Goal: Complete application form

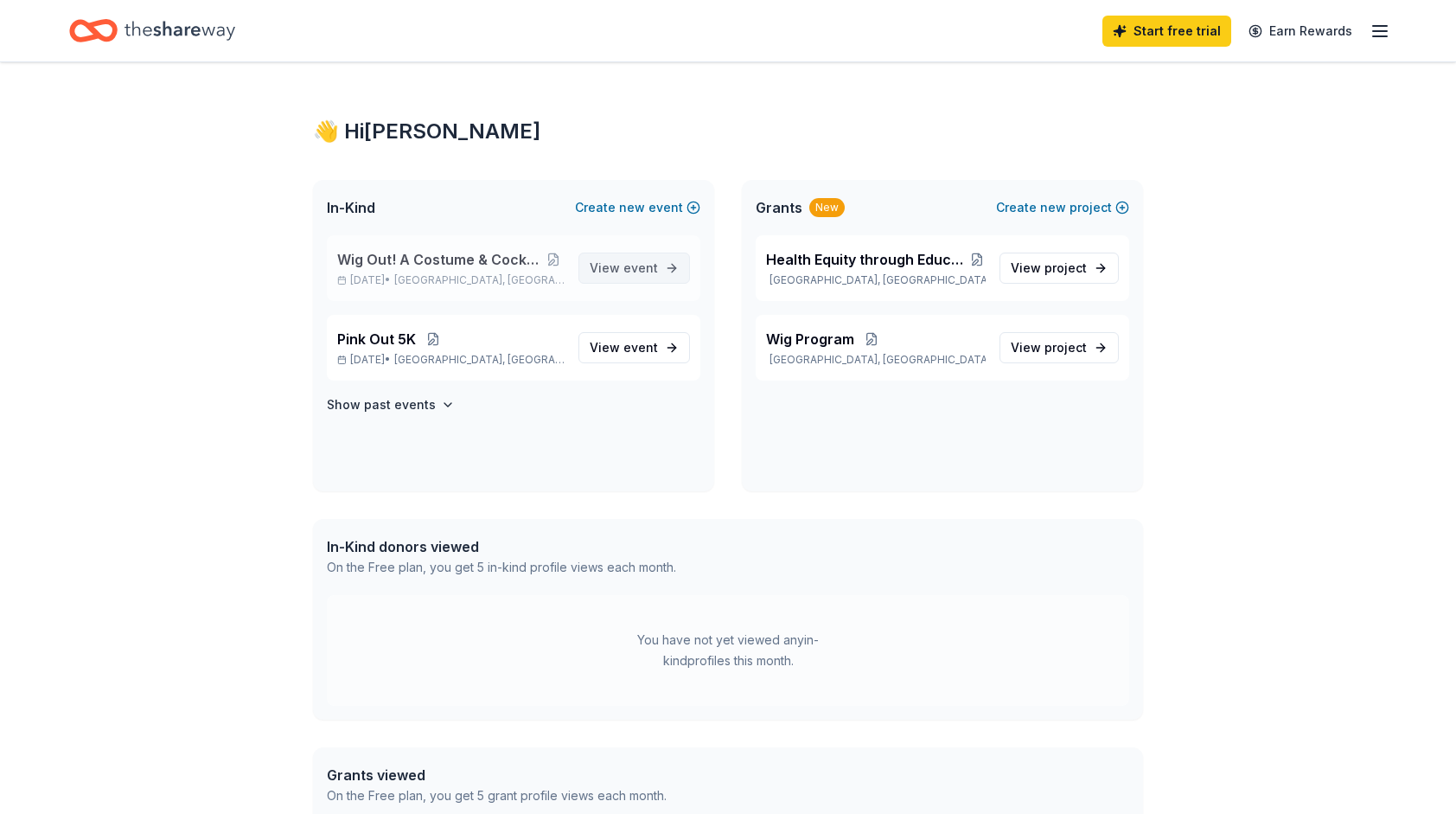
click at [638, 275] on span "event" at bounding box center [640, 268] width 35 height 15
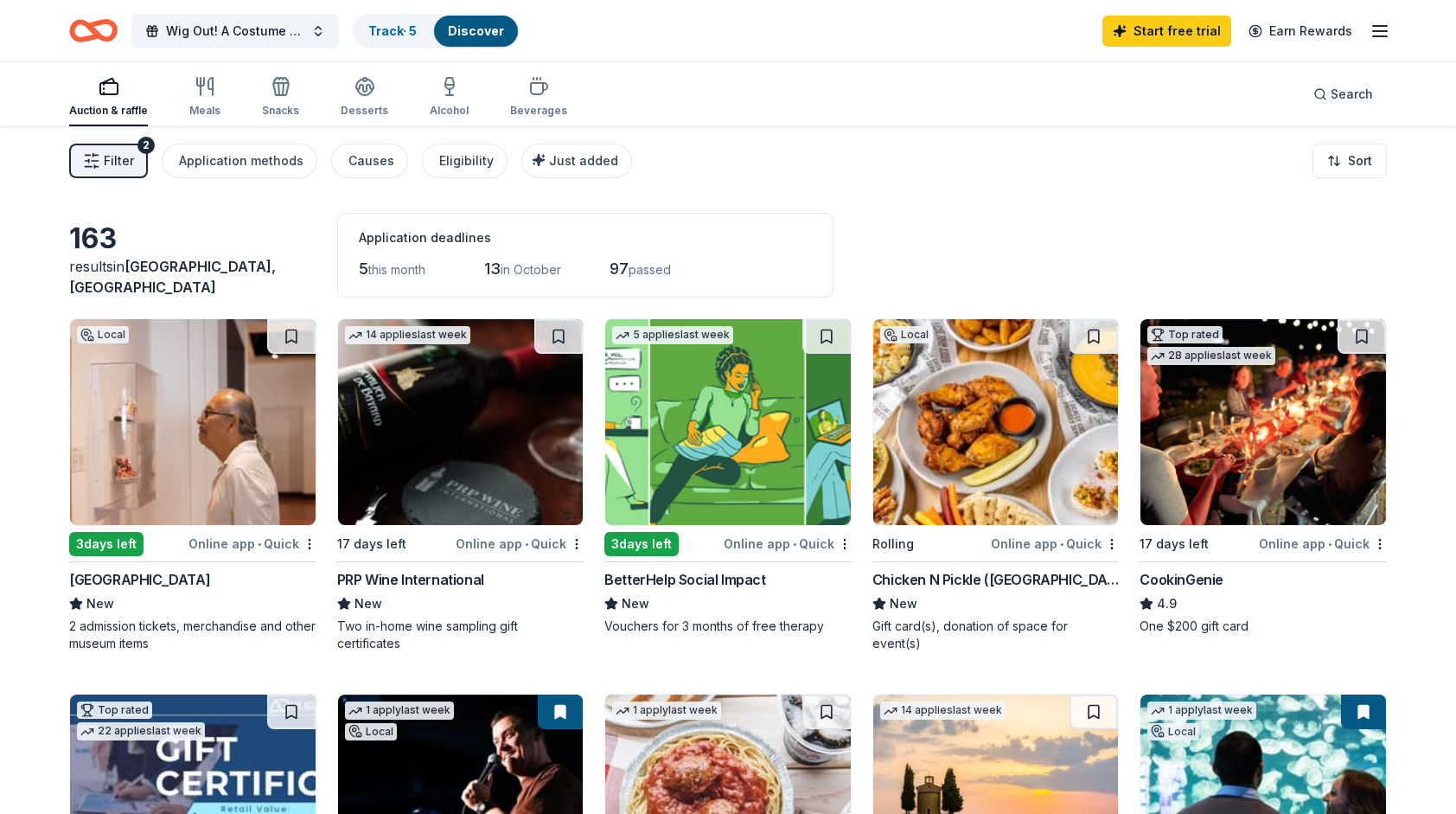
click at [747, 423] on img at bounding box center [728, 422] width 246 height 206
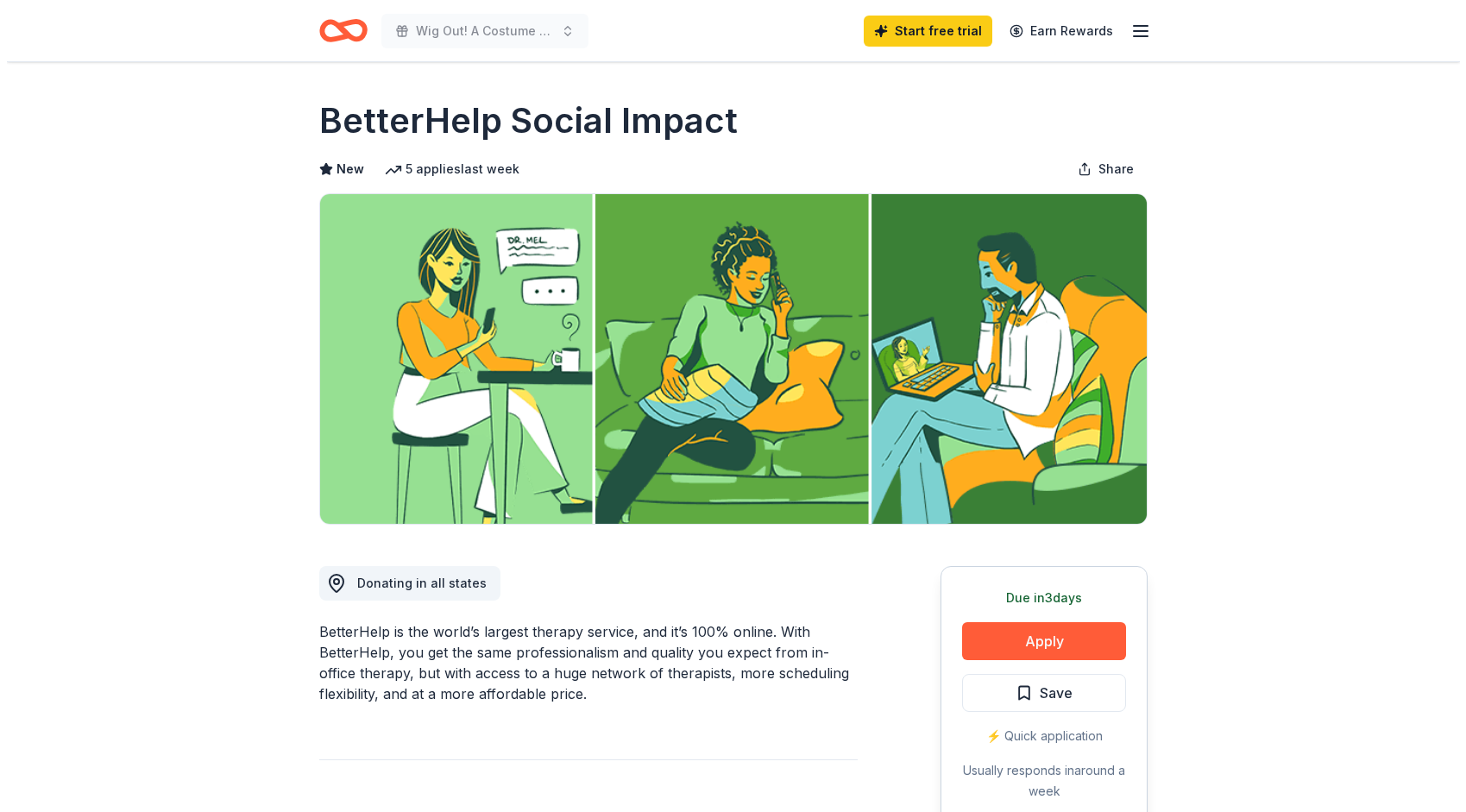
scroll to position [259, 0]
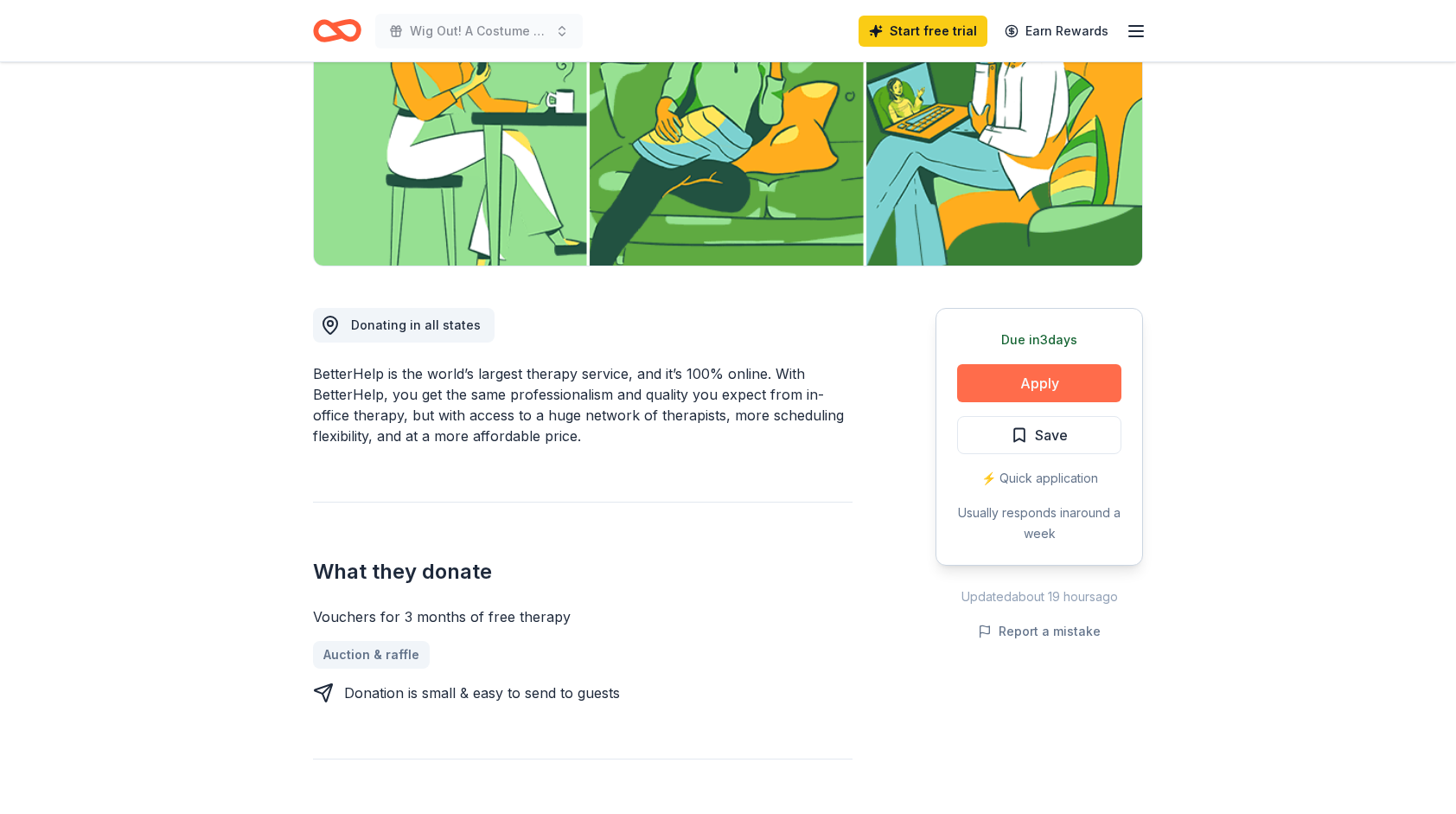
click at [1067, 384] on button "Apply" at bounding box center [1040, 383] width 165 height 38
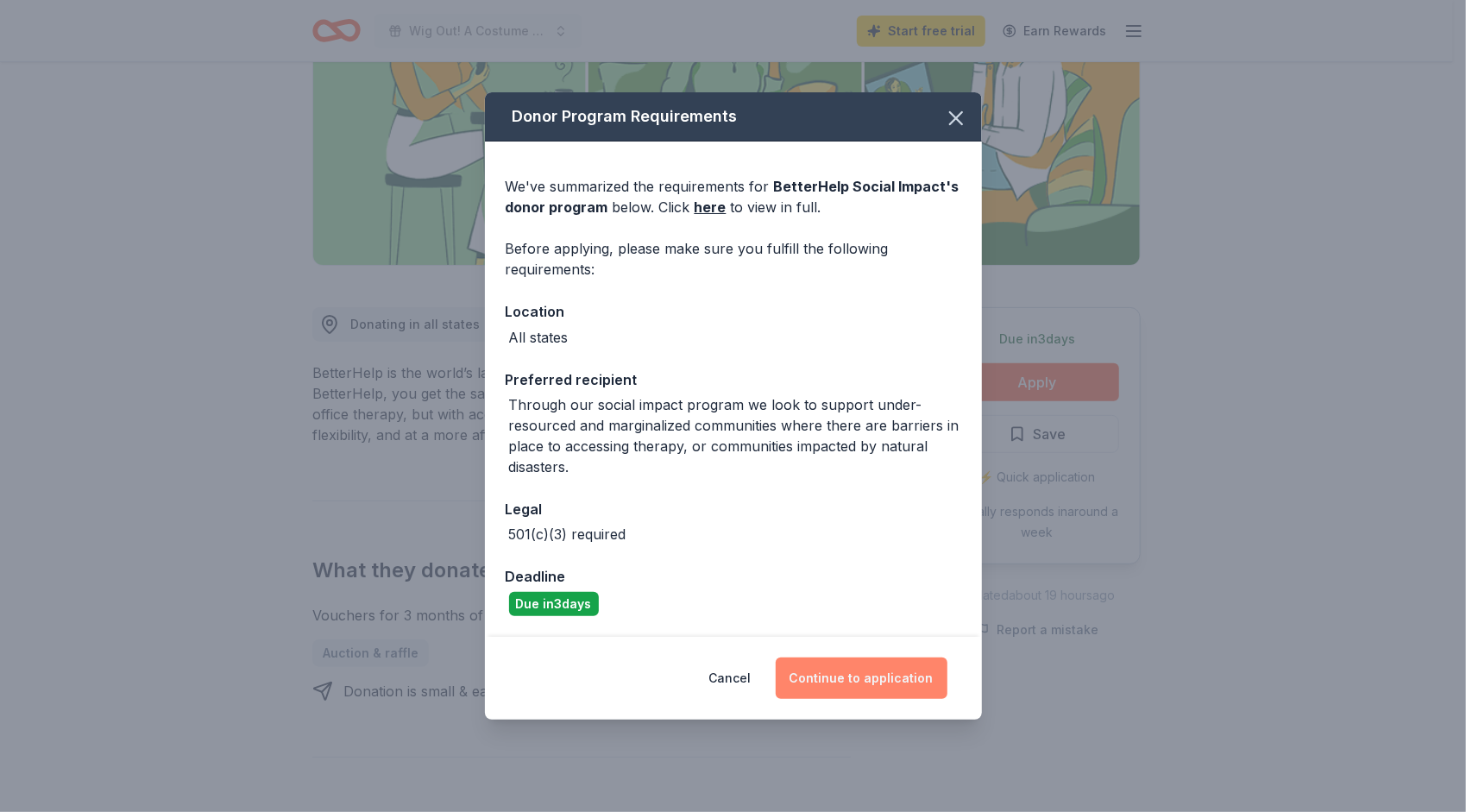
click at [850, 673] on button "Continue to application" at bounding box center [862, 678] width 172 height 42
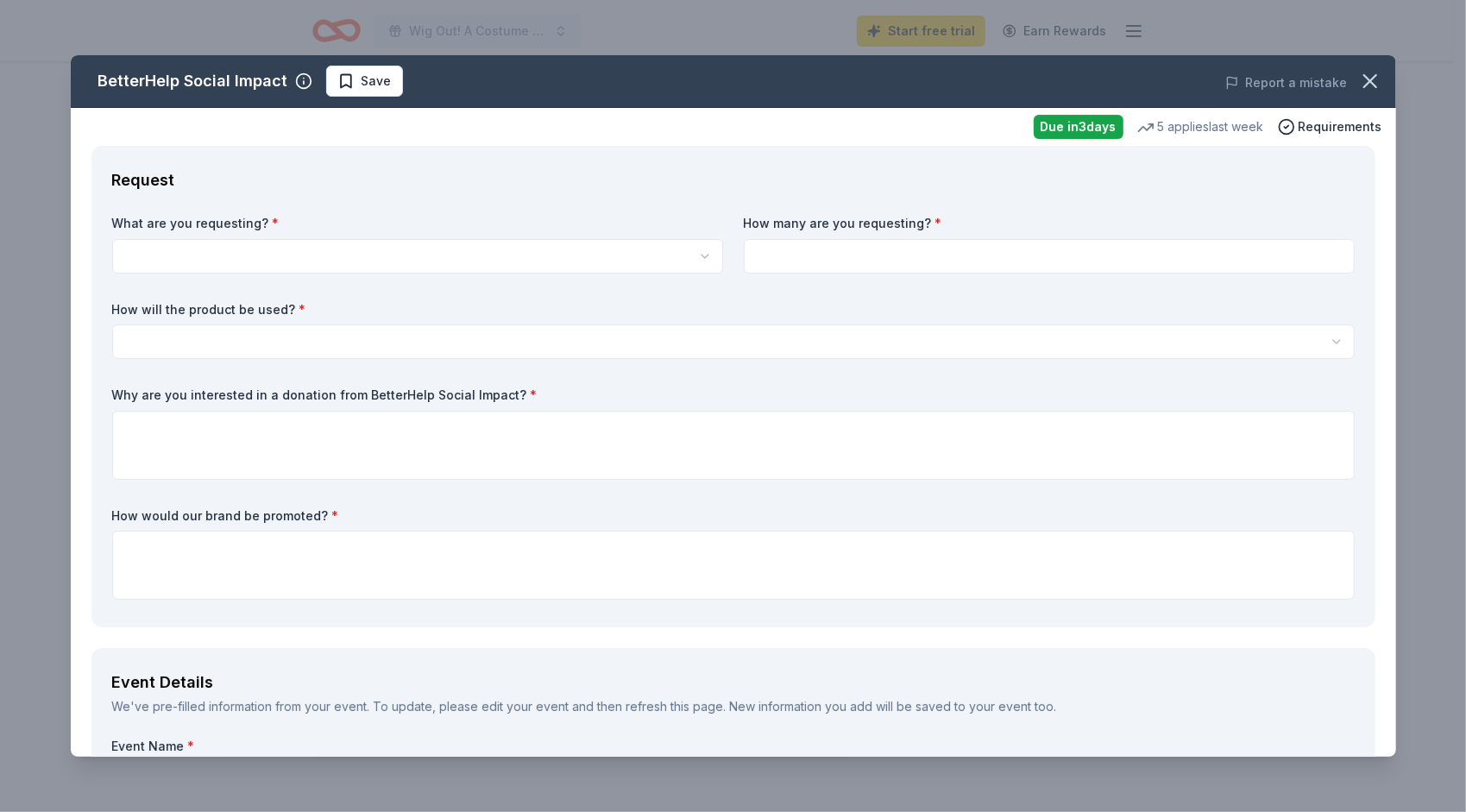
click at [300, 240] on html "Wig Out! A Costume & Cocktail Party for Hope Start free trial Earn Rewards Due …" at bounding box center [733, 146] width 1466 height 812
select select "Vouchers for 3 months of free therapy"
click at [916, 251] on input at bounding box center [1050, 256] width 611 height 35
type input "3"
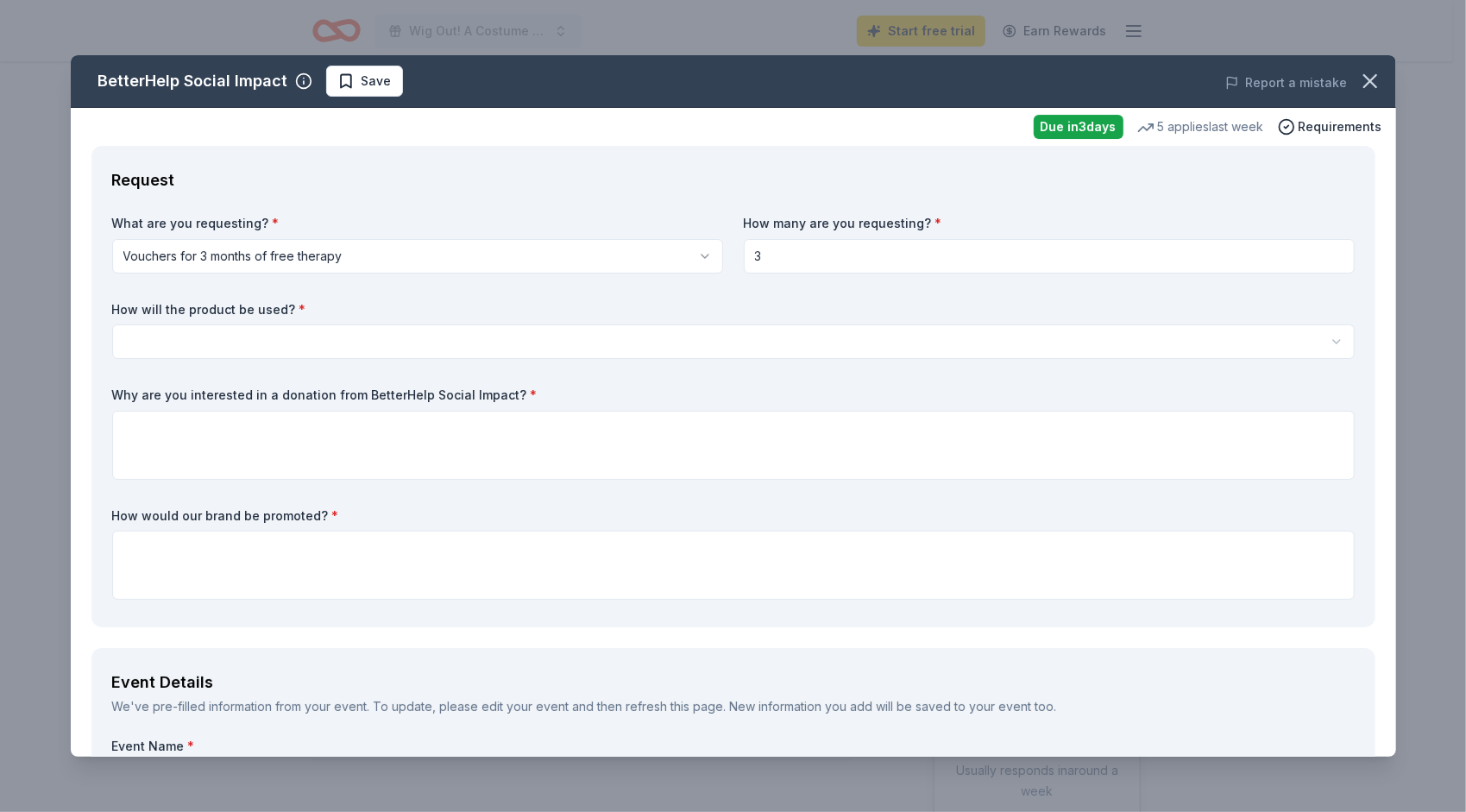
click at [351, 340] on html "Wig Out! A Costume & Cocktail Party for Hope Start free trial Earn Rewards Due …" at bounding box center [733, 406] width 1466 height 812
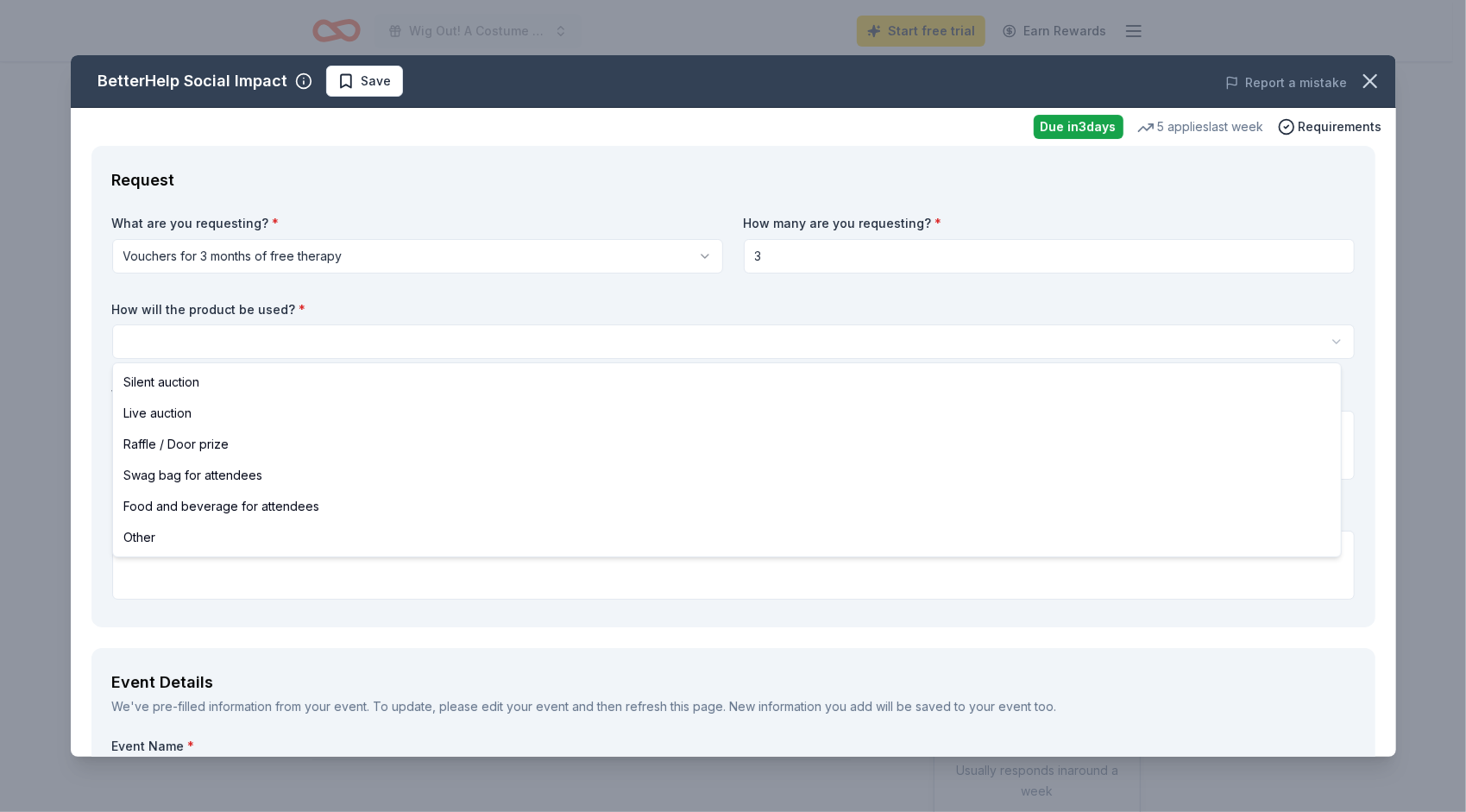
select select "silentAuction"
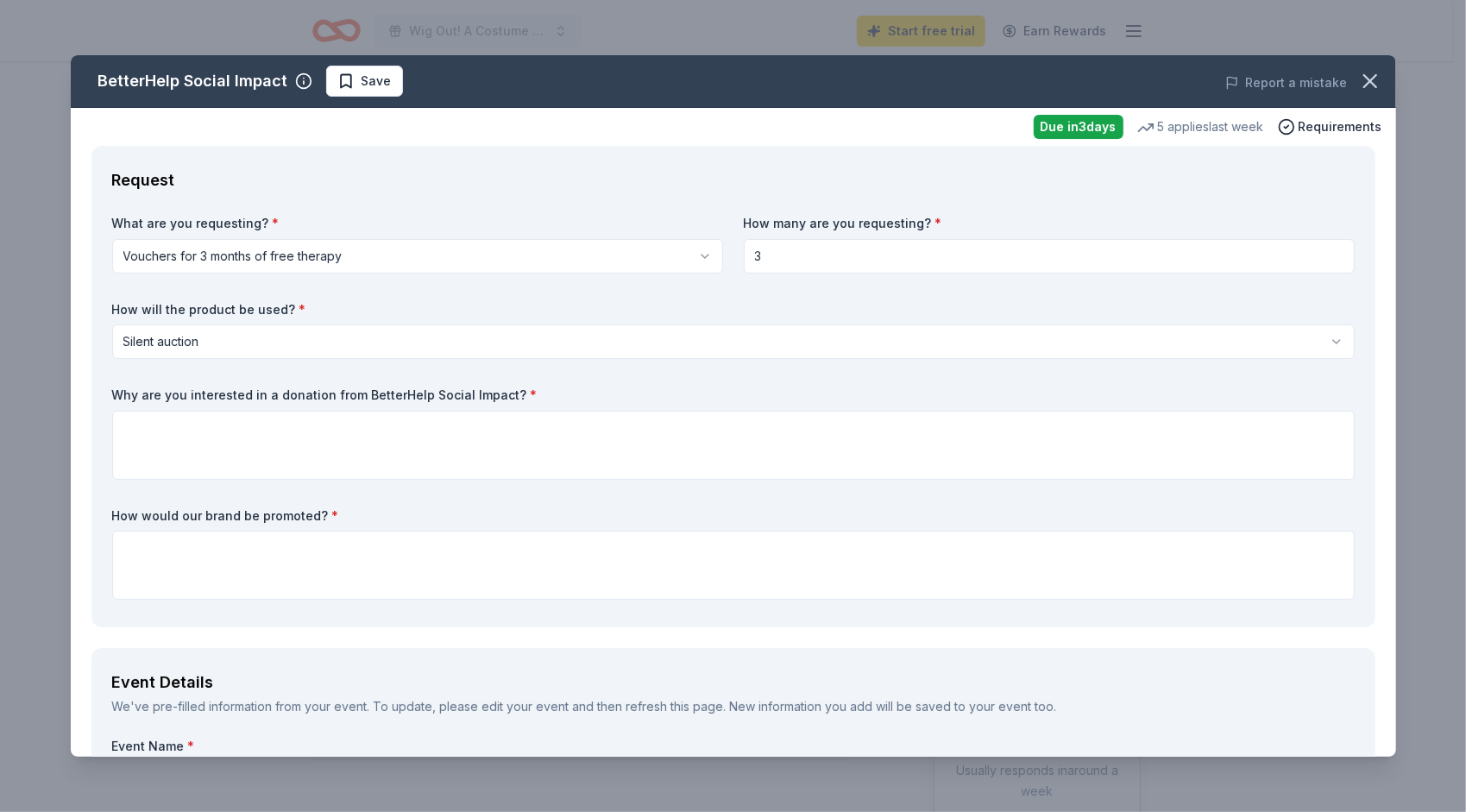
click at [785, 247] on input "3" at bounding box center [1050, 256] width 611 height 35
type input "2"
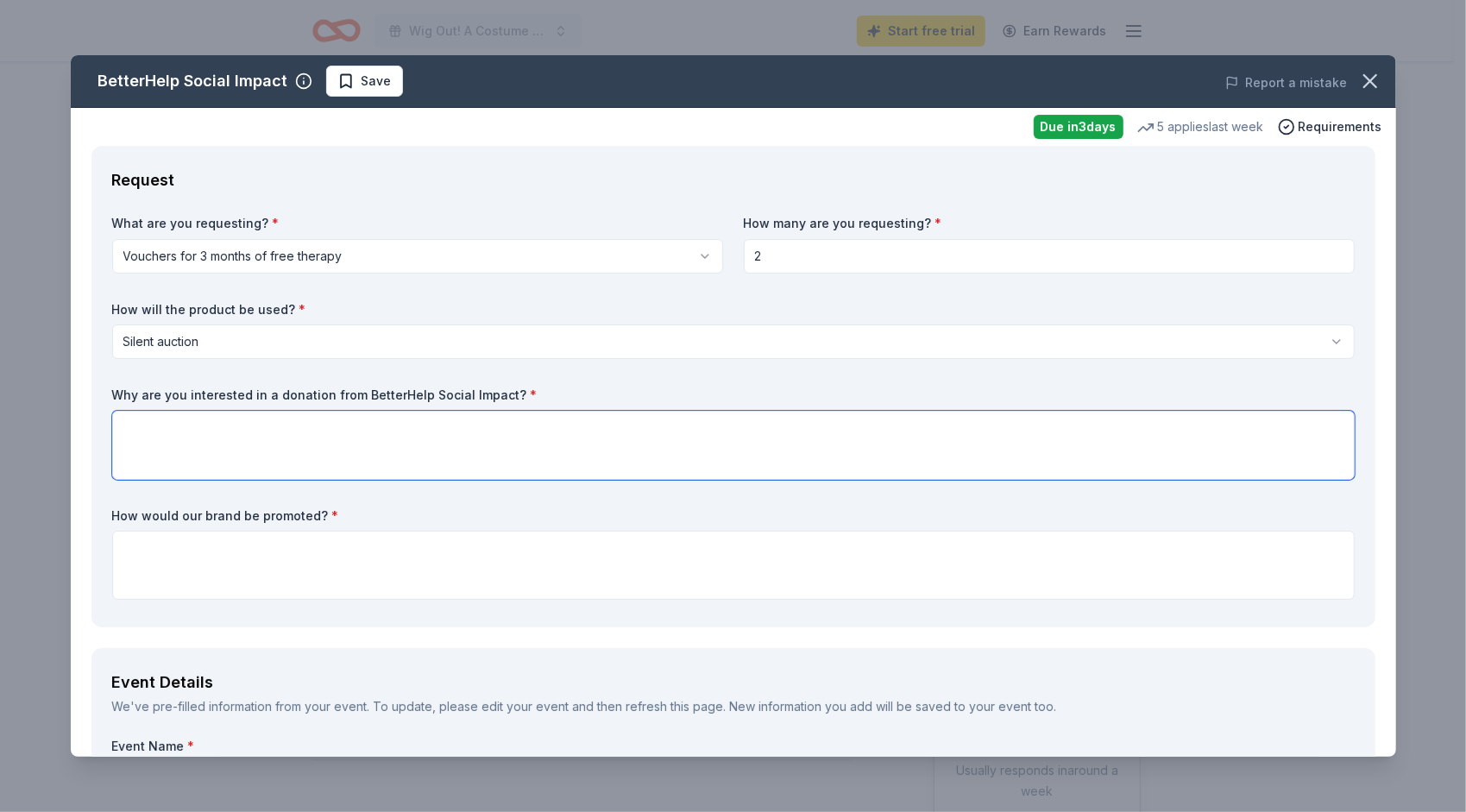
click at [193, 447] on textarea at bounding box center [733, 445] width 1242 height 69
type textarea "W"
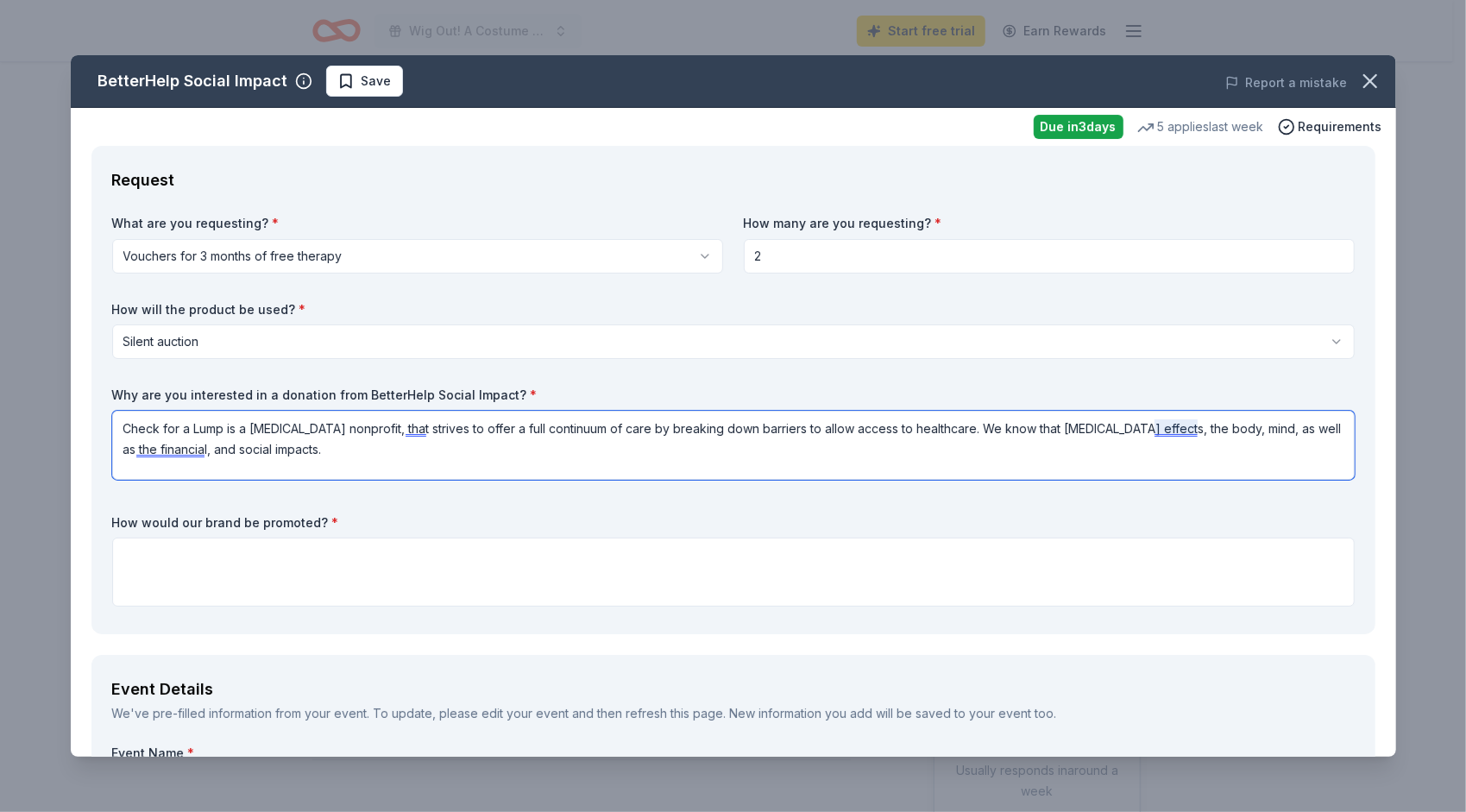
click at [1158, 428] on textarea "Check for a Lump is a [MEDICAL_DATA] nonprofit, that strives to offer a full co…" at bounding box center [733, 445] width 1242 height 69
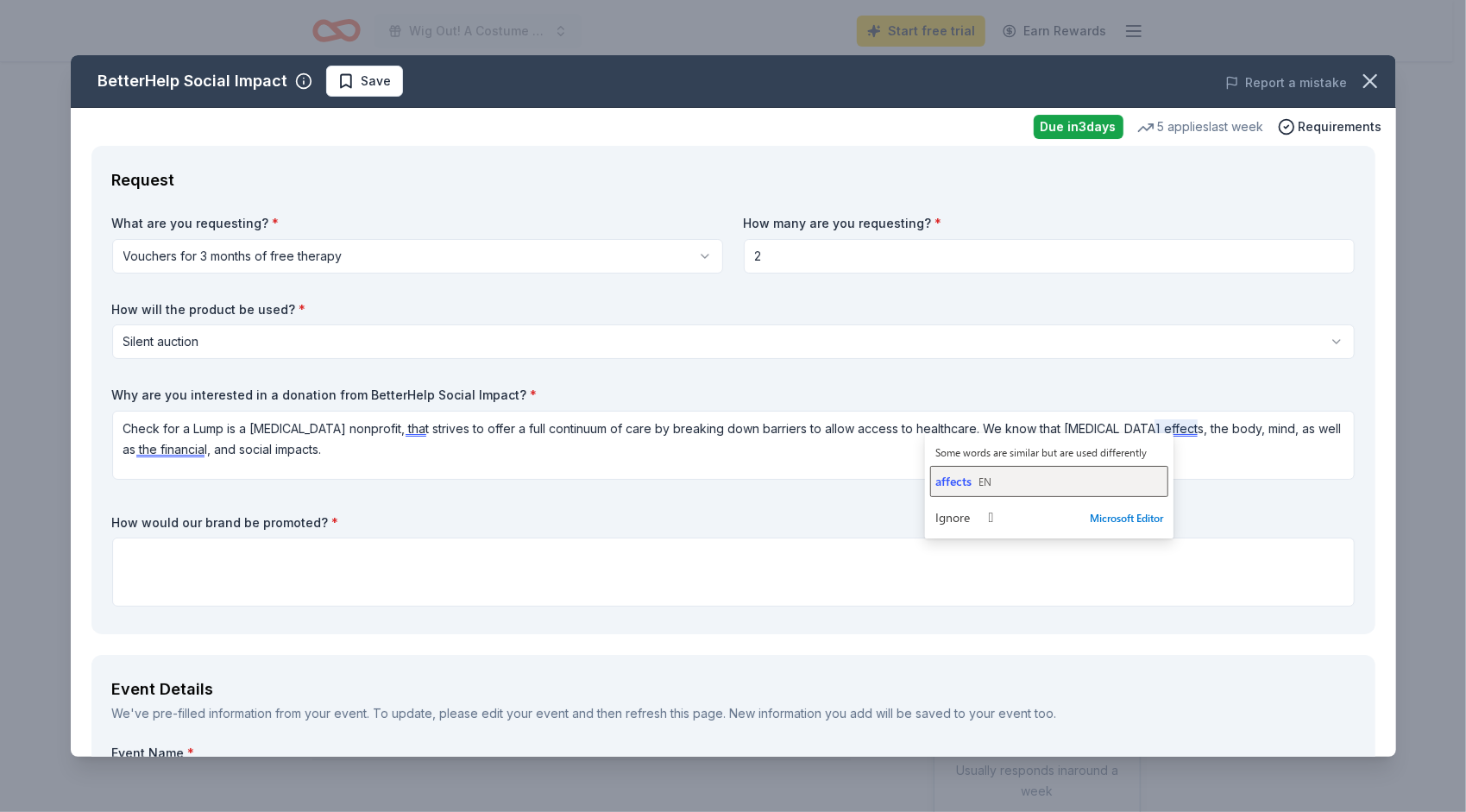
click at [970, 482] on span "affects" at bounding box center [954, 481] width 37 height 17
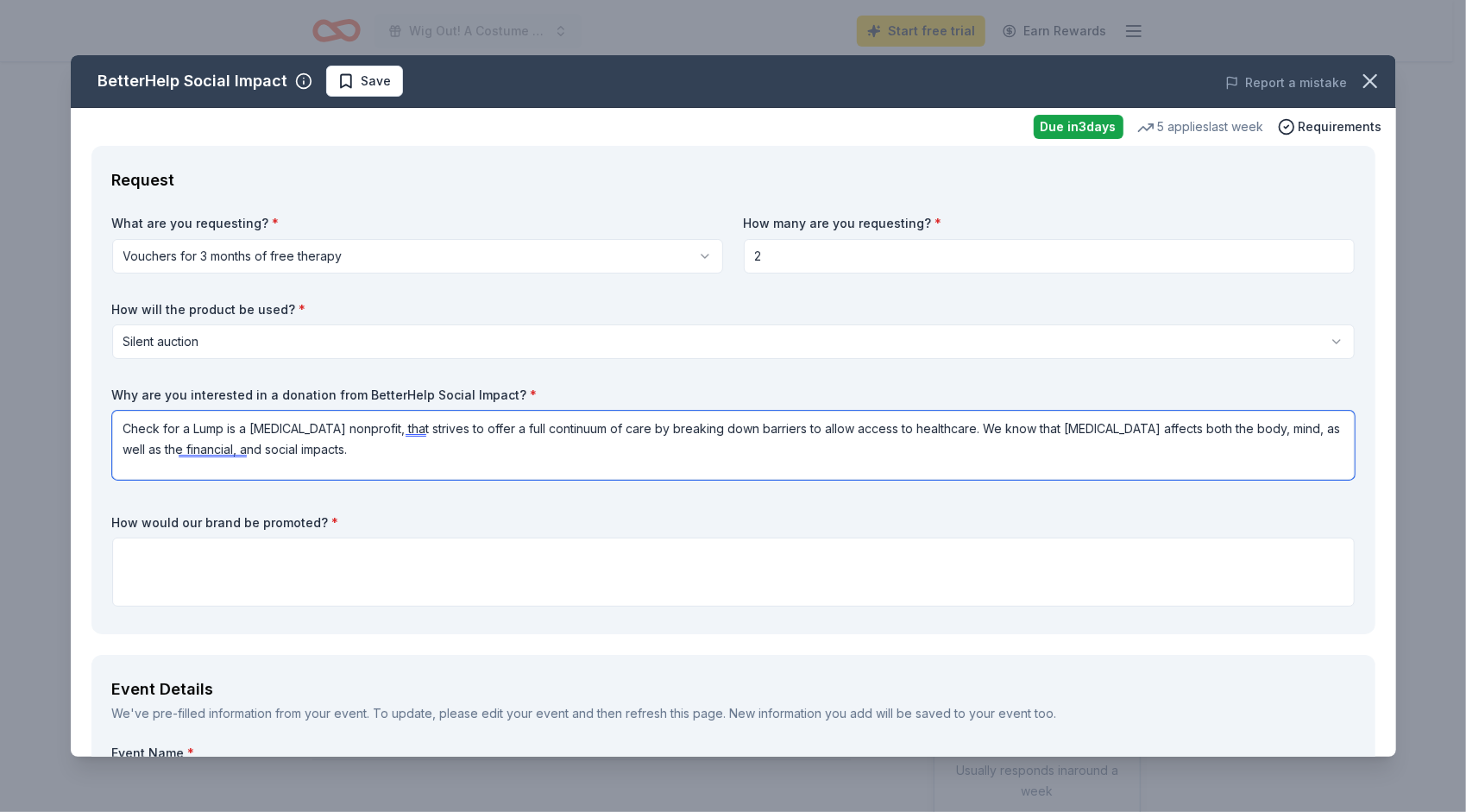
click at [1251, 429] on textarea "Check for a Lump is a [MEDICAL_DATA] nonprofit, that strives to offer a full co…" at bounding box center [733, 445] width 1242 height 69
click at [251, 450] on textarea "Check for a Lump is a [MEDICAL_DATA] nonprofit, that strives to offer a full co…" at bounding box center [733, 445] width 1242 height 69
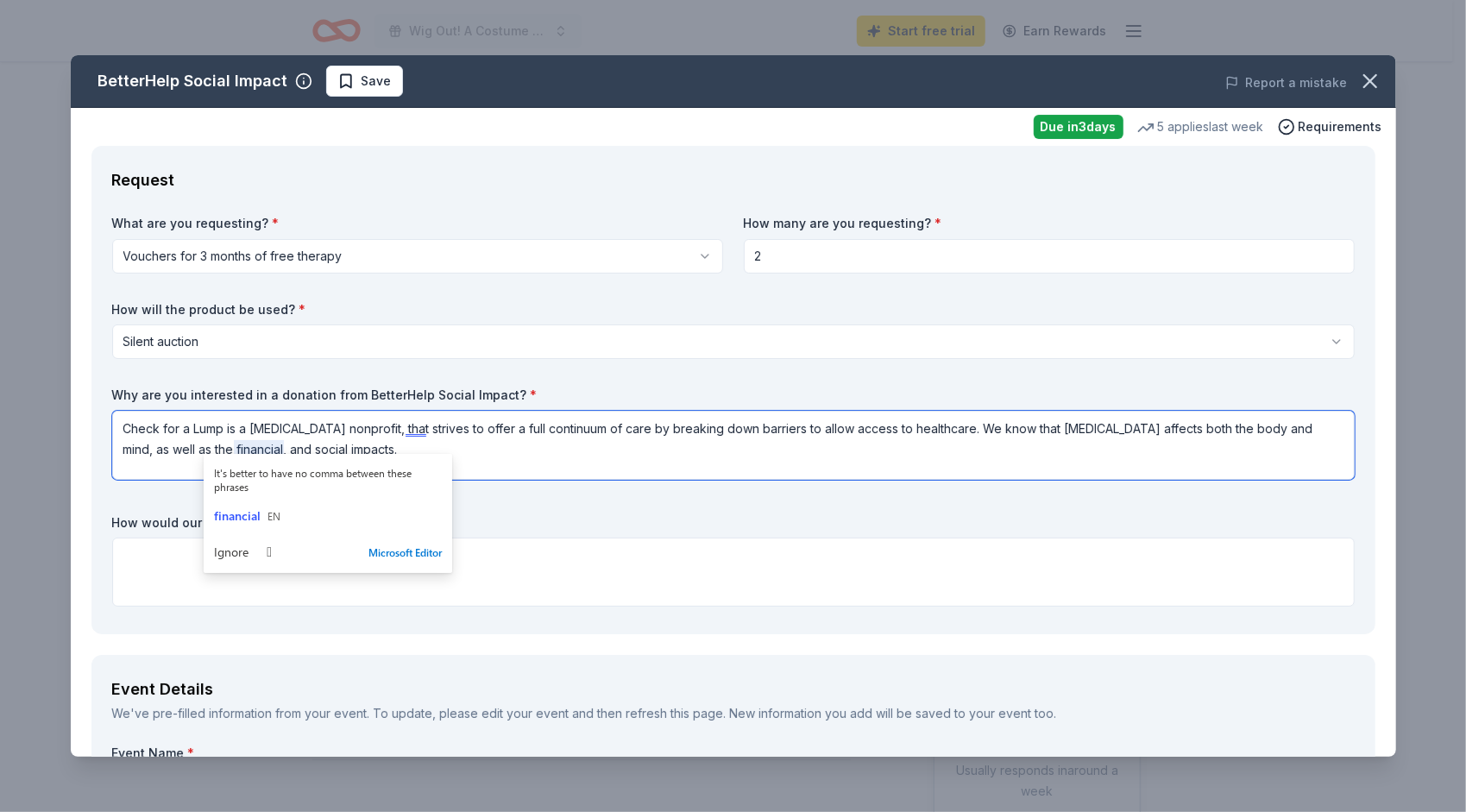
click at [202, 450] on textarea "Check for a Lump is a [MEDICAL_DATA] nonprofit, that strives to offer a full co…" at bounding box center [733, 445] width 1242 height 69
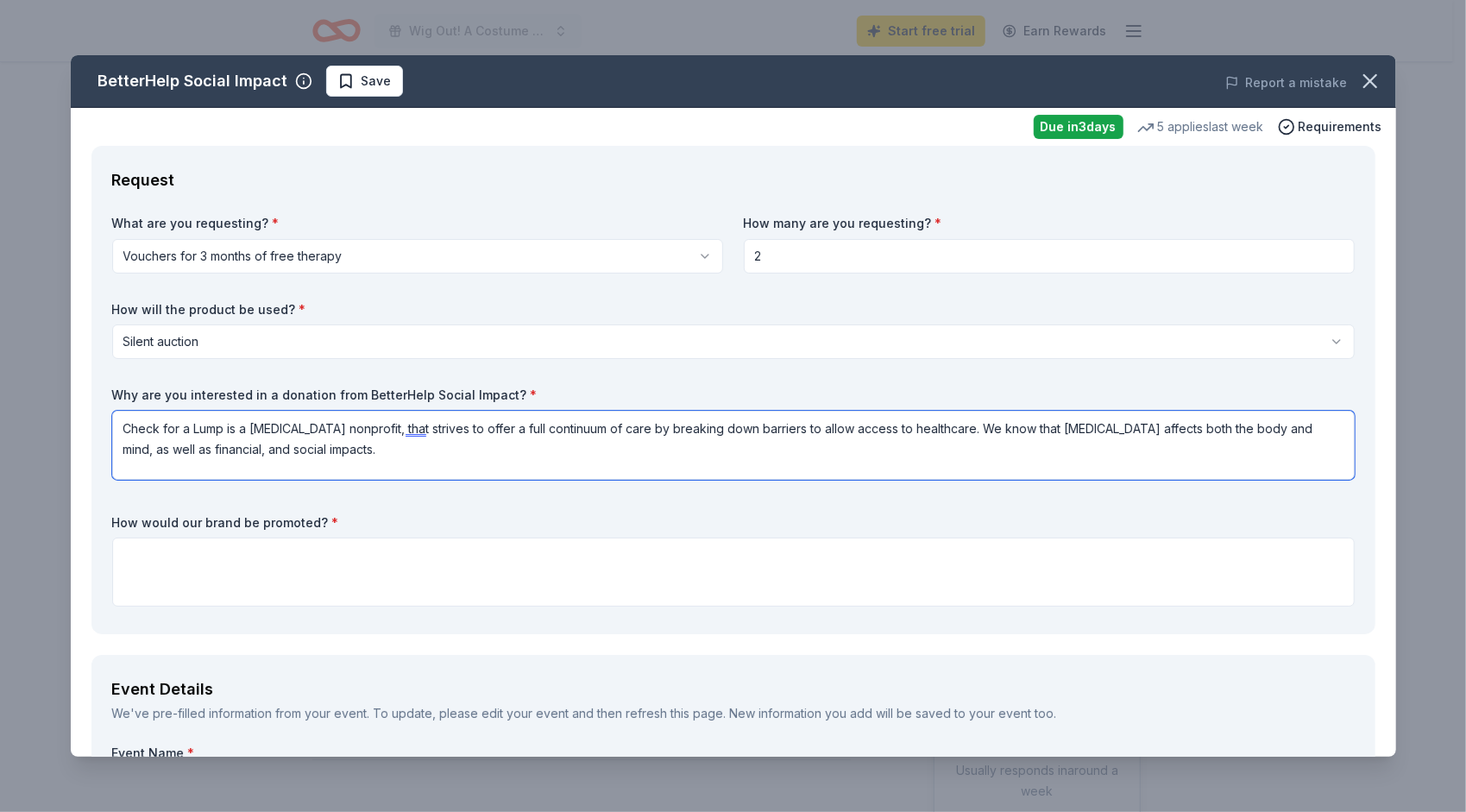
click at [254, 452] on textarea "Check for a Lump is a [MEDICAL_DATA] nonprofit, that strives to offer a full co…" at bounding box center [733, 445] width 1242 height 69
click at [233, 447] on textarea "Check for a Lump is a [MEDICAL_DATA] nonprofit, that strives to offer a full co…" at bounding box center [733, 445] width 1242 height 69
click at [348, 441] on textarea "Check for a Lump is a [MEDICAL_DATA] nonprofit, that strives to offer a full co…" at bounding box center [733, 445] width 1242 height 69
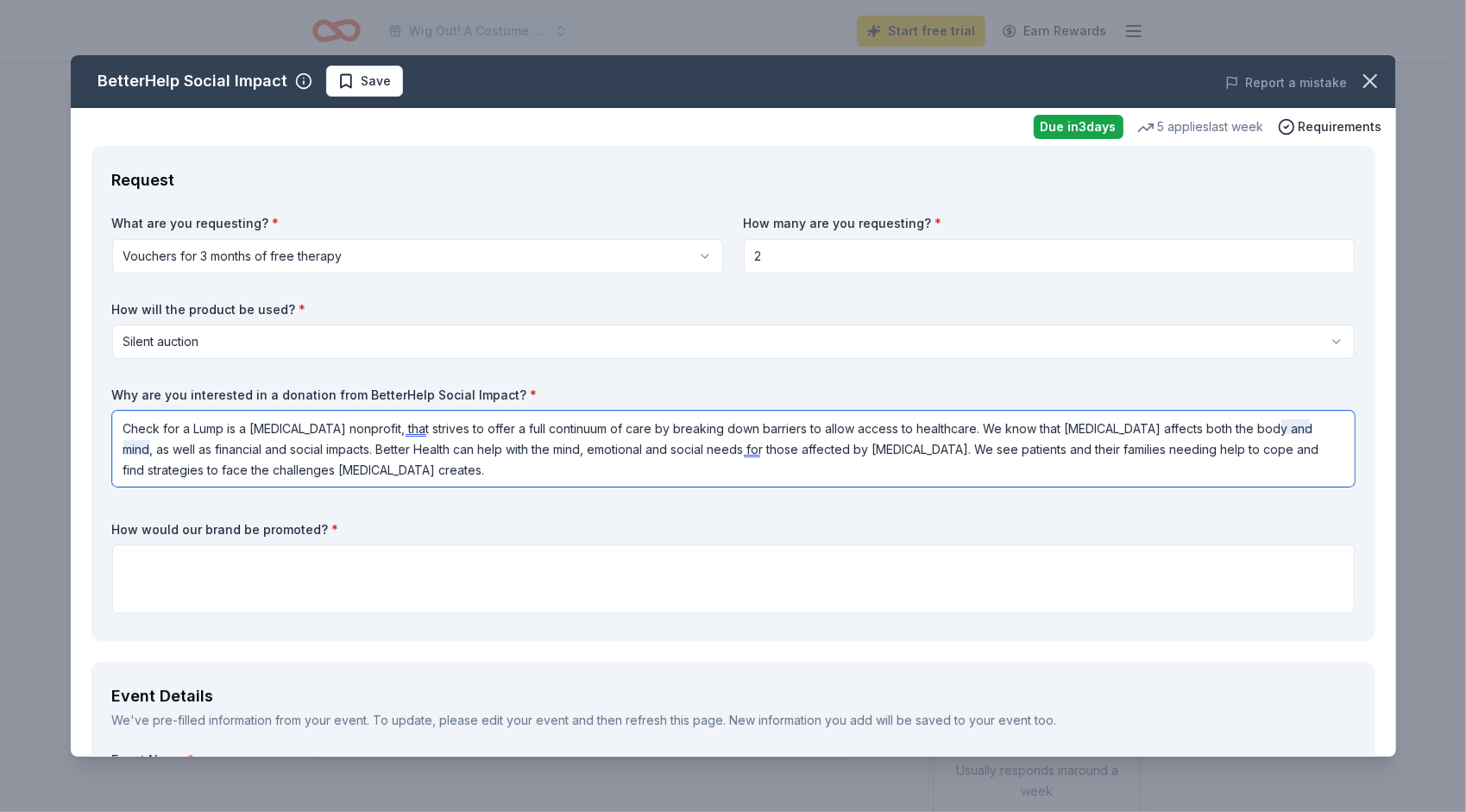
click at [1294, 424] on textarea "Check for a Lump is a [MEDICAL_DATA] nonprofit, that strives to offer a full co…" at bounding box center [733, 448] width 1242 height 76
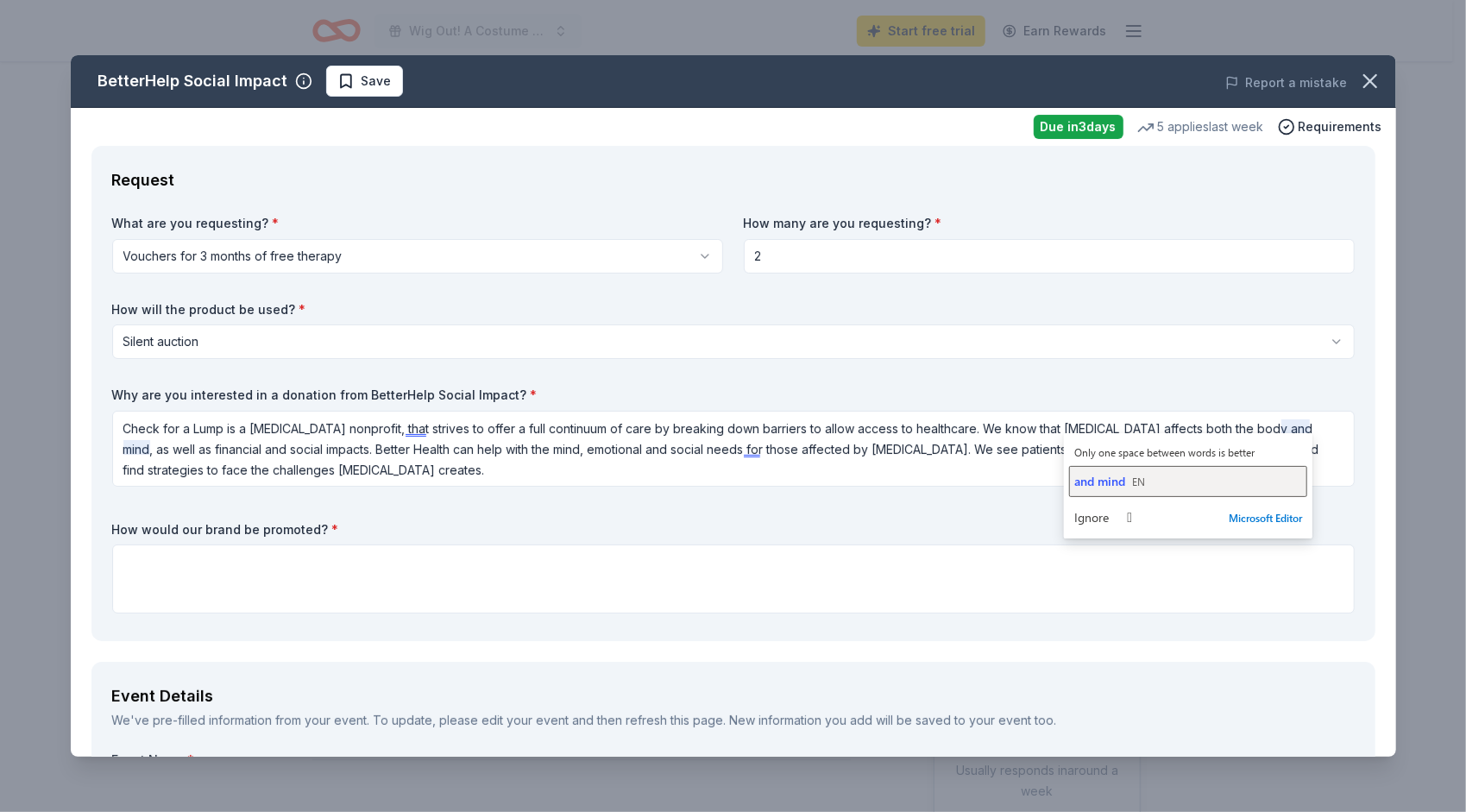
click at [1107, 480] on span "and mind" at bounding box center [1099, 481] width 50 height 17
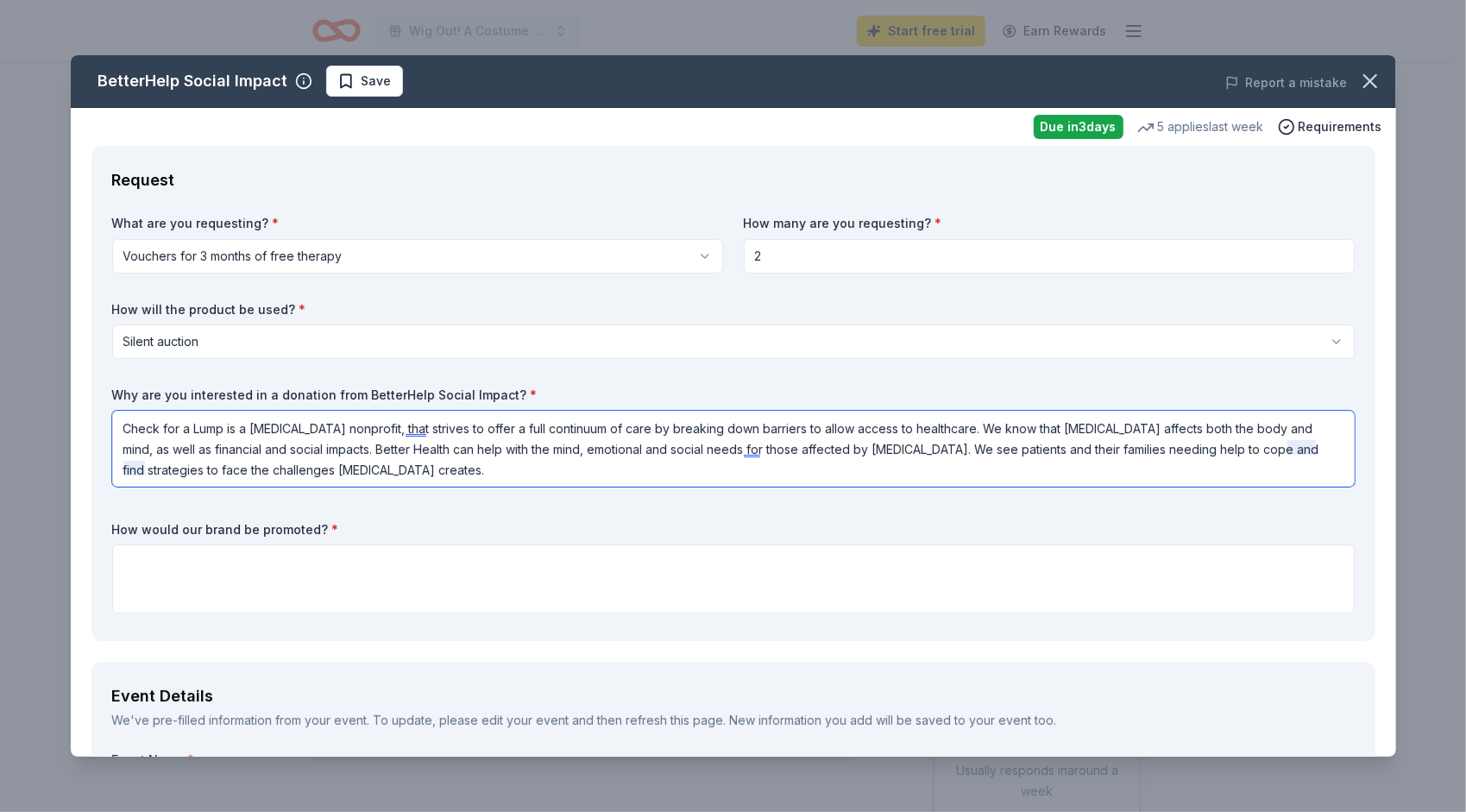
click at [1283, 451] on textarea "Check for a Lump is a [MEDICAL_DATA] nonprofit, that strives to offer a full co…" at bounding box center [733, 448] width 1242 height 76
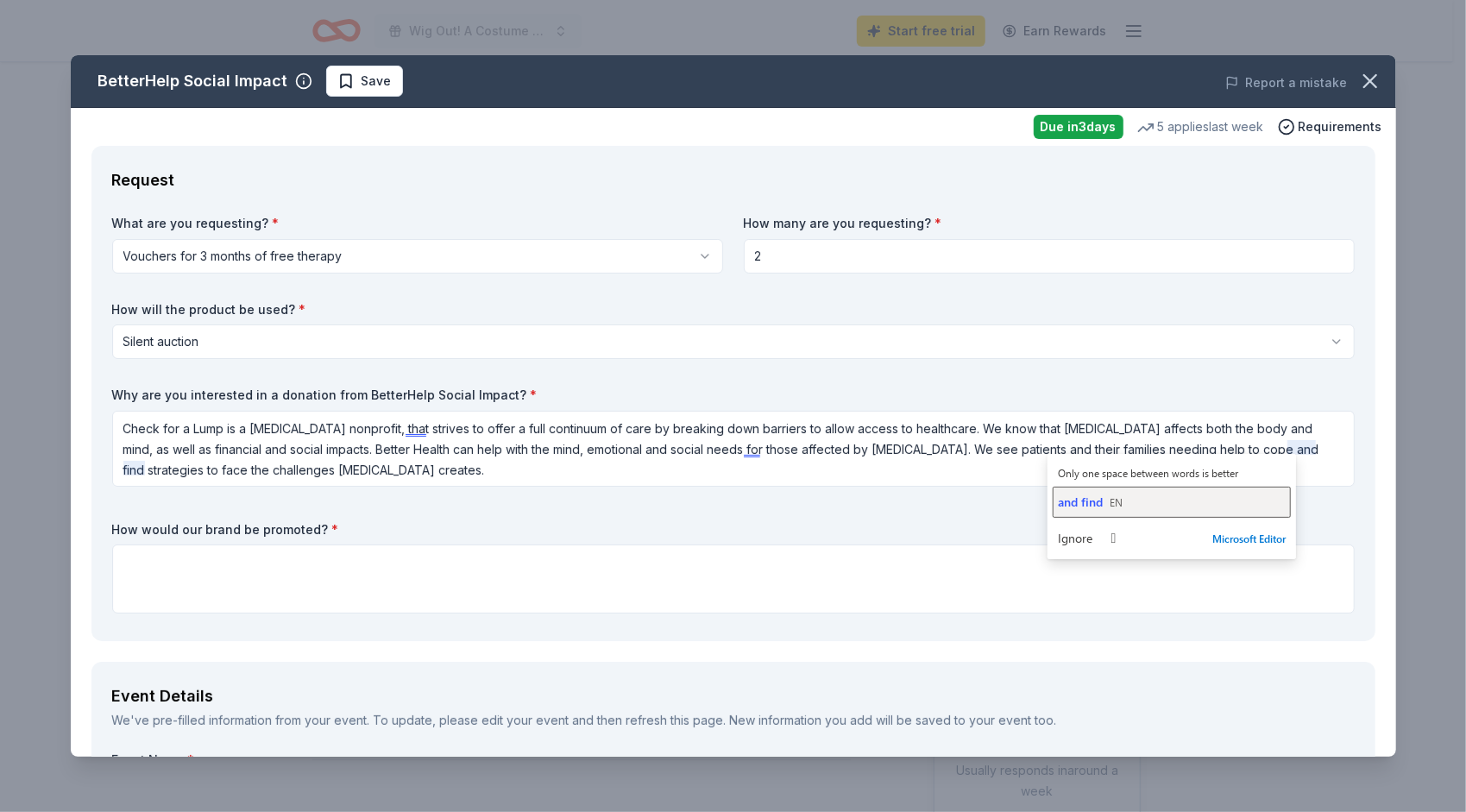
click at [1099, 497] on span "and find" at bounding box center [1080, 501] width 45 height 17
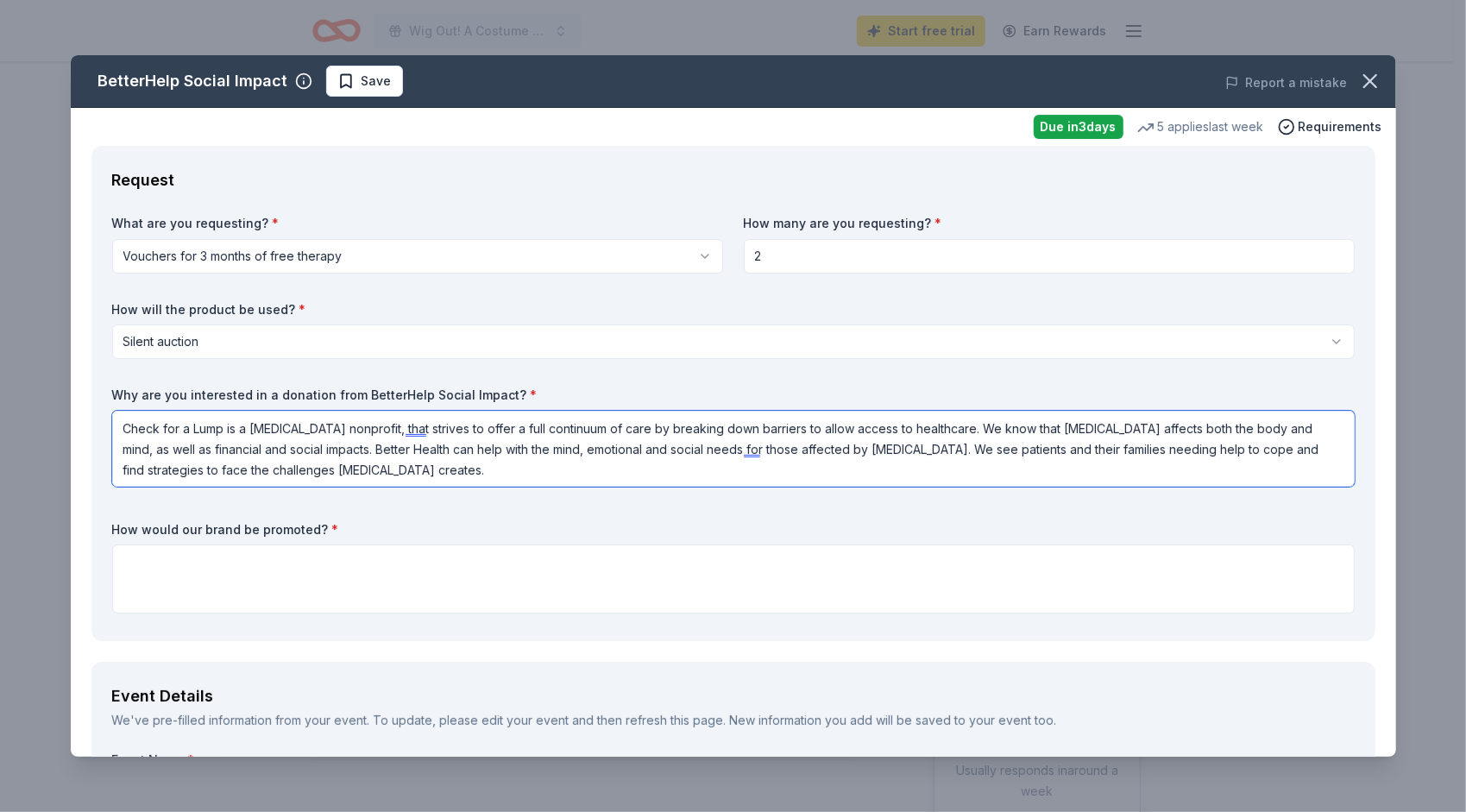
click at [514, 473] on textarea "Check for a Lump is a [MEDICAL_DATA] nonprofit, that strives to offer a full co…" at bounding box center [733, 448] width 1242 height 76
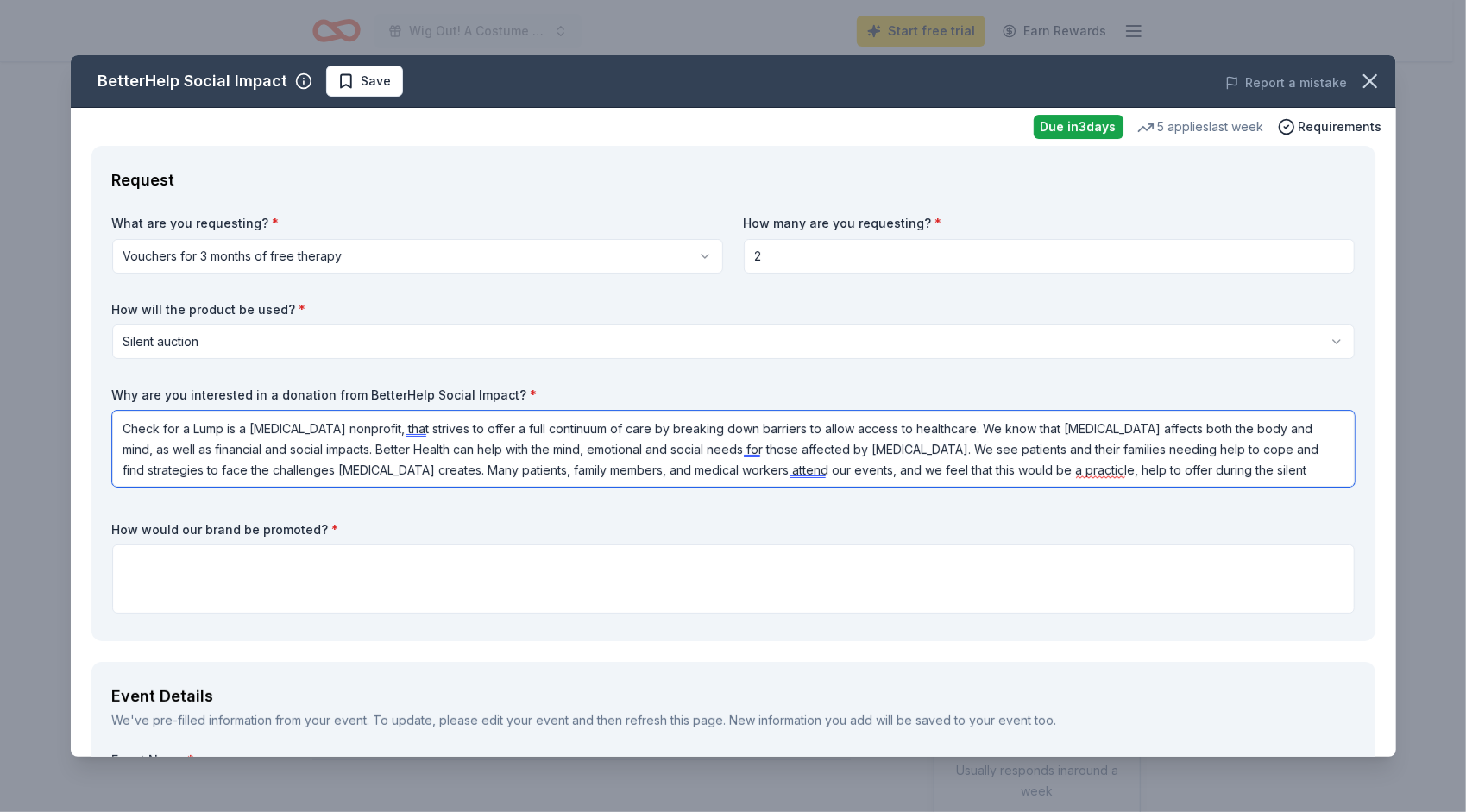
click at [1071, 476] on textarea "Check for a Lump is a [MEDICAL_DATA] nonprofit, that strives to offer a full co…" at bounding box center [733, 448] width 1242 height 76
click at [1066, 461] on textarea "Check for a Lump is a [MEDICAL_DATA] nonprofit, that strives to offer a full co…" at bounding box center [733, 448] width 1242 height 76
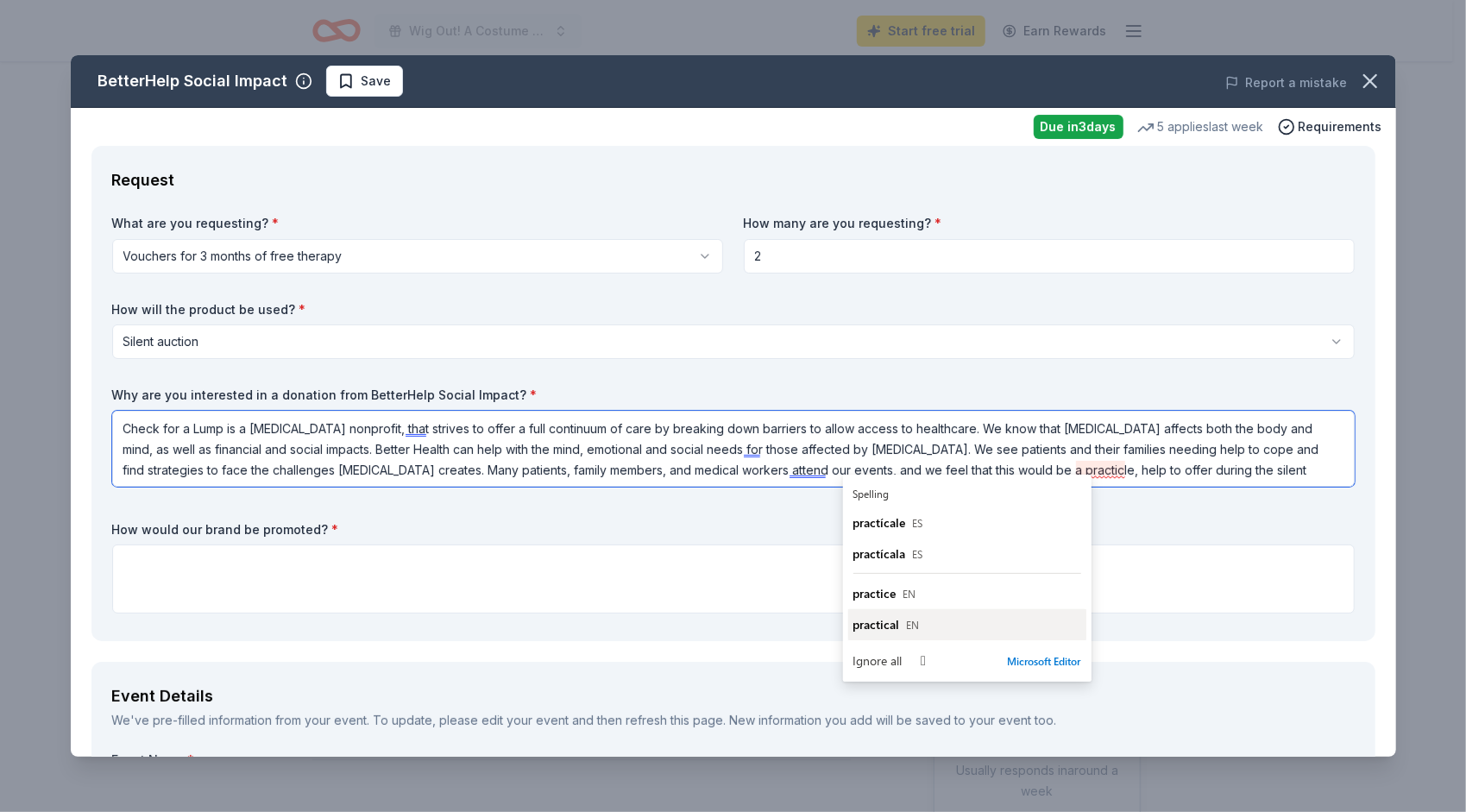
type textarea "Check for a Lump is a [MEDICAL_DATA] nonprofit, that strives to offer a full co…"
click at [884, 628] on span "practical" at bounding box center [876, 624] width 46 height 17
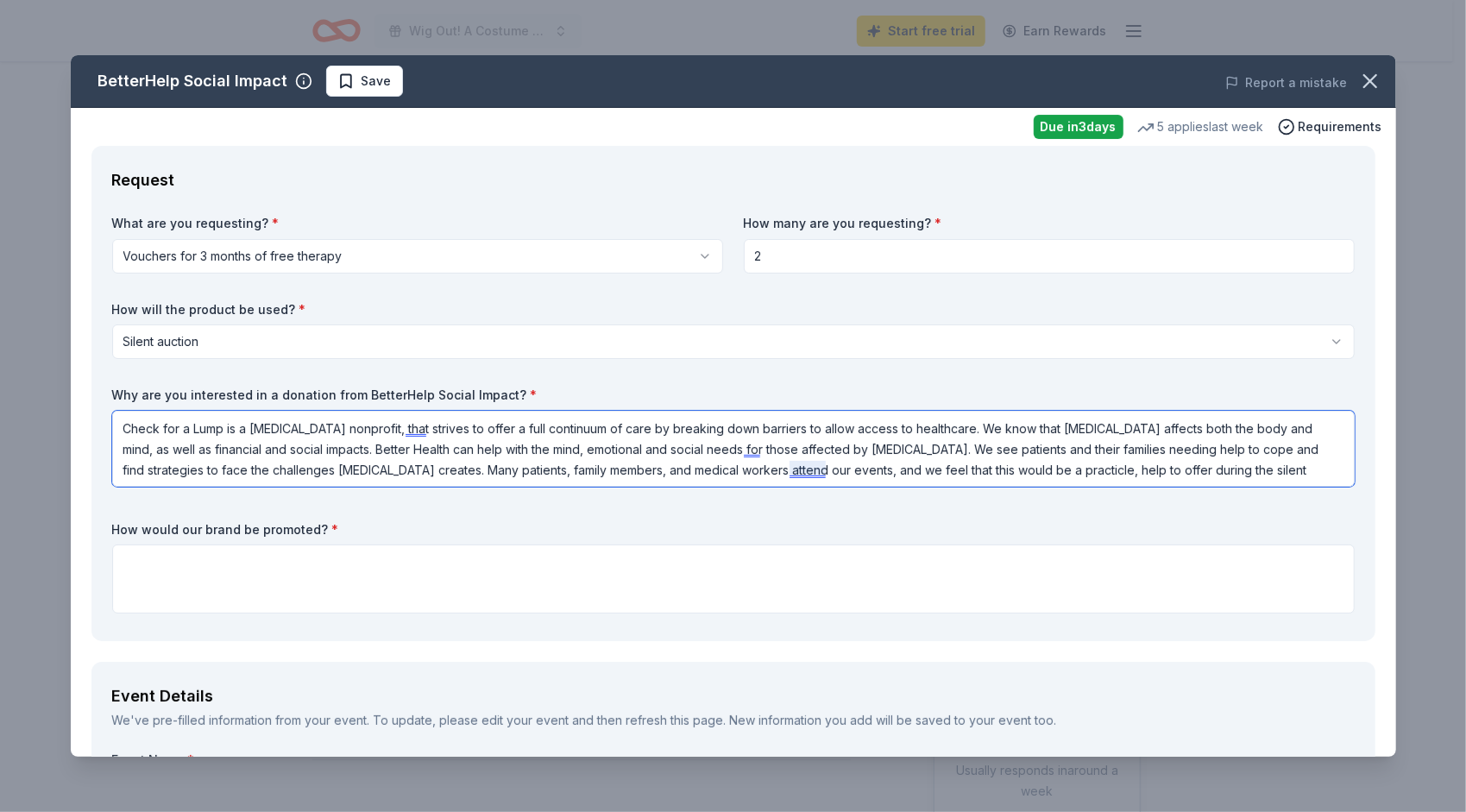
click at [771, 470] on textarea "Check for a Lump is a [MEDICAL_DATA] nonprofit, that strives to offer a full co…" at bounding box center [733, 448] width 1242 height 76
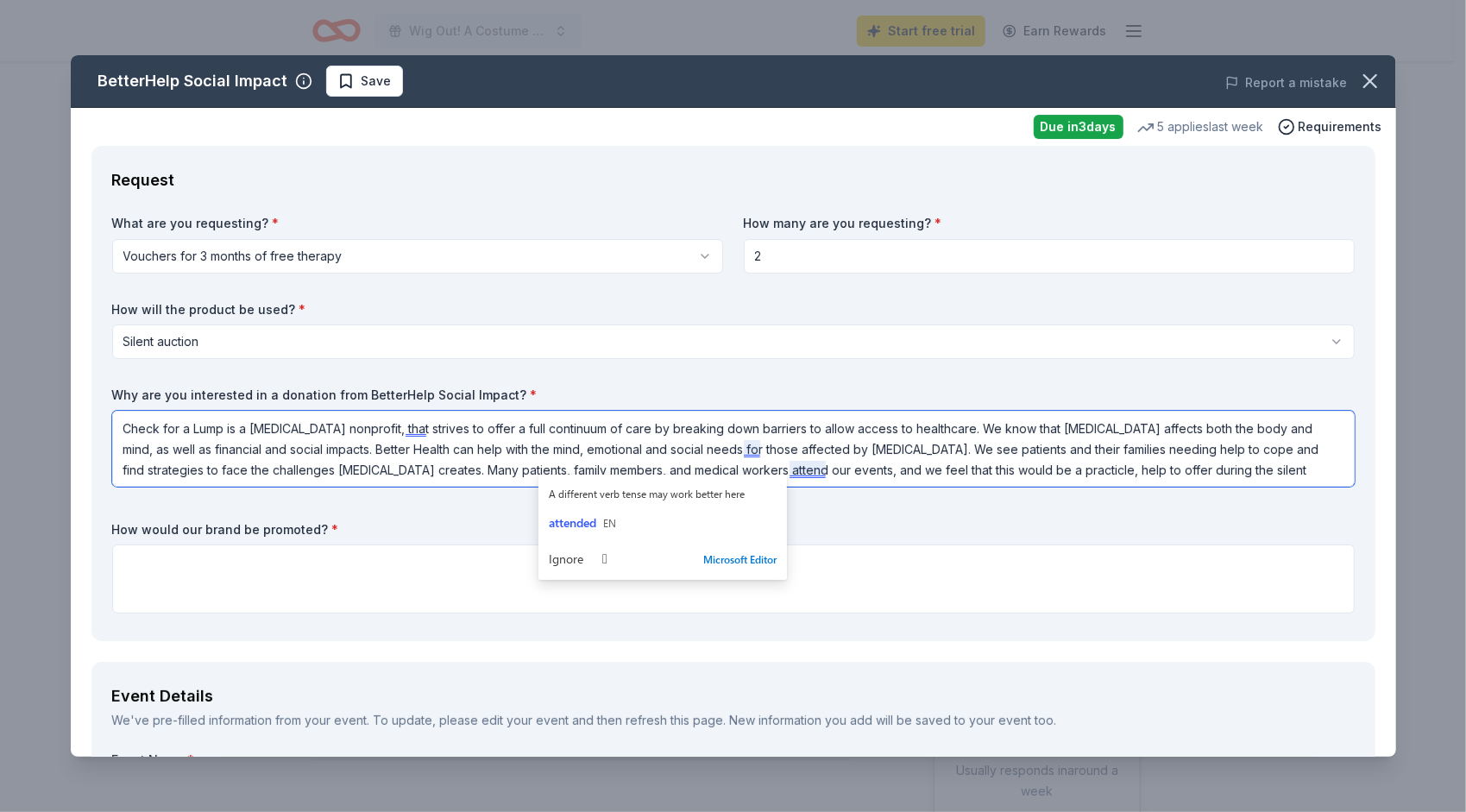
click at [734, 445] on textarea "Check for a Lump is a [MEDICAL_DATA] nonprofit, that strives to offer a full co…" at bounding box center [733, 448] width 1242 height 76
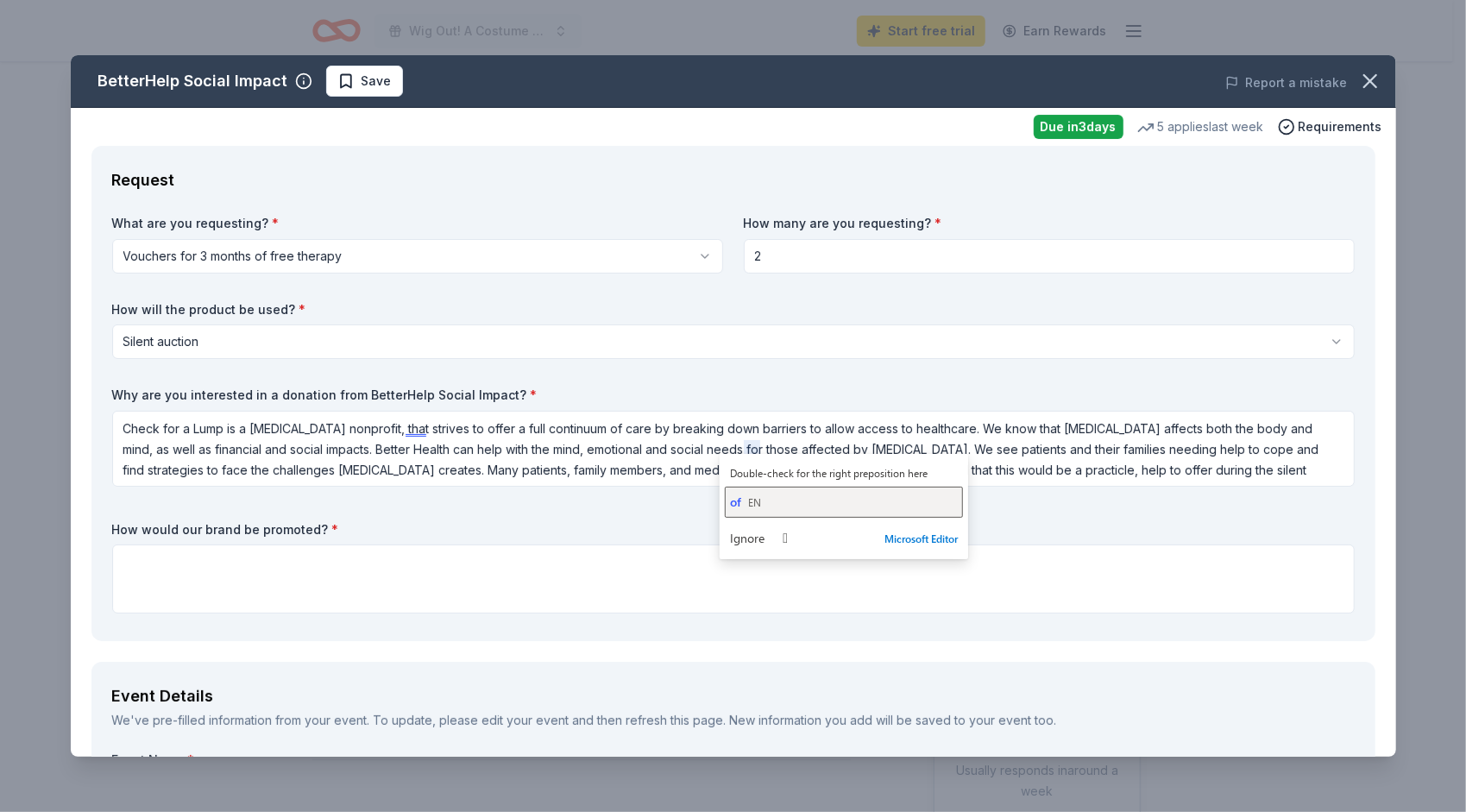
click at [730, 502] on span "of" at bounding box center [735, 501] width 11 height 17
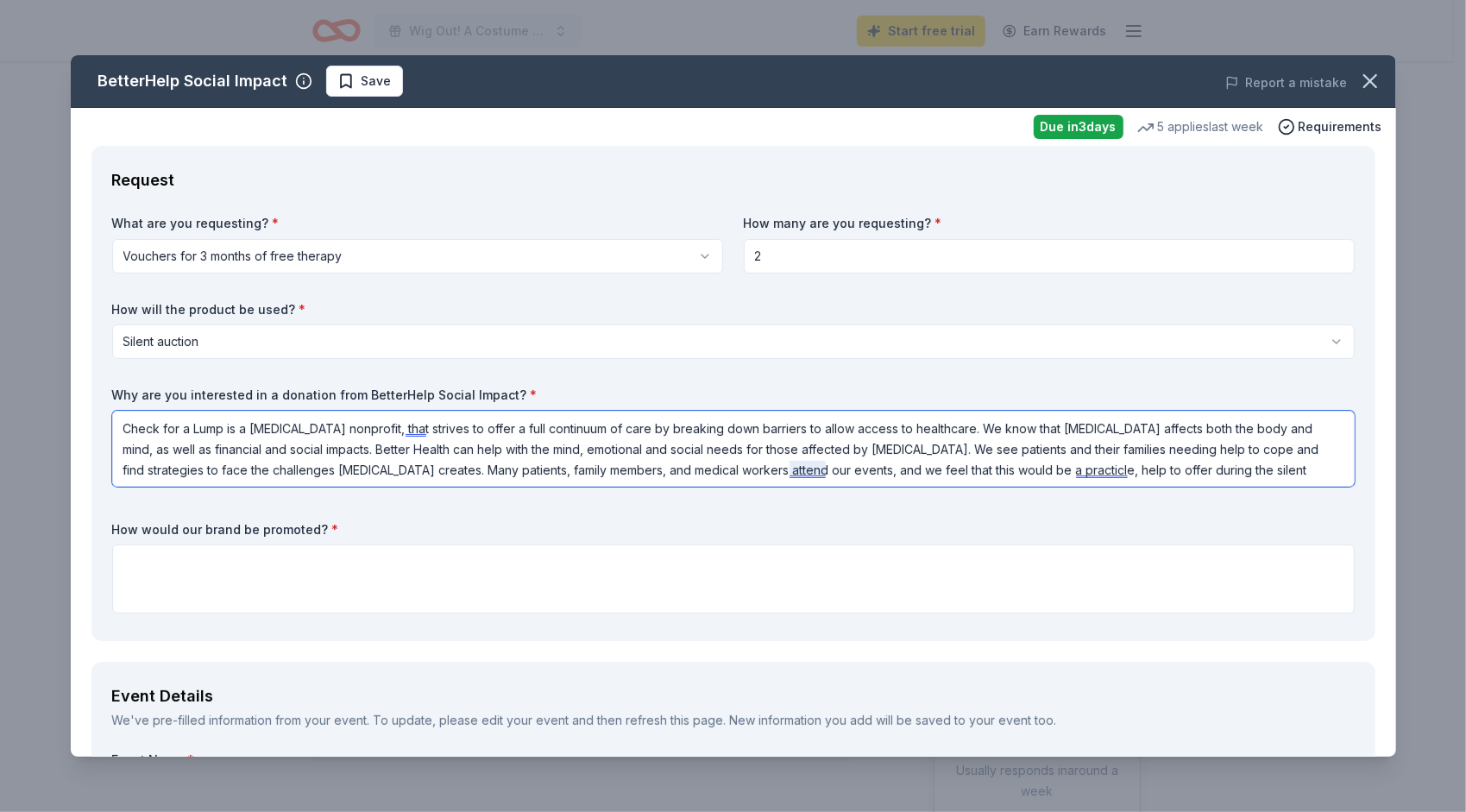
click at [768, 464] on textarea "Check for a Lump is a [MEDICAL_DATA] nonprofit, that strives to offer a full co…" at bounding box center [733, 448] width 1242 height 76
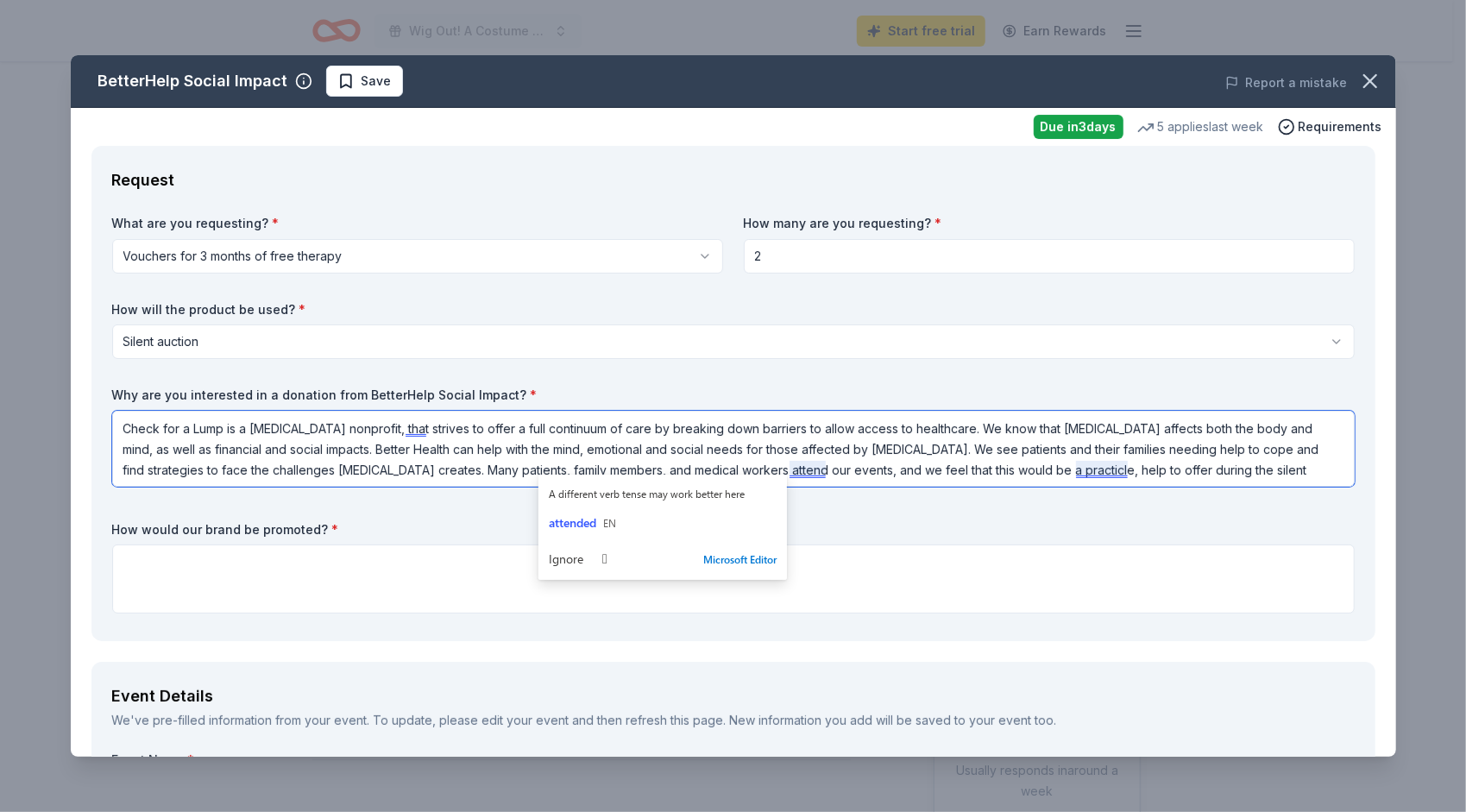
click at [1065, 467] on textarea "Check for a Lump is a [MEDICAL_DATA] nonprofit, that strives to offer a full co…" at bounding box center [733, 448] width 1242 height 76
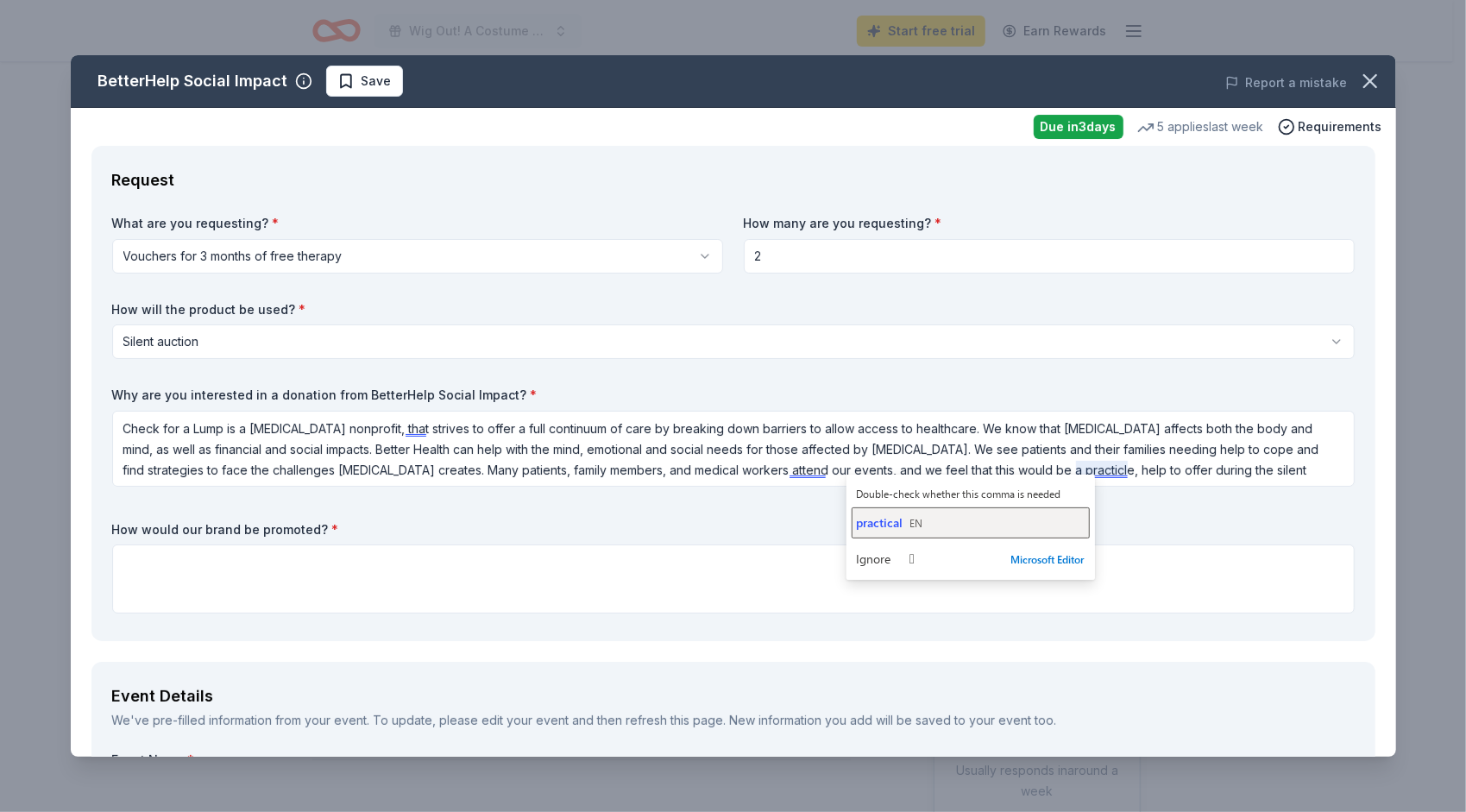
click at [901, 509] on button "practical EN" at bounding box center [970, 522] width 238 height 31
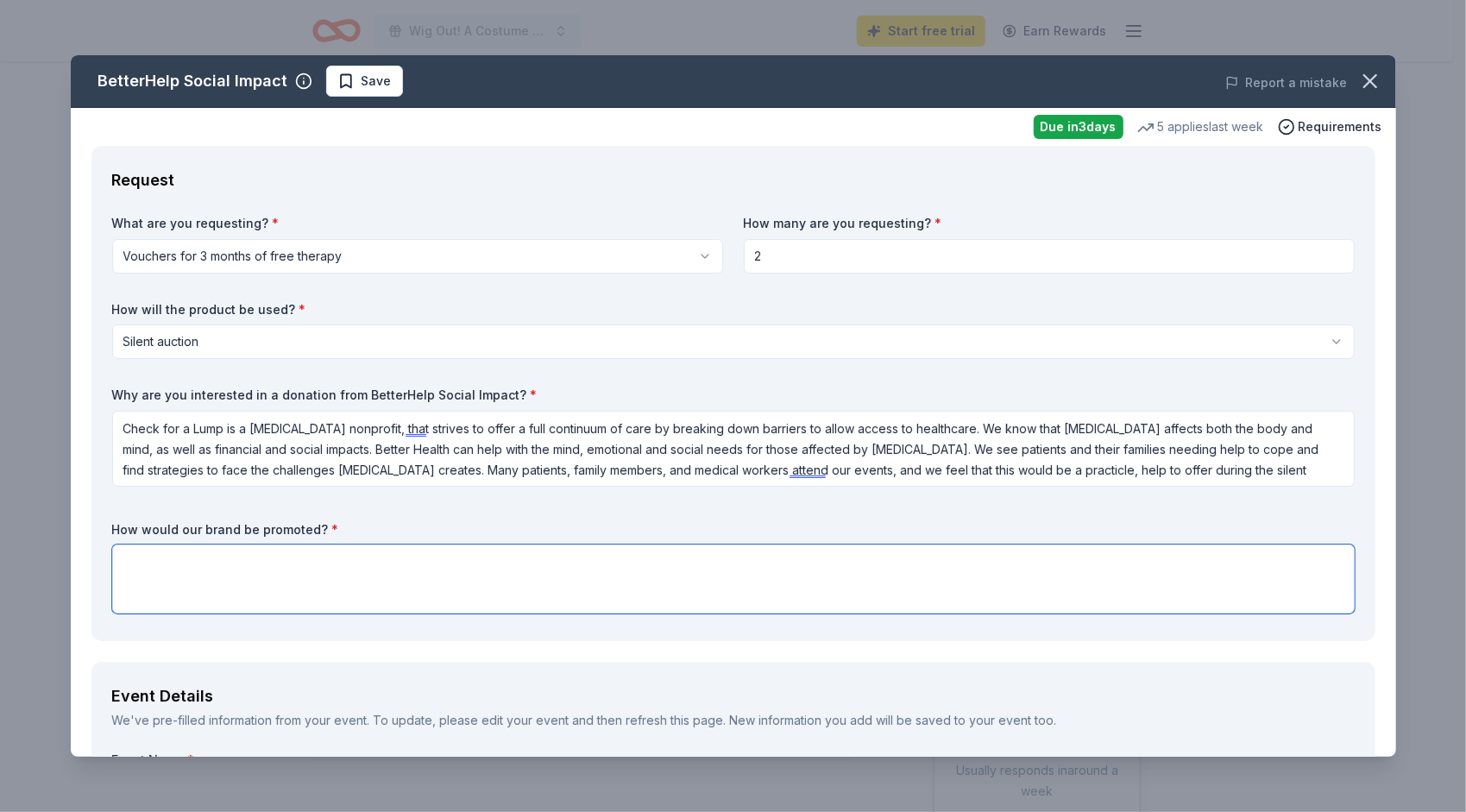
click at [434, 587] on textarea at bounding box center [733, 579] width 1242 height 69
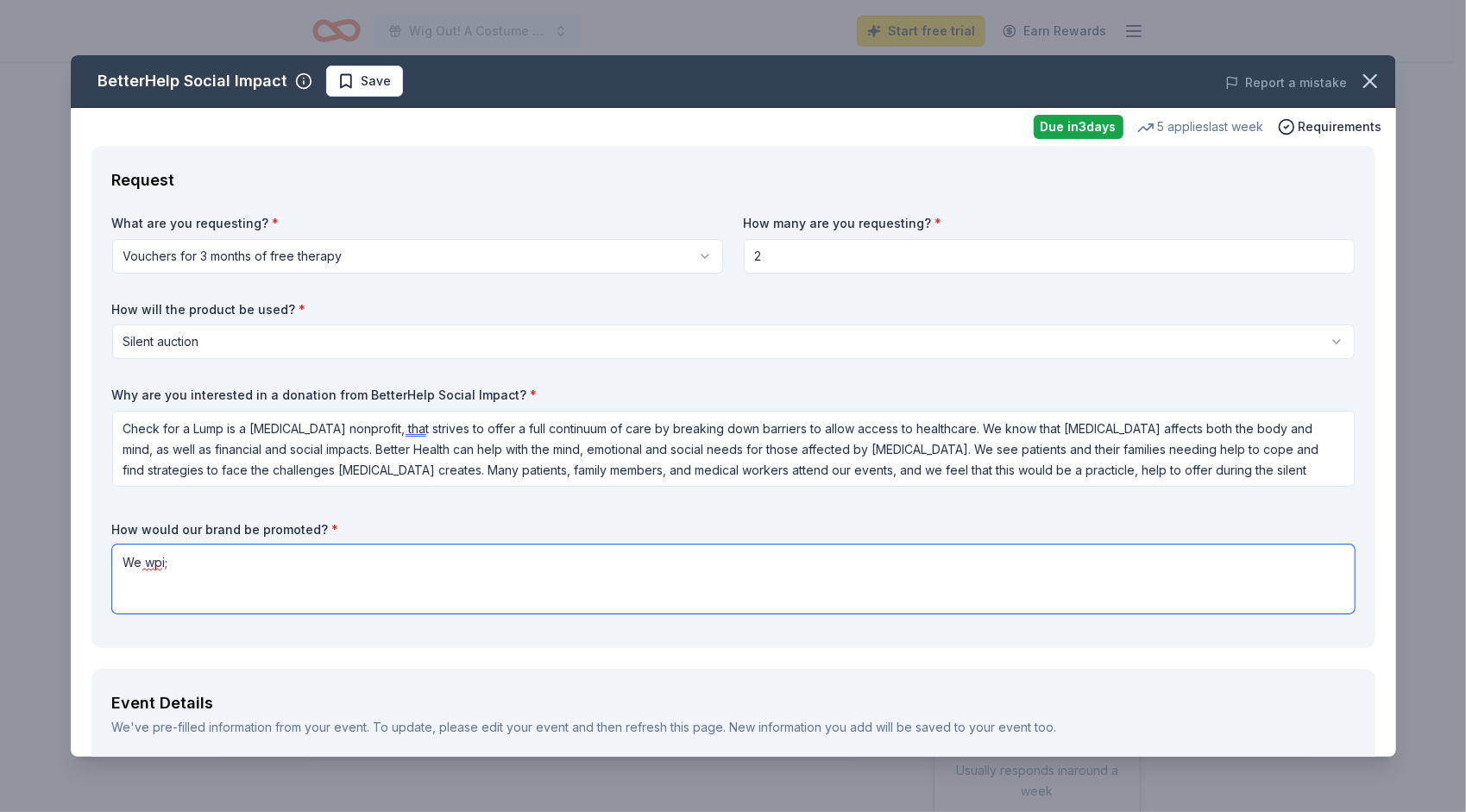
click at [329, 575] on textarea "We wpi;" at bounding box center [733, 579] width 1242 height 69
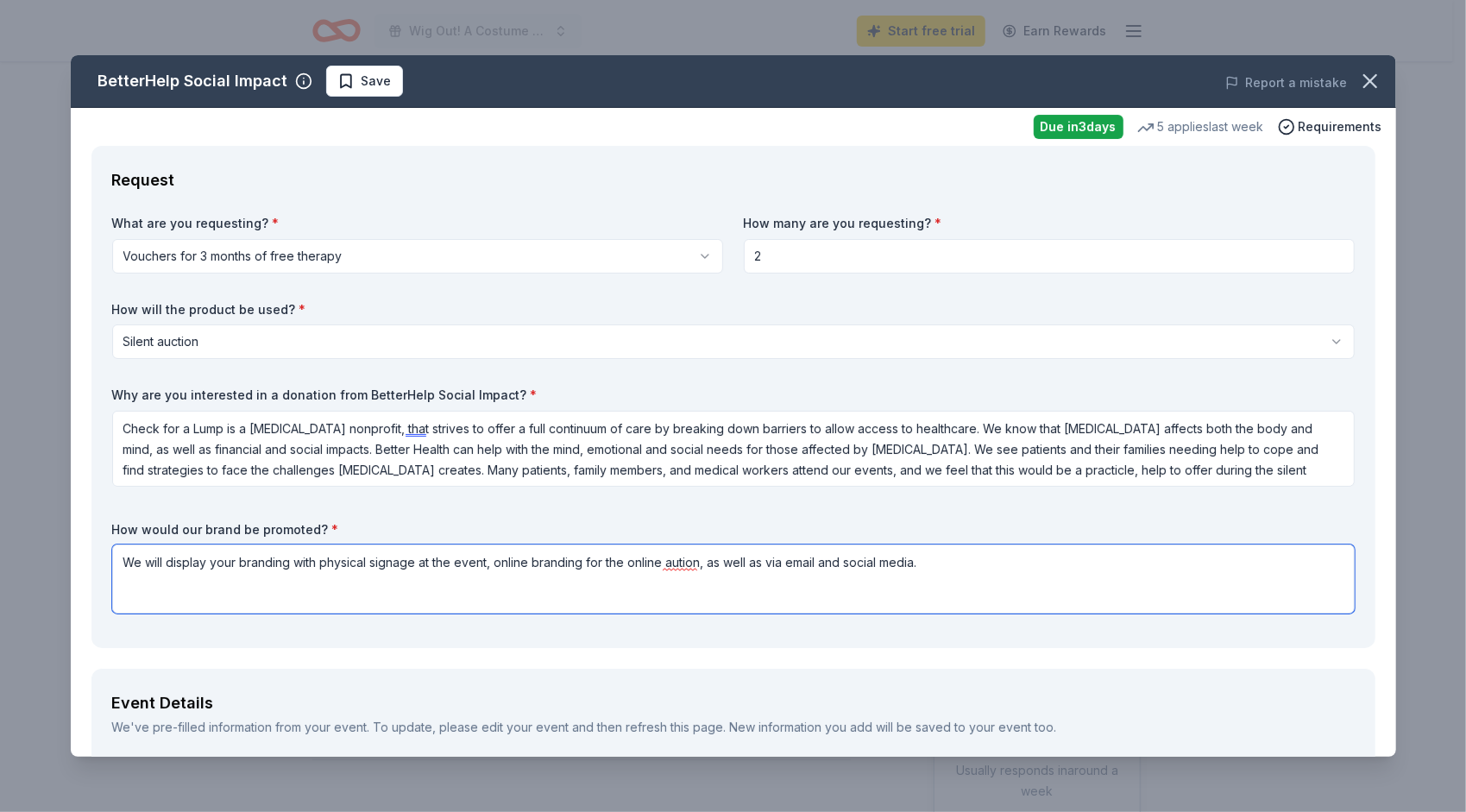
click at [679, 570] on textarea "We will display your branding with physical signage at the event, online brandi…" at bounding box center [733, 579] width 1242 height 69
click at [680, 557] on textarea "We will display your branding with physical signage at the event, online brandi…" at bounding box center [733, 579] width 1242 height 69
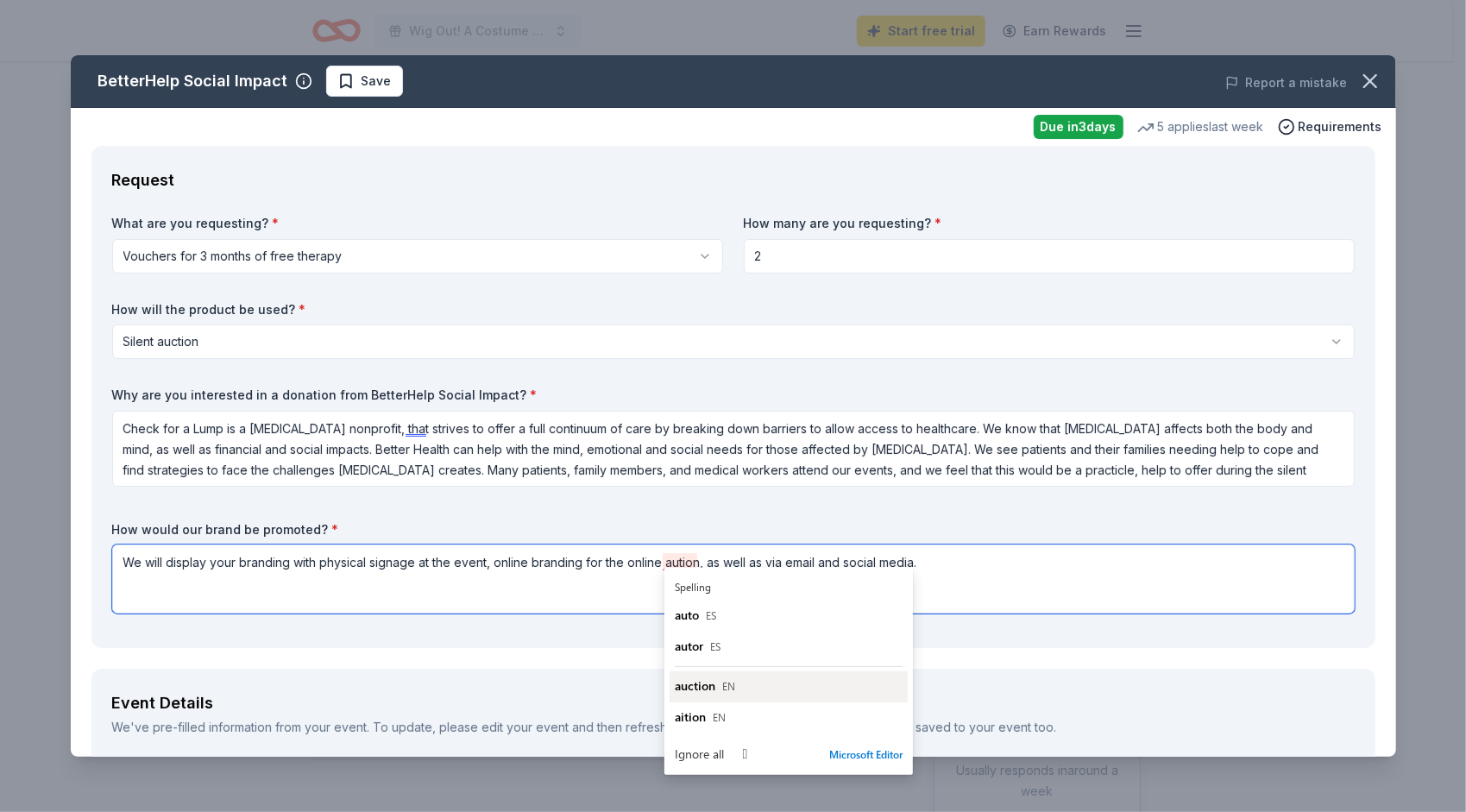
type textarea "We will display your branding with physical signage at the event, online brandi…"
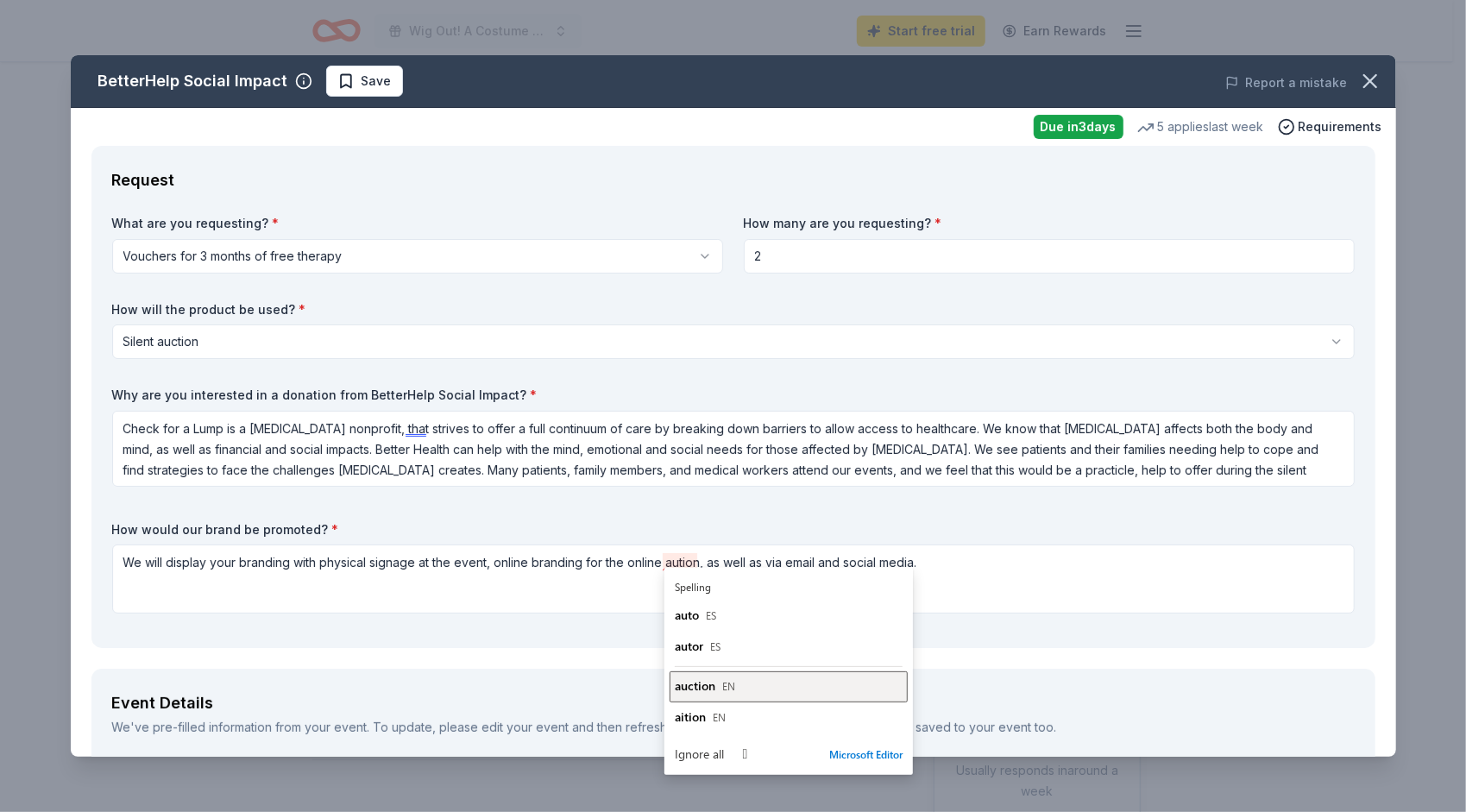
click at [716, 689] on div "auction EN" at bounding box center [788, 685] width 228 height 17
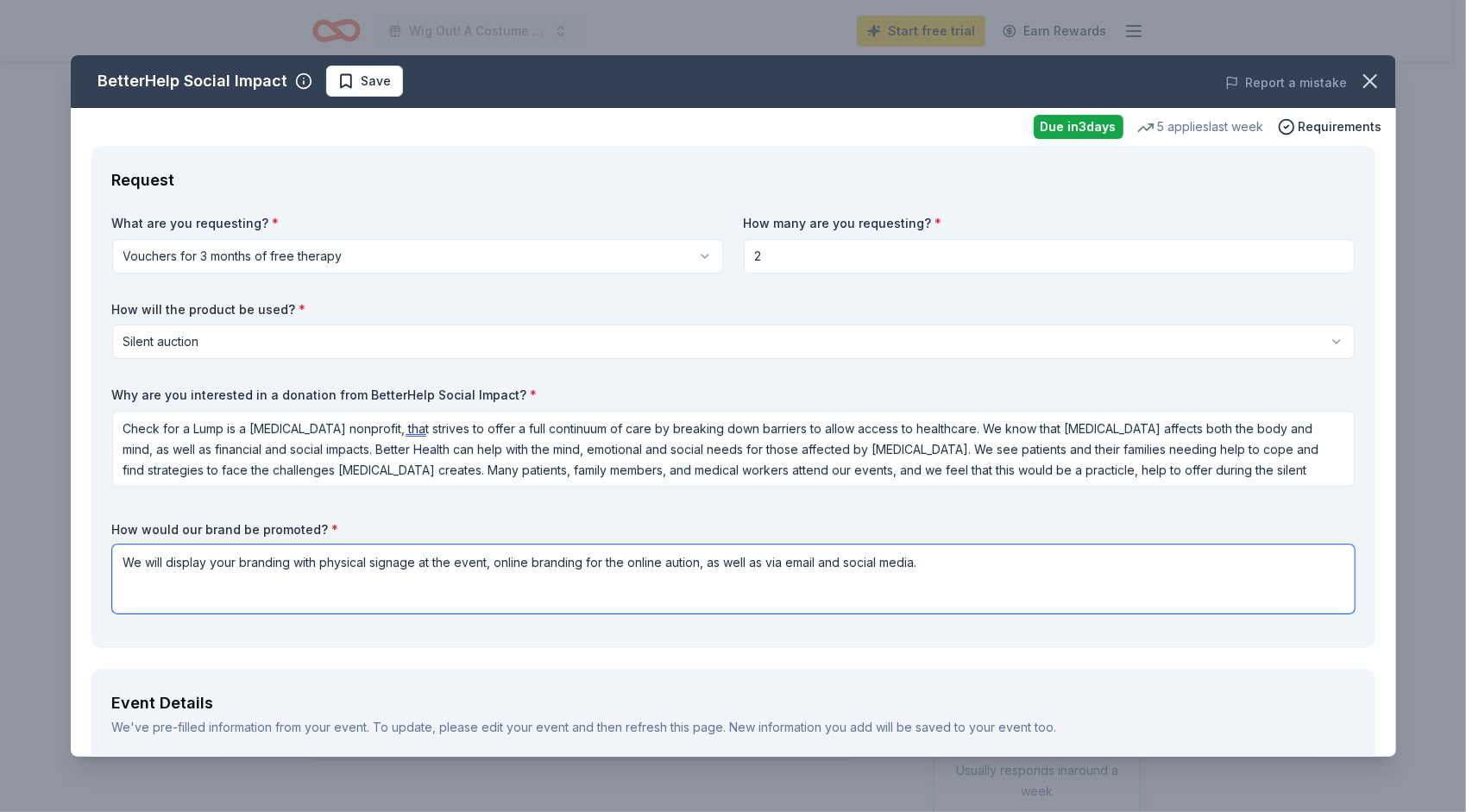
click at [1002, 552] on textarea "We will display your branding with physical signage at the event, online brandi…" at bounding box center [733, 579] width 1242 height 69
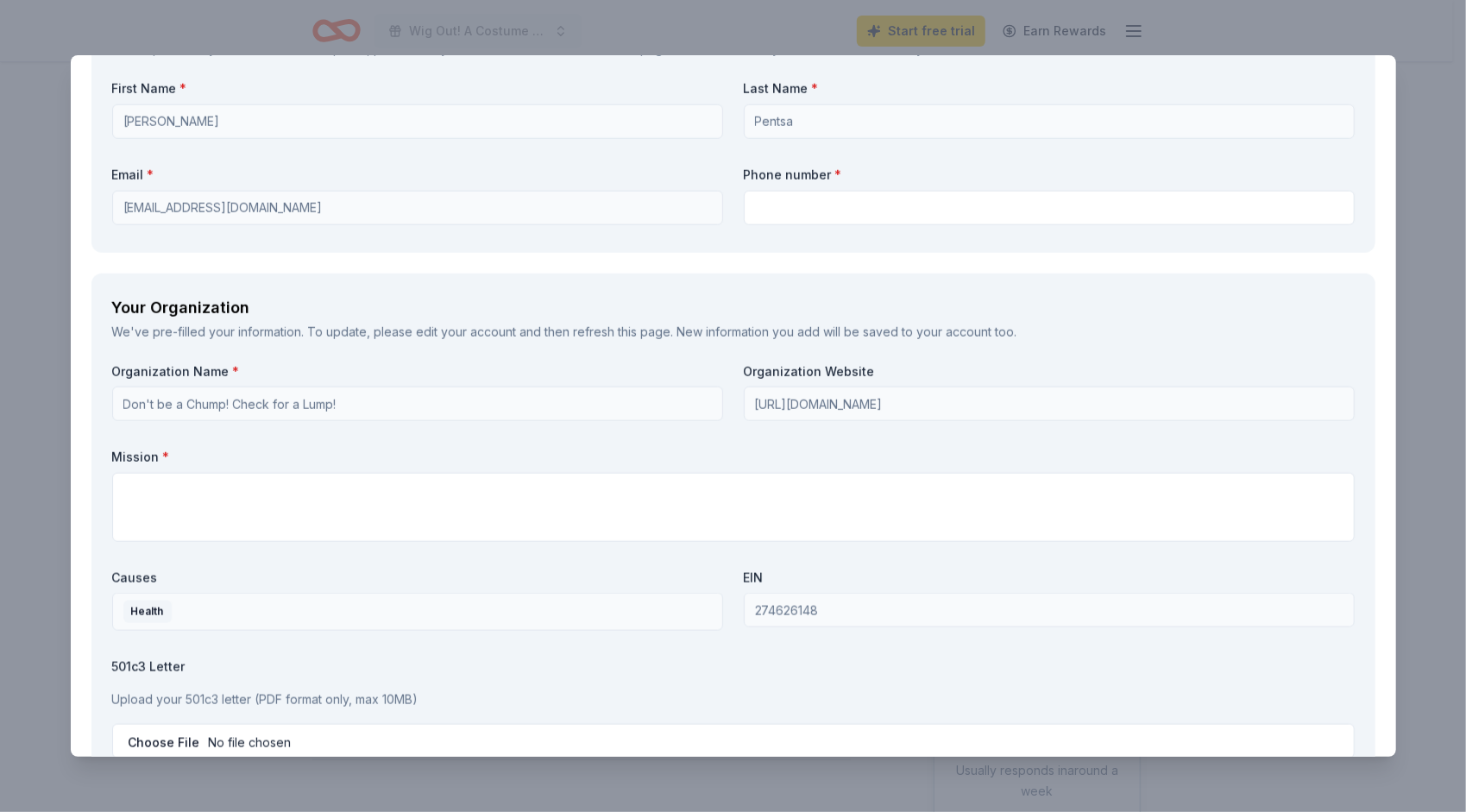
scroll to position [1467, 0]
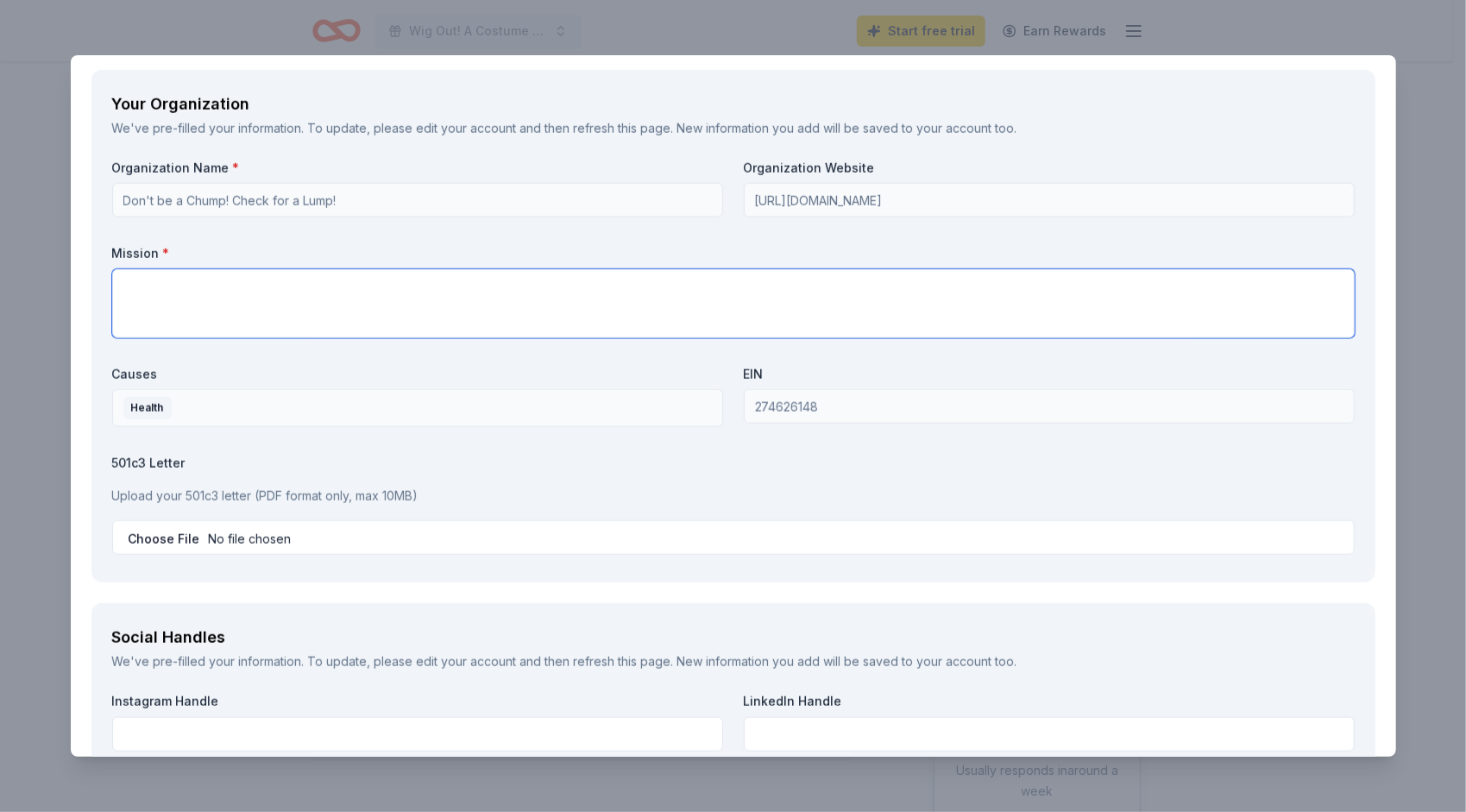
click at [301, 301] on textarea at bounding box center [733, 304] width 1242 height 69
paste textarea "is to provide free [MEDICAL_DATA] education, mammograms, testing, and direct as…"
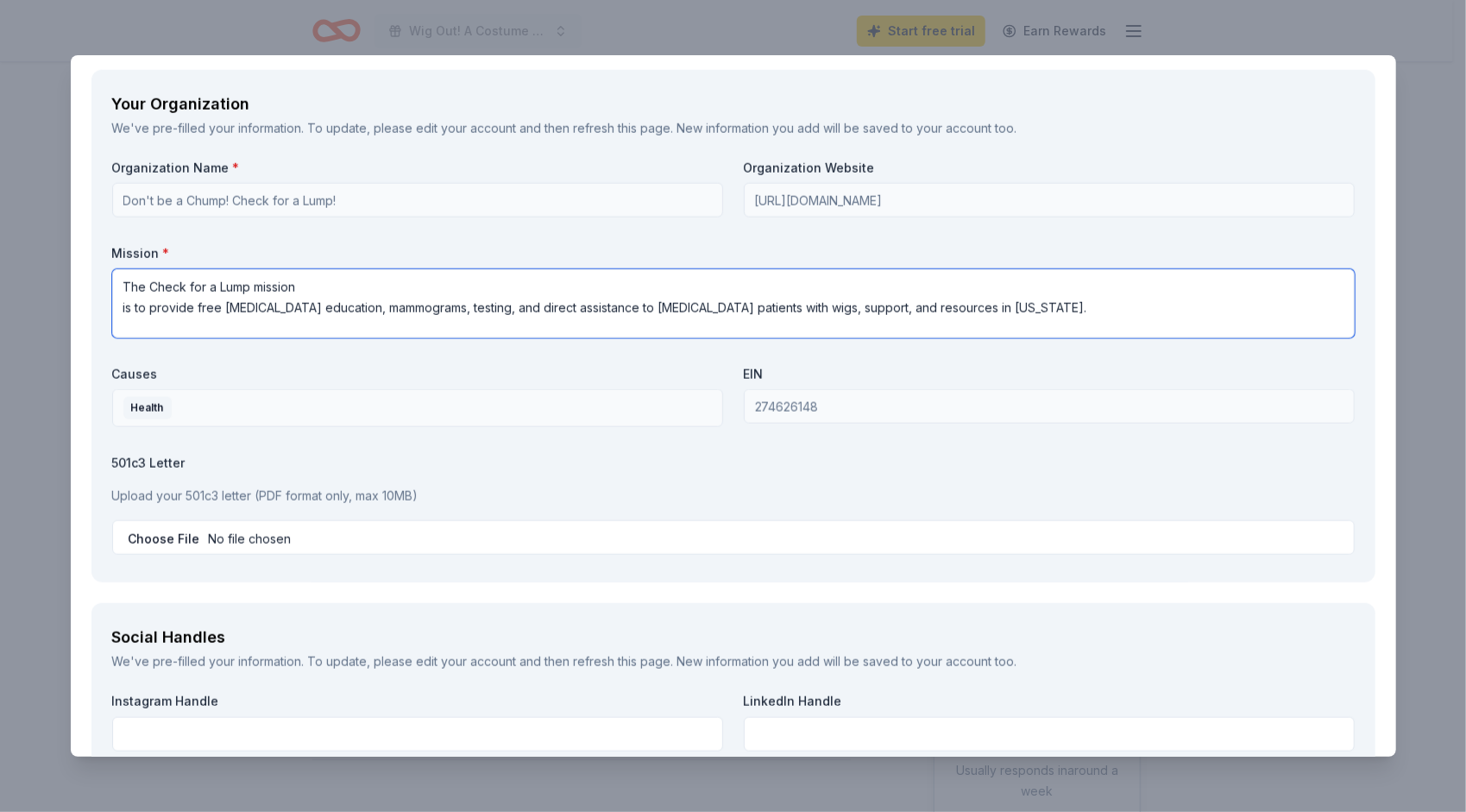
click at [315, 283] on textarea "The Check for a Lump mission is to provide free [MEDICAL_DATA] education, mammo…" at bounding box center [733, 304] width 1242 height 69
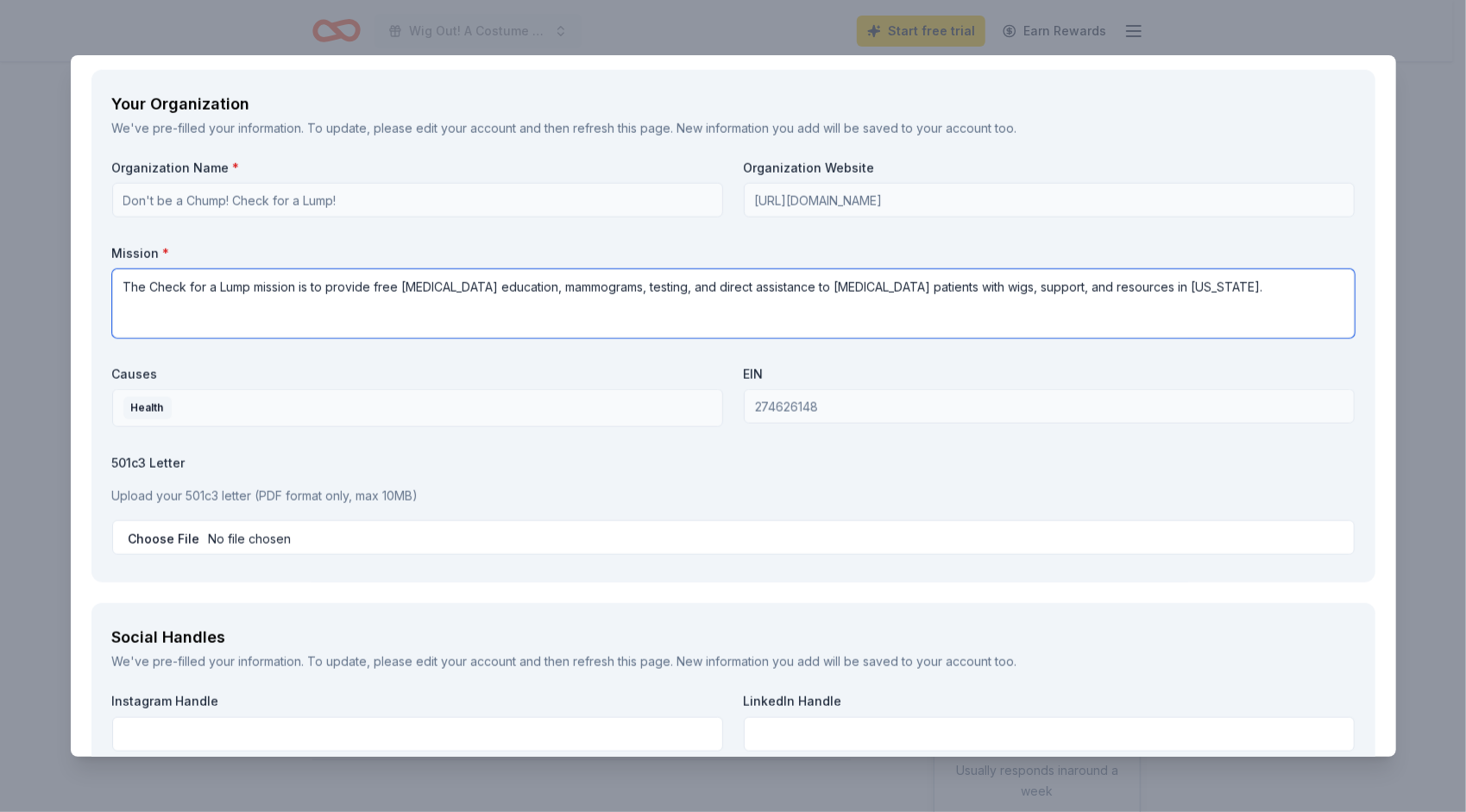
scroll to position [1812, 0]
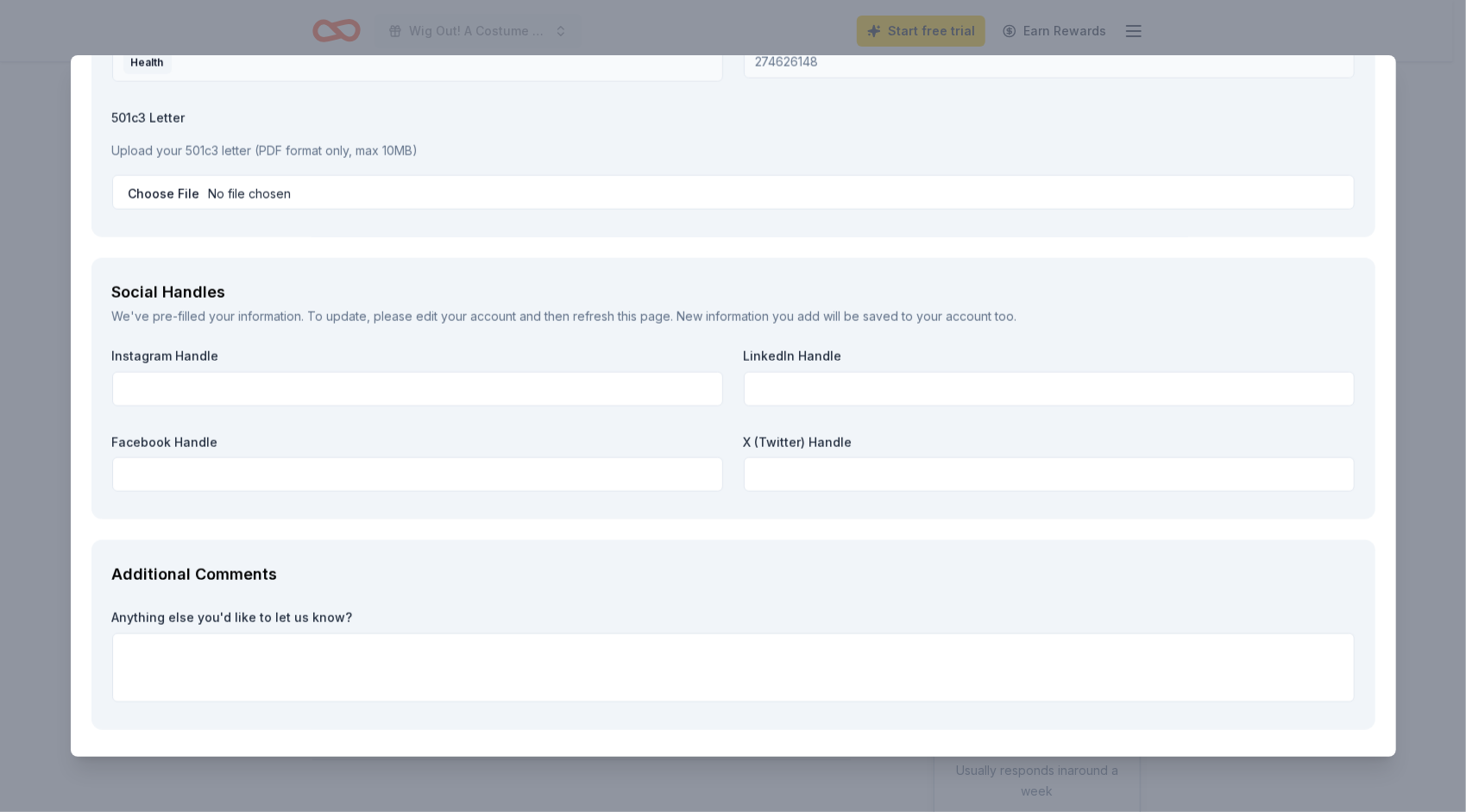
type textarea "The Check for a Lump mission is to provide free [MEDICAL_DATA] education, mammo…"
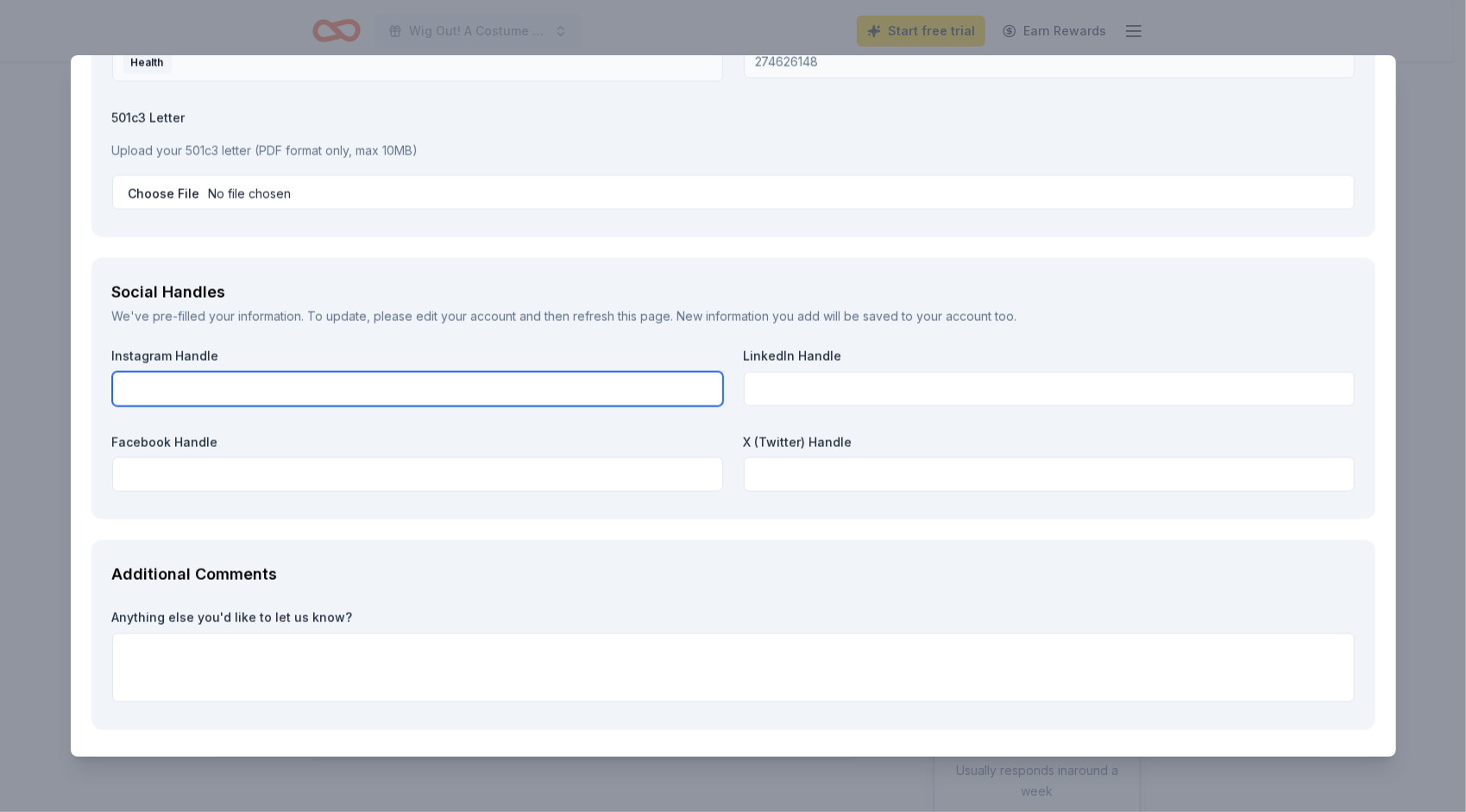
click at [301, 391] on input "text" at bounding box center [417, 389] width 611 height 35
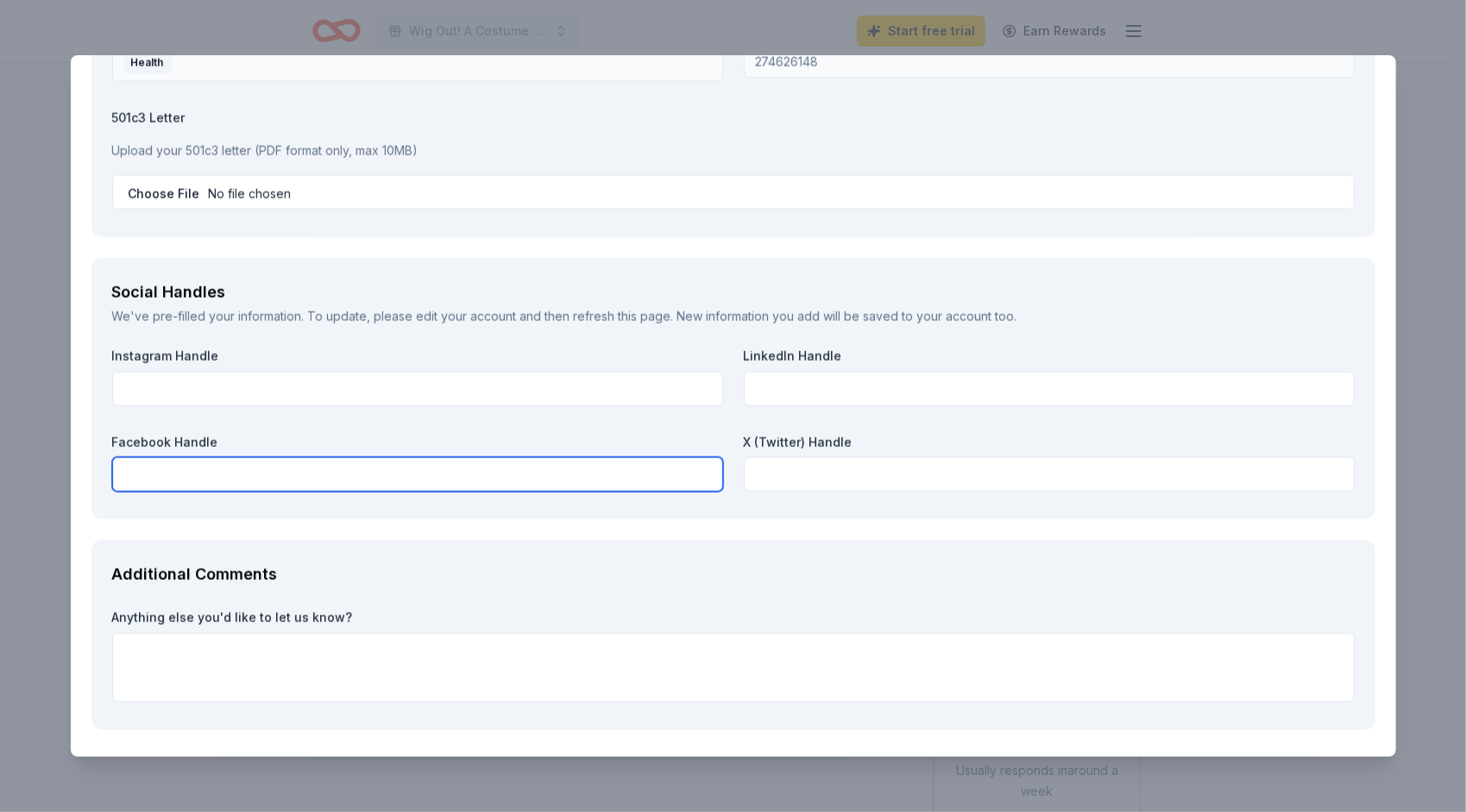
click at [261, 466] on input "text" at bounding box center [417, 474] width 611 height 35
paste input "[URL][DOMAIN_NAME]"
type input "[URL][DOMAIN_NAME]"
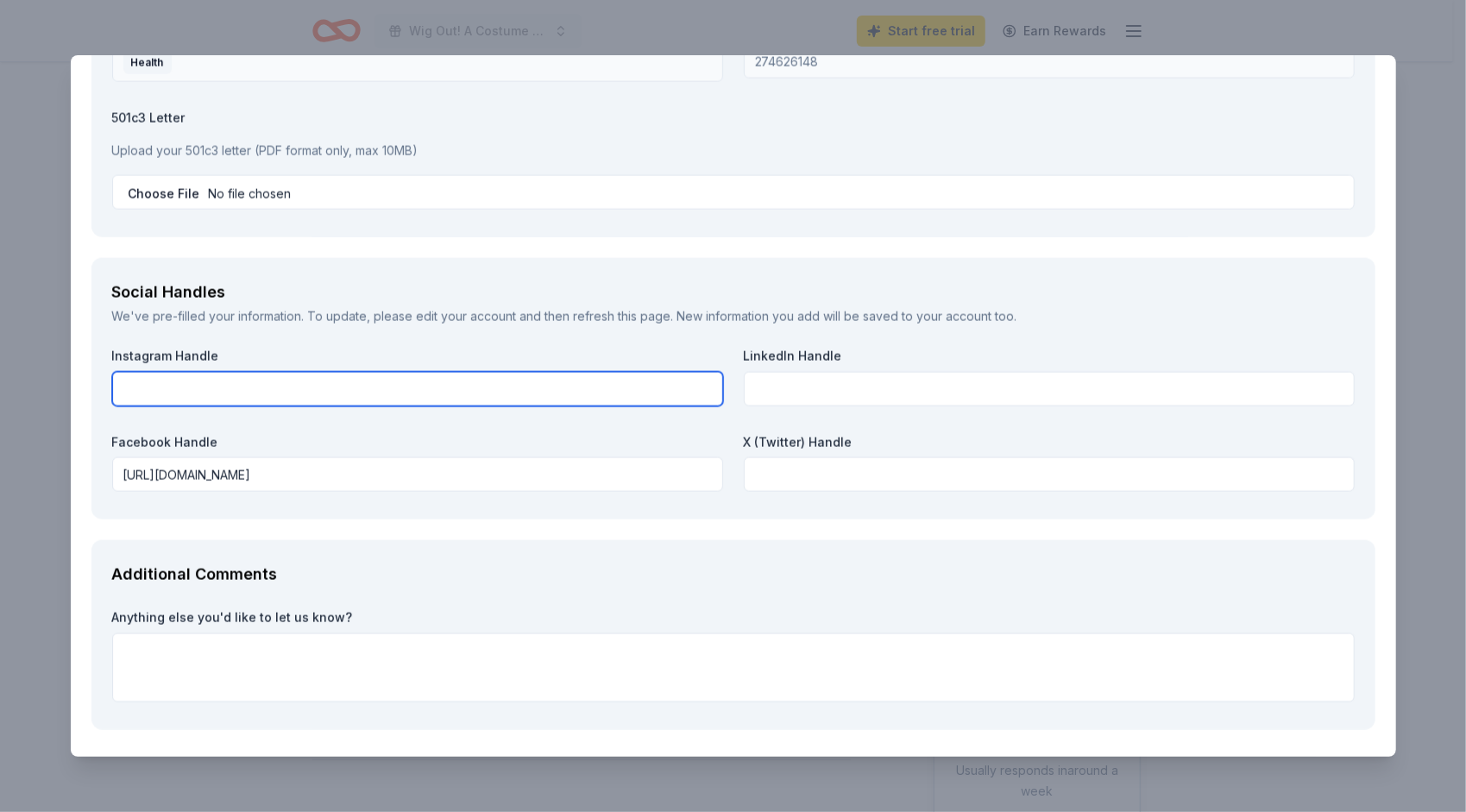
click at [300, 372] on input "text" at bounding box center [417, 389] width 611 height 35
paste input "[URL][DOMAIN_NAME]"
type input "[URL][DOMAIN_NAME]"
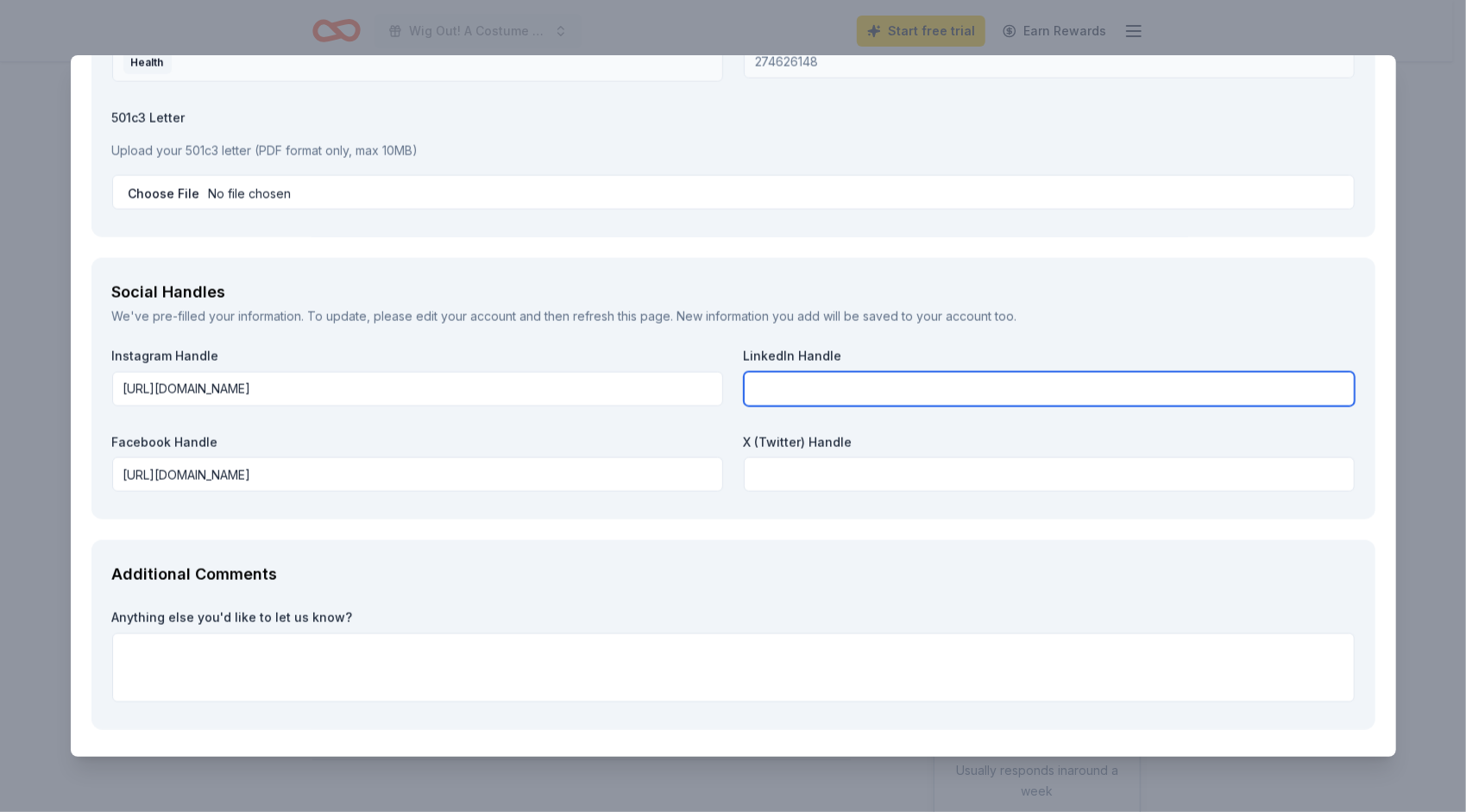
click at [853, 380] on input "text" at bounding box center [1050, 389] width 611 height 35
paste input "[URL][DOMAIN_NAME]"
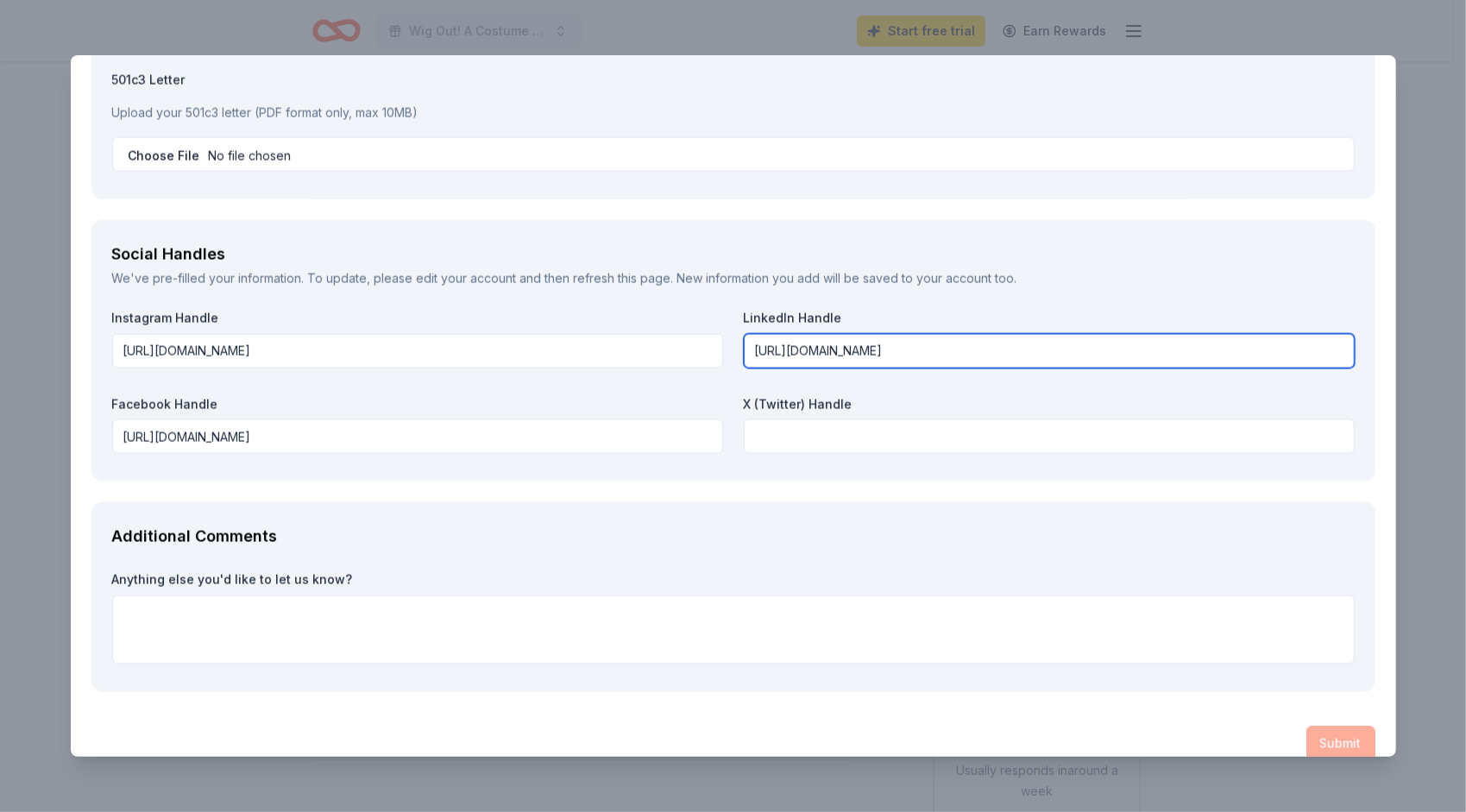
scroll to position [1871, 0]
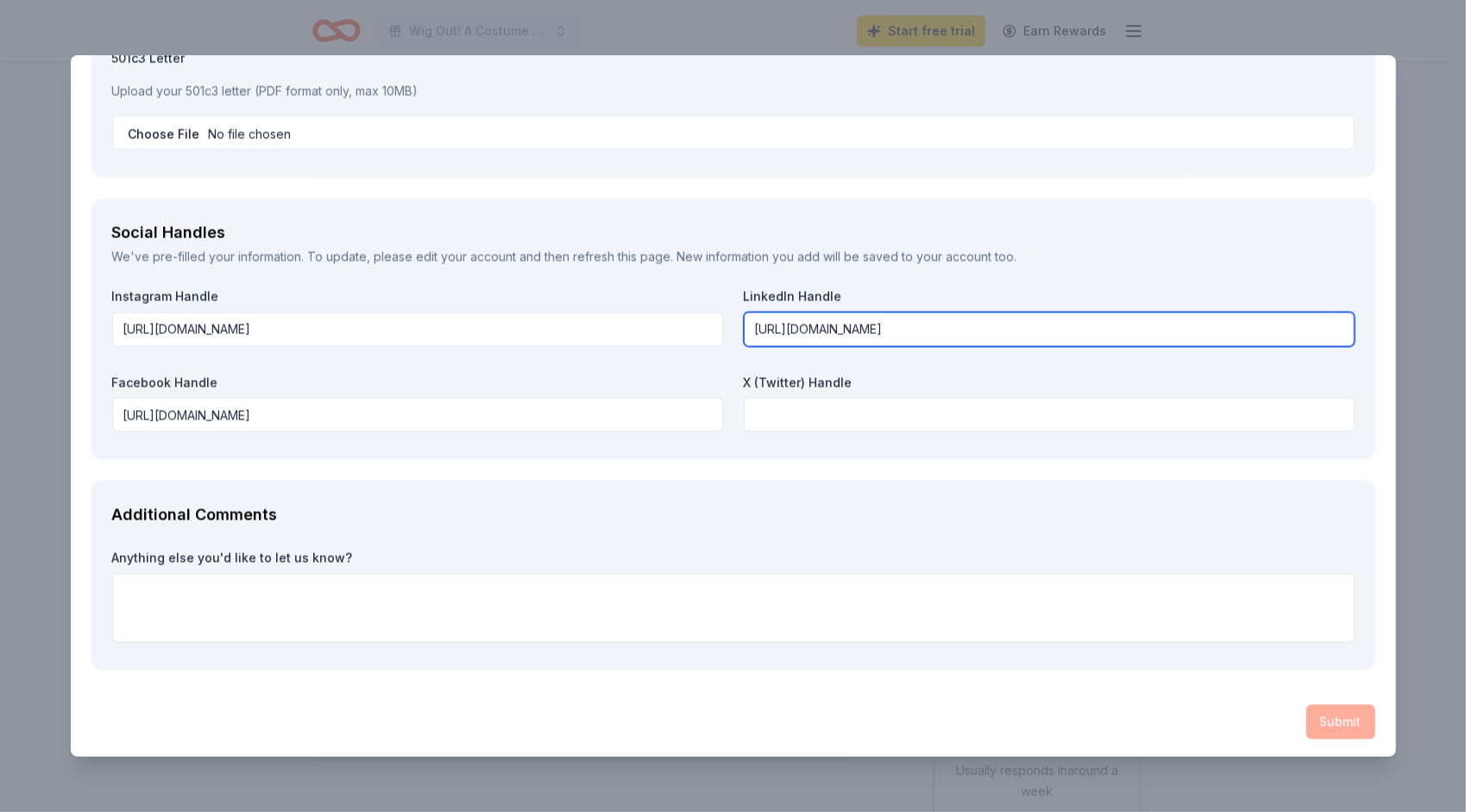
type input "[URL][DOMAIN_NAME]"
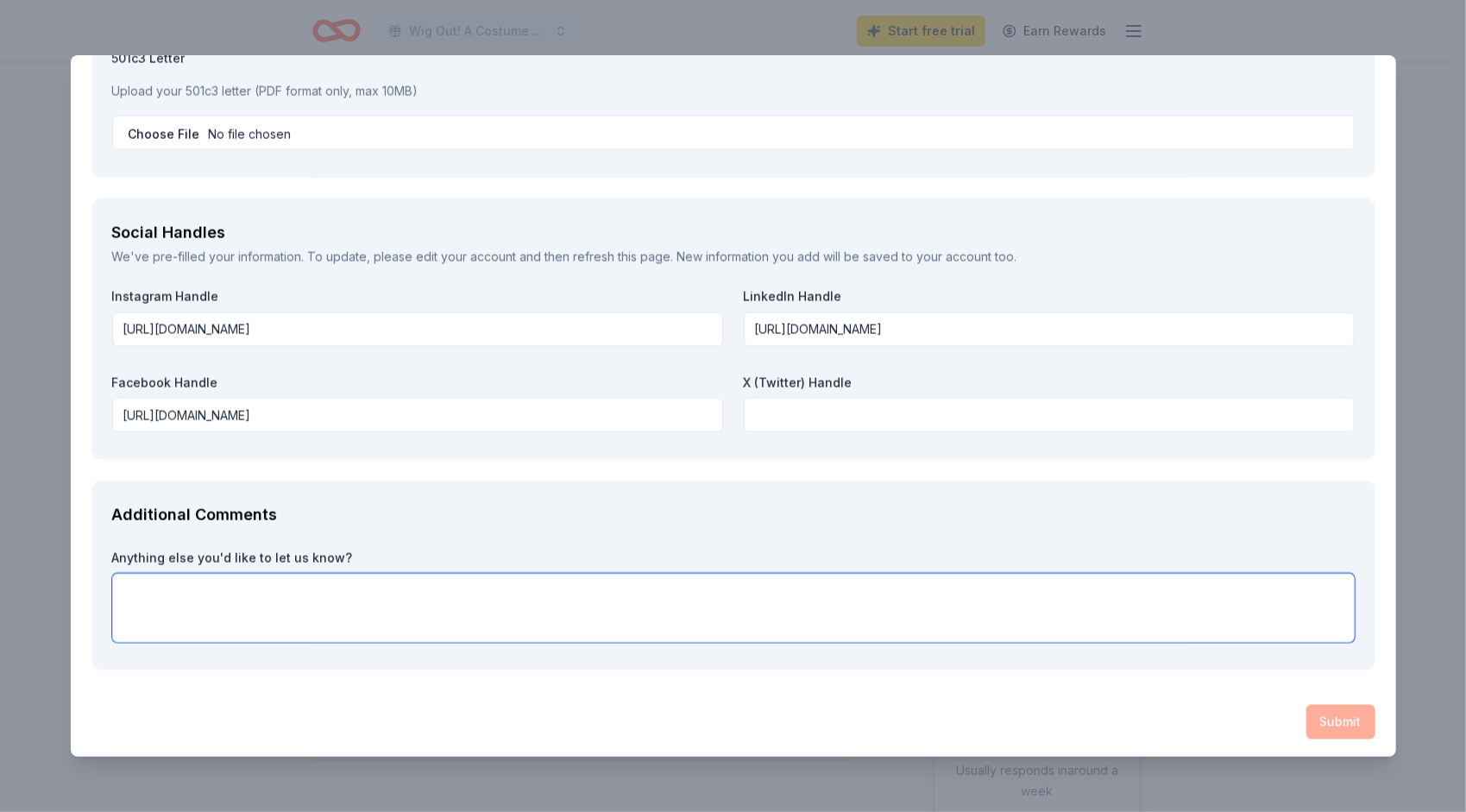
click at [382, 604] on textarea at bounding box center [733, 608] width 1242 height 69
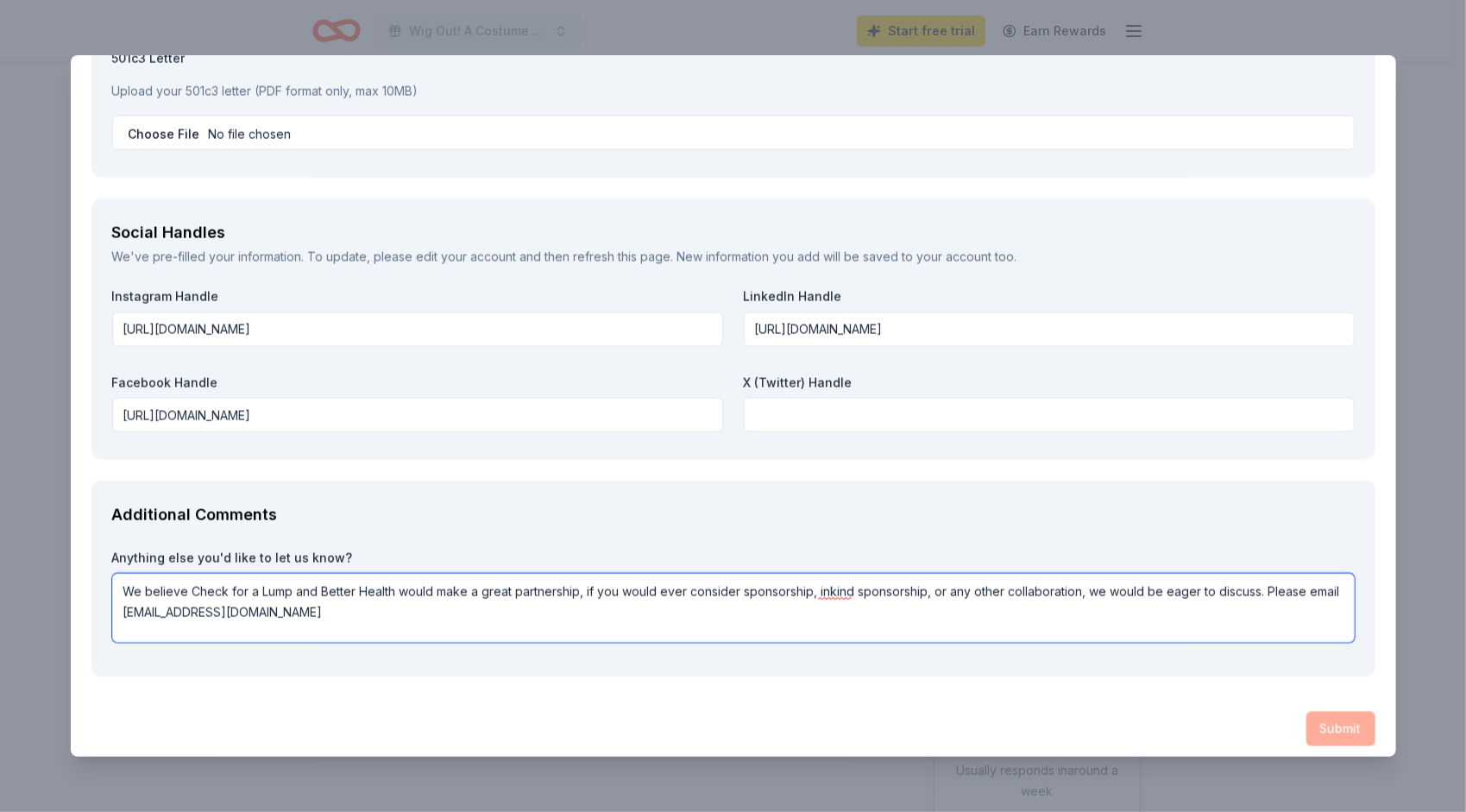
type textarea "We believe Check for a Lump and Better Health would make a great partnership, i…"
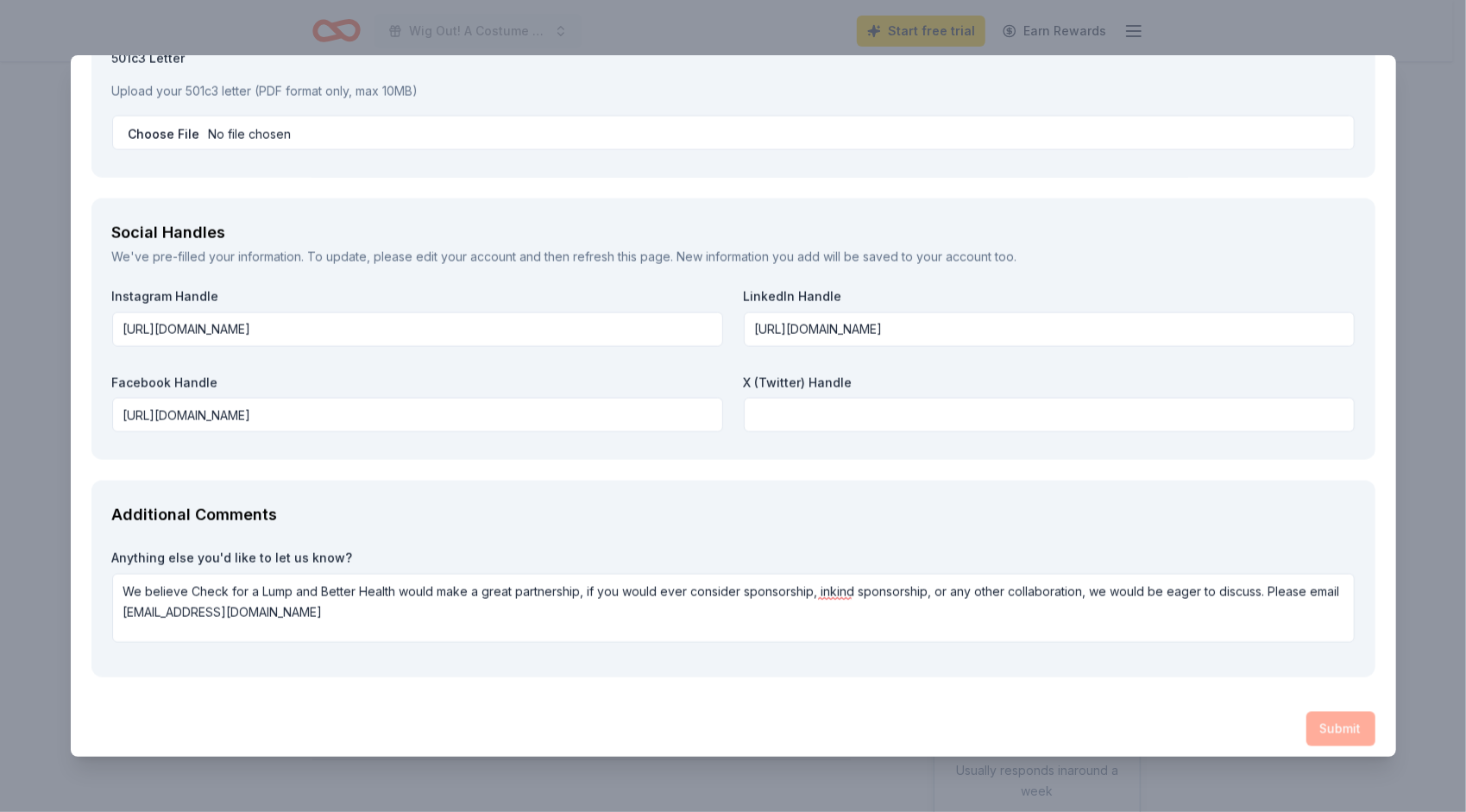
click at [1332, 731] on div "Submit" at bounding box center [733, 729] width 1284 height 35
click at [1317, 723] on div "Submit" at bounding box center [733, 729] width 1284 height 35
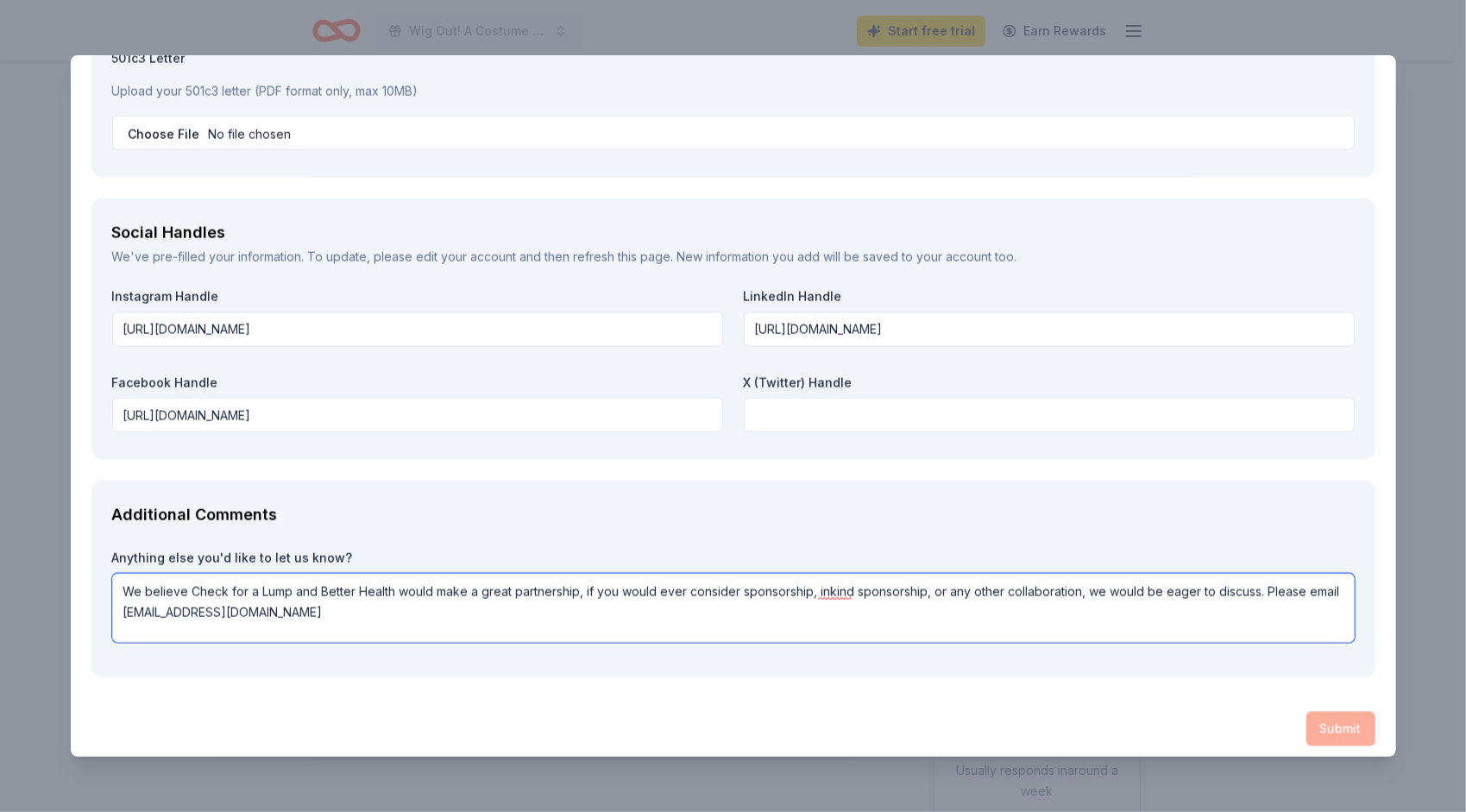
click at [686, 599] on textarea "We believe Check for a Lump and Better Health would make a great partnership, i…" at bounding box center [733, 608] width 1242 height 69
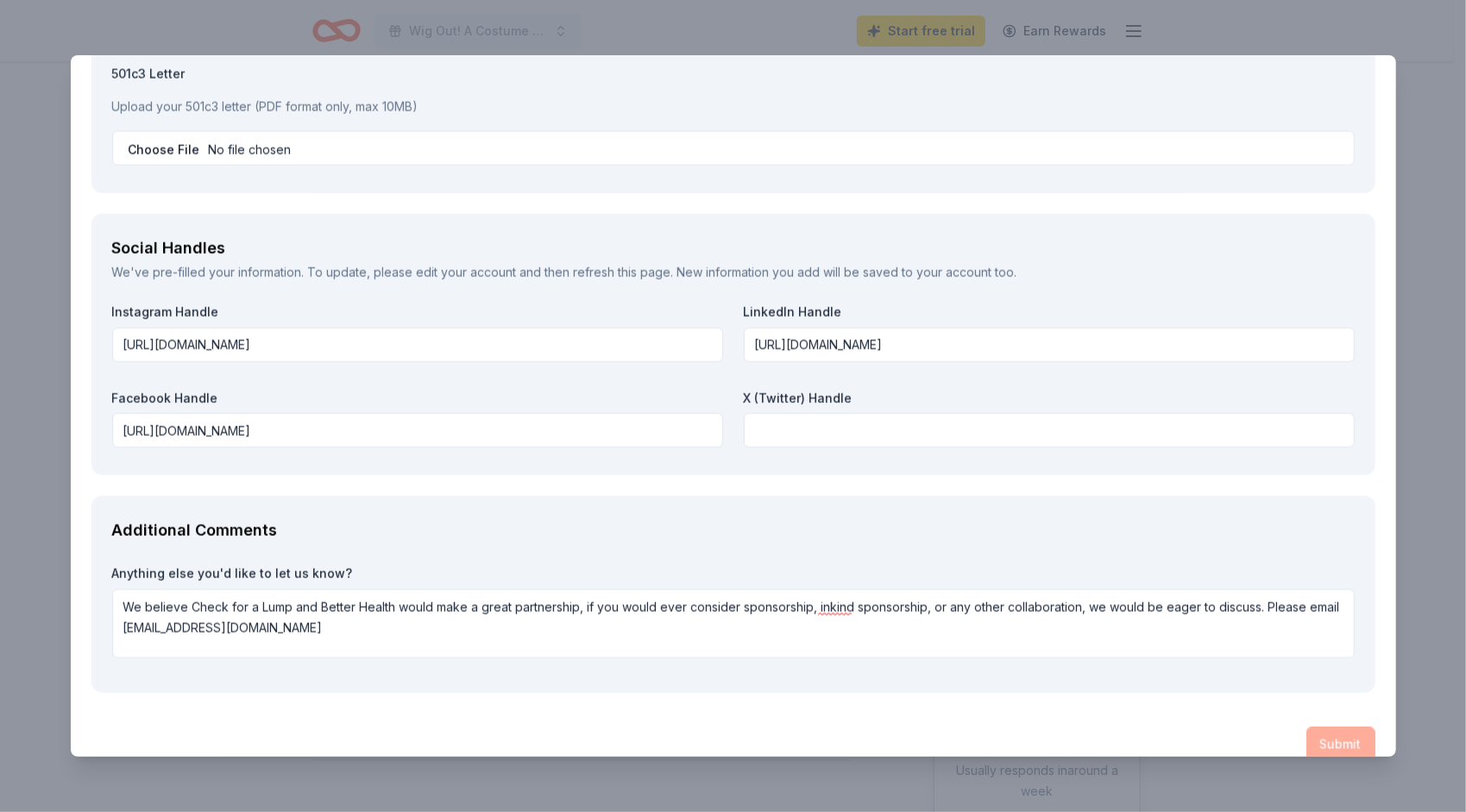
scroll to position [1878, 0]
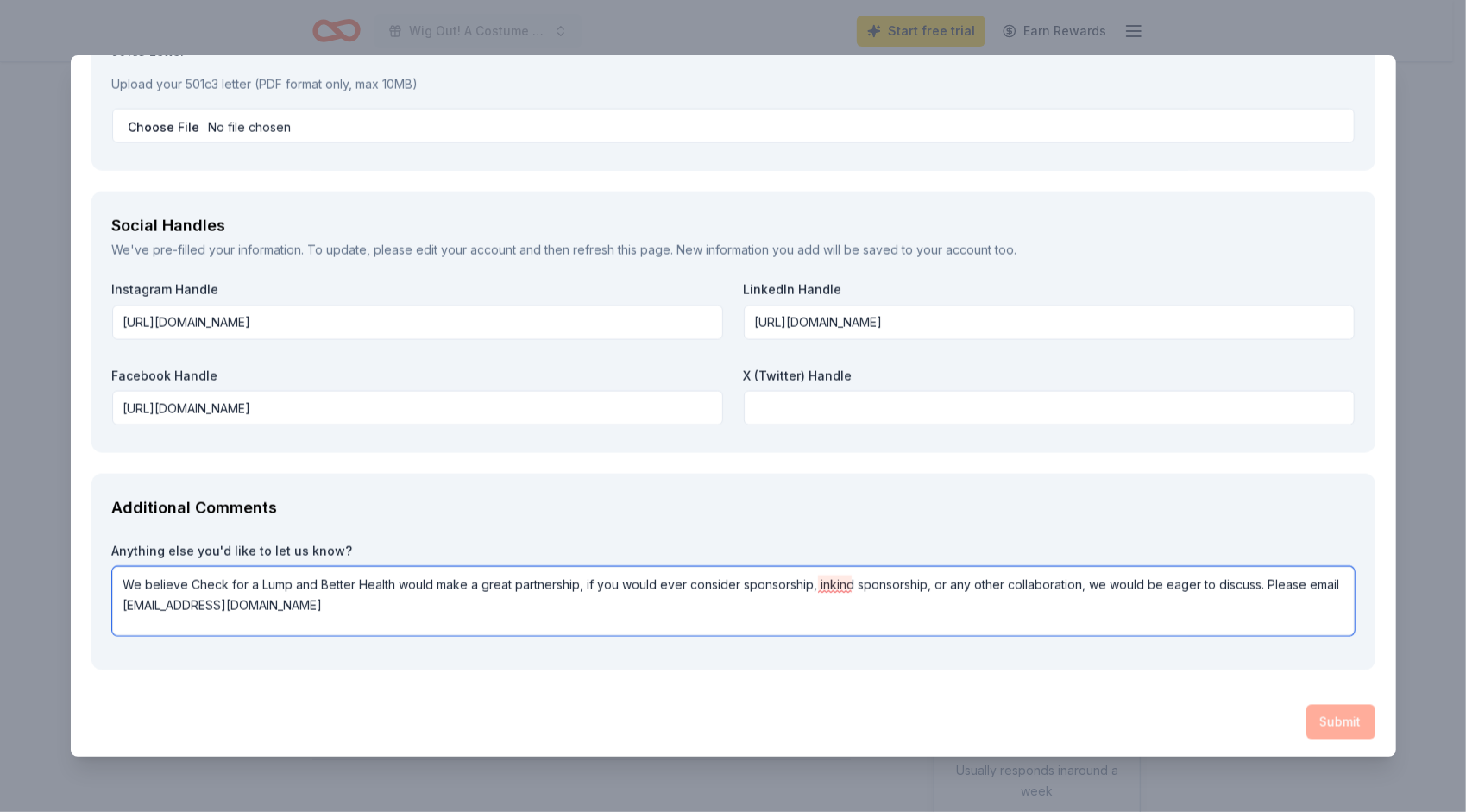
click at [816, 602] on textarea "We believe Check for a Lump and Better Health would make a great partnership, i…" at bounding box center [733, 601] width 1242 height 69
click at [832, 586] on textarea "We believe Check for a Lump and Better Health would make a great partnership, i…" at bounding box center [733, 601] width 1242 height 69
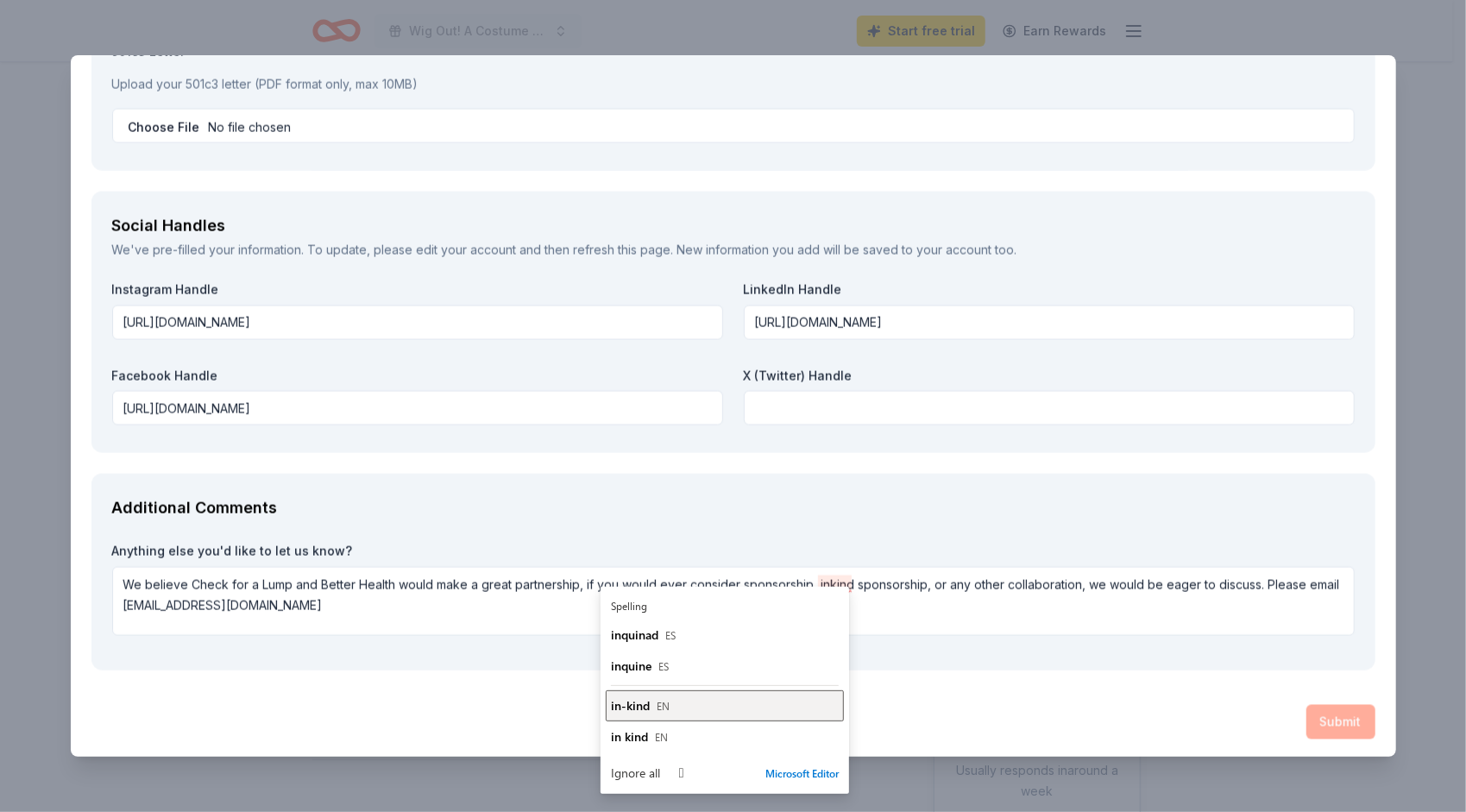
click at [653, 702] on div "in-kind EN" at bounding box center [725, 705] width 228 height 17
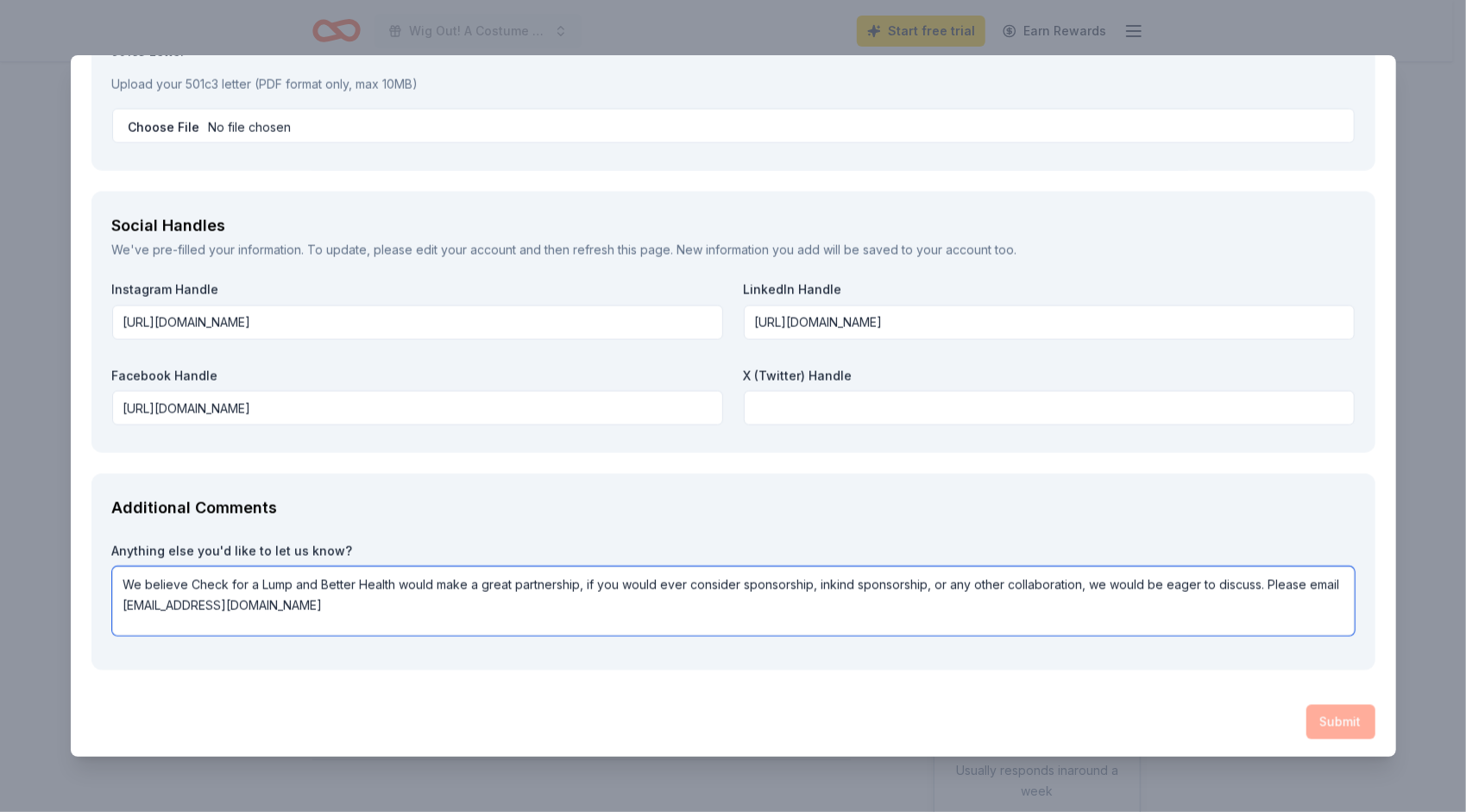
click at [971, 608] on textarea "We believe Check for a Lump and Better Health would make a great partnership, i…" at bounding box center [733, 601] width 1242 height 69
click at [1312, 713] on div "Submit" at bounding box center [733, 722] width 1284 height 35
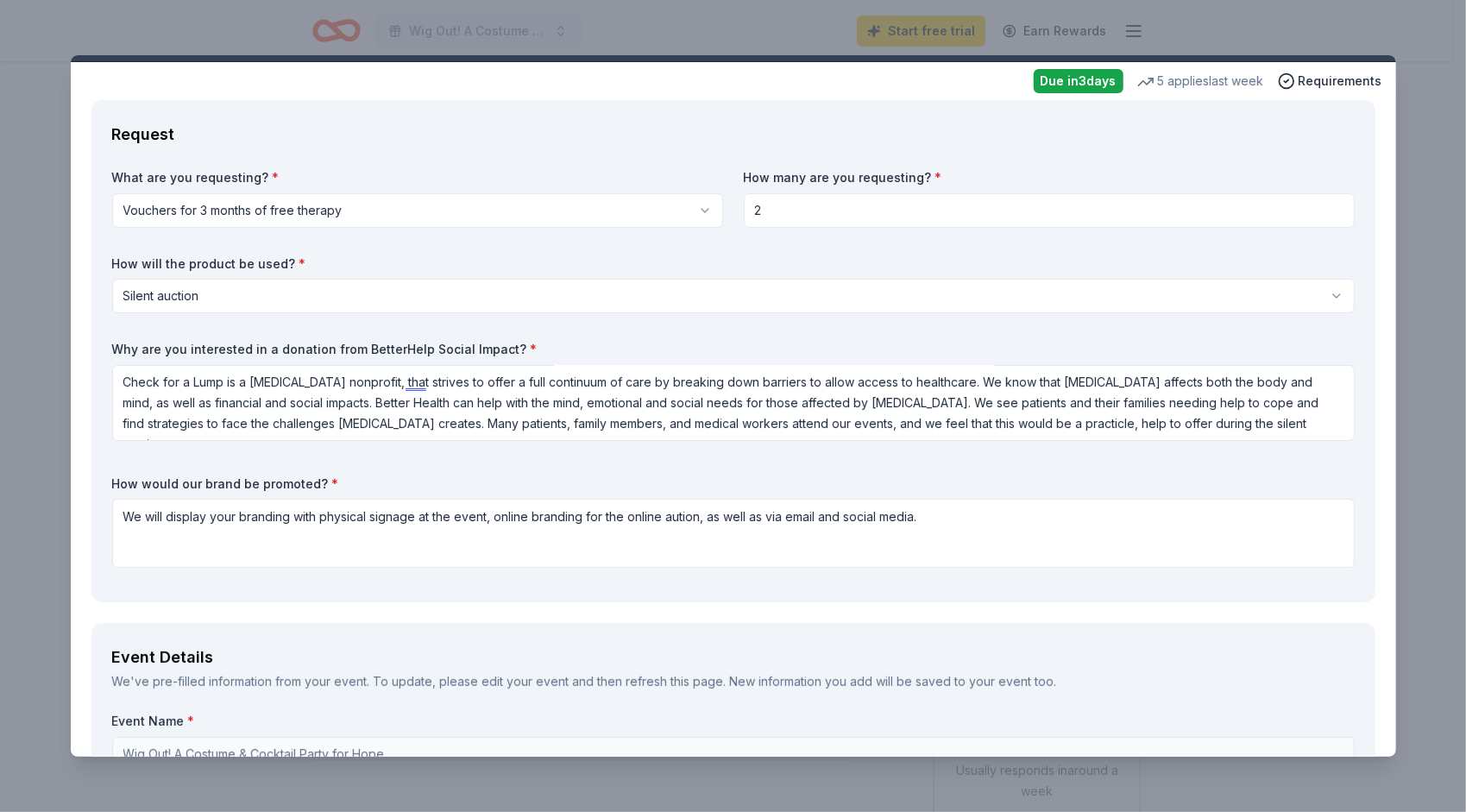
scroll to position [0, 0]
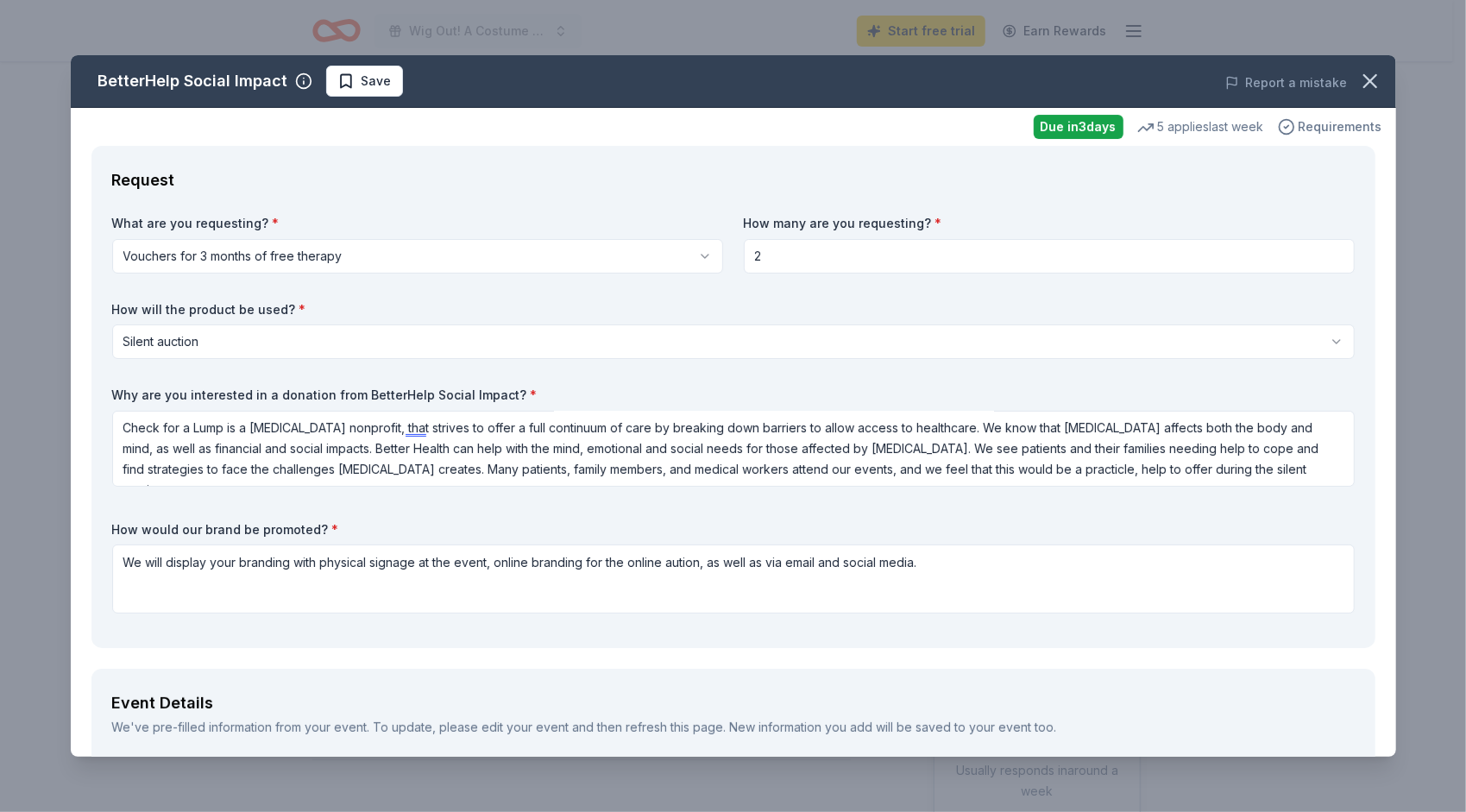
click at [1352, 123] on span "Requirements" at bounding box center [1340, 127] width 84 height 21
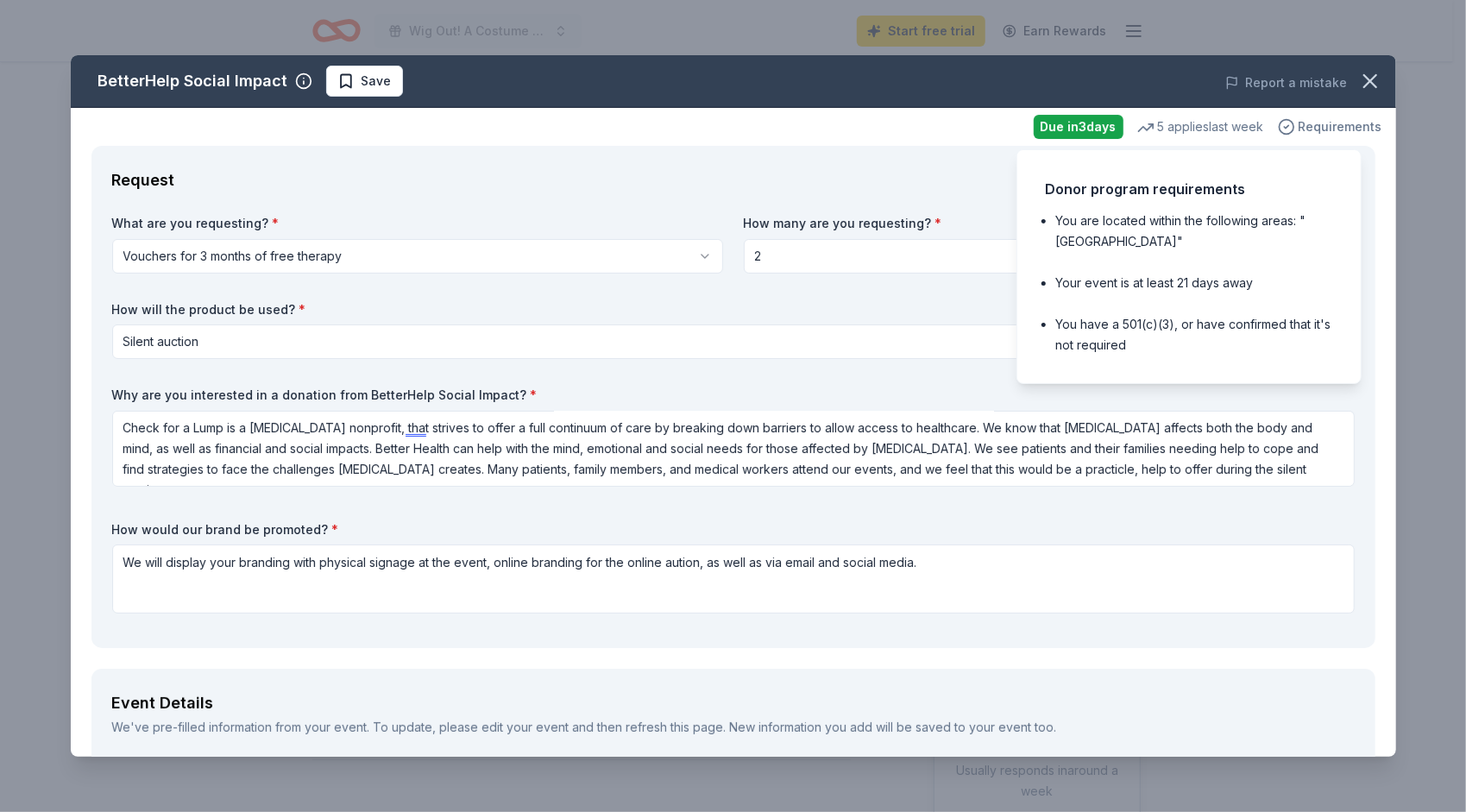
click at [1352, 123] on span "Requirements" at bounding box center [1340, 127] width 84 height 21
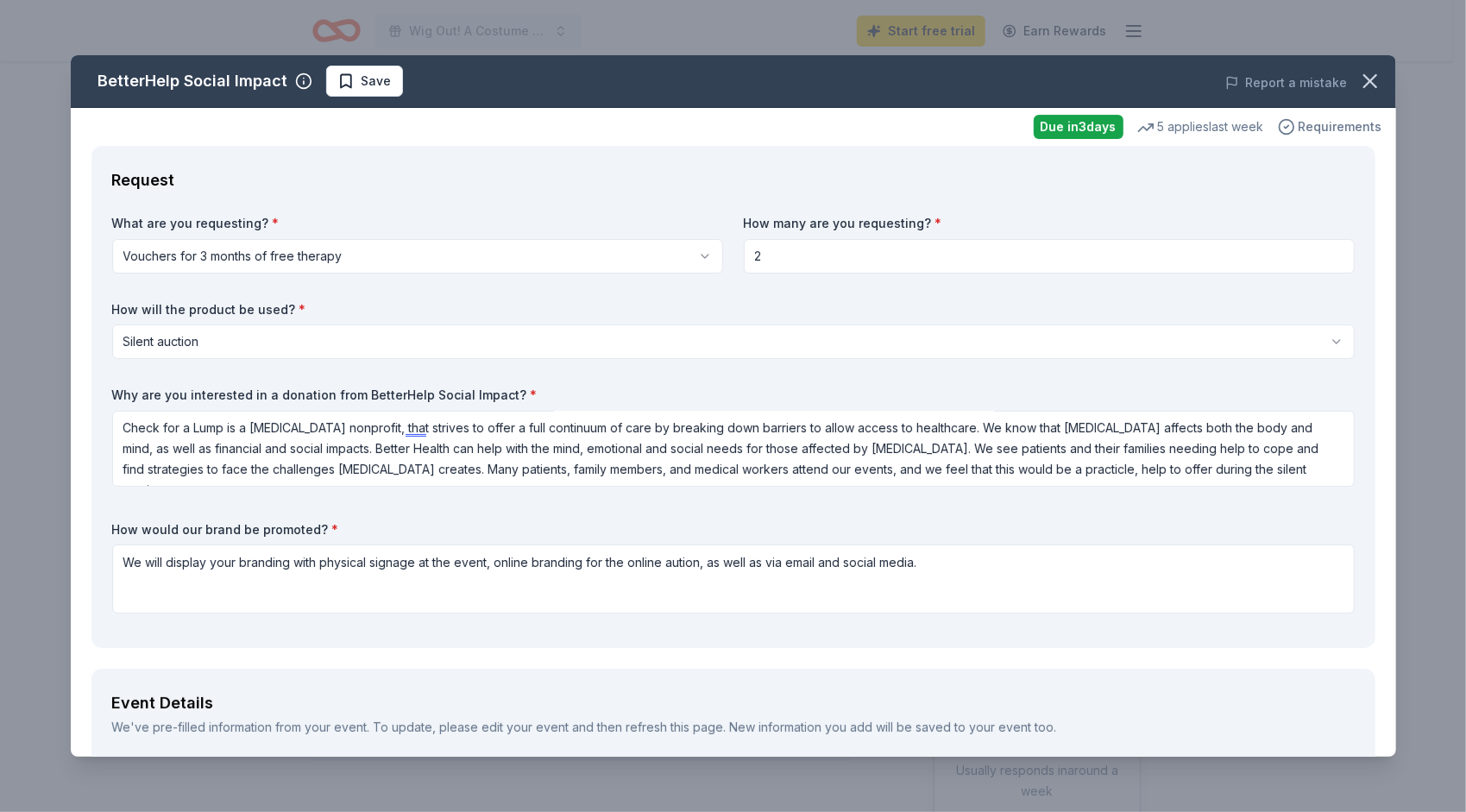
click at [1352, 123] on span "Requirements" at bounding box center [1340, 127] width 84 height 21
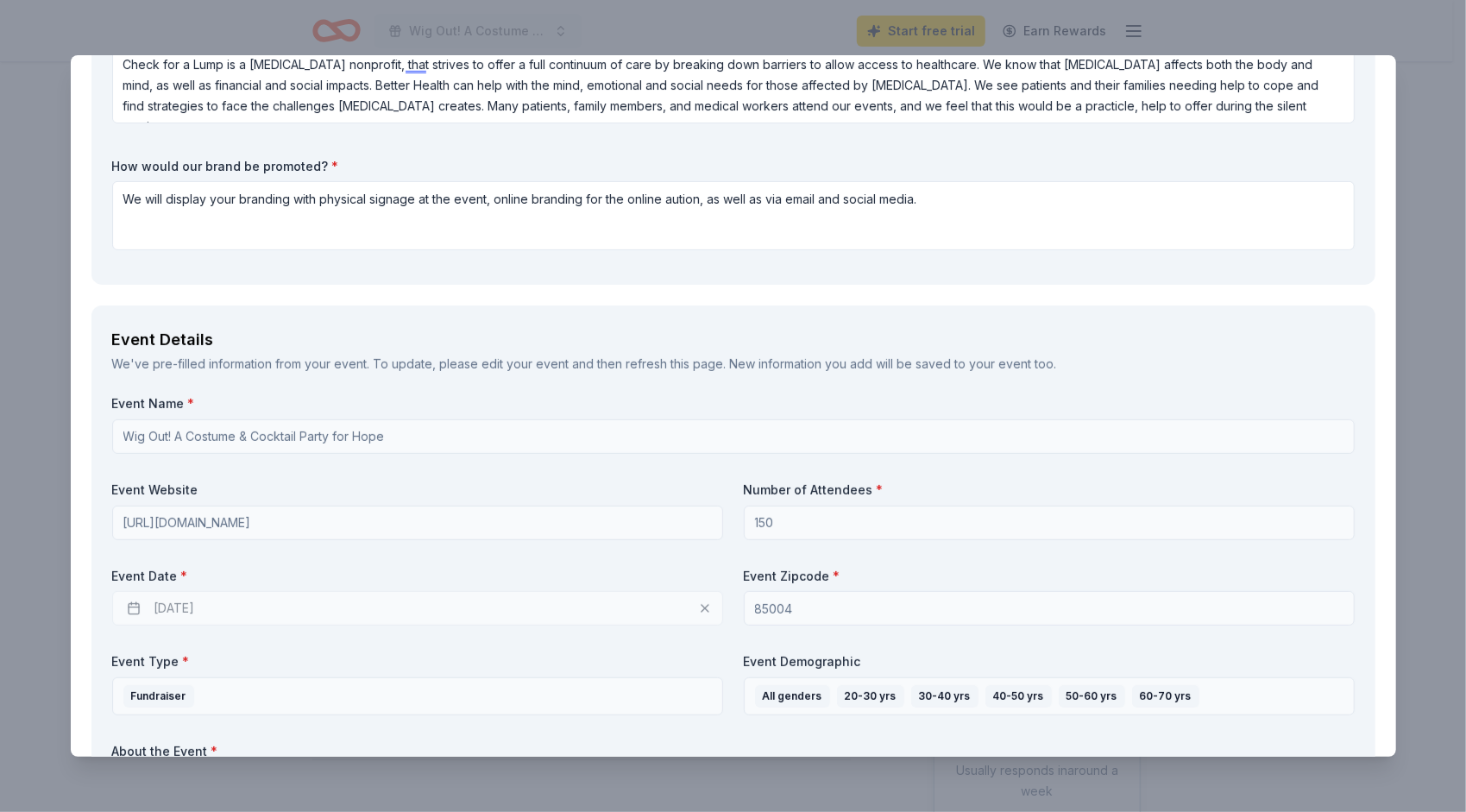
scroll to position [604, 0]
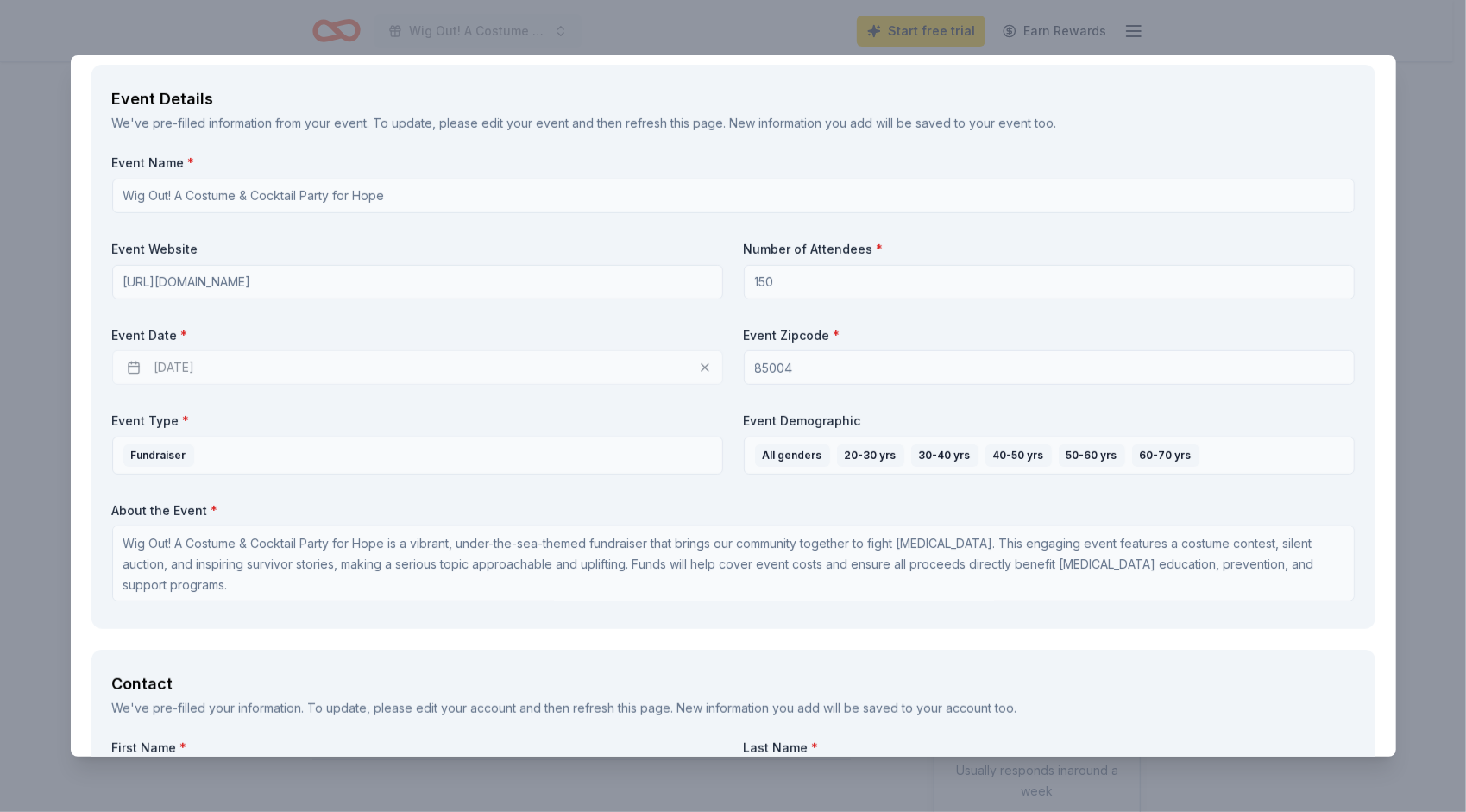
click at [213, 358] on div "[DATE]" at bounding box center [417, 367] width 611 height 35
click at [211, 368] on div "[DATE]" at bounding box center [417, 367] width 611 height 35
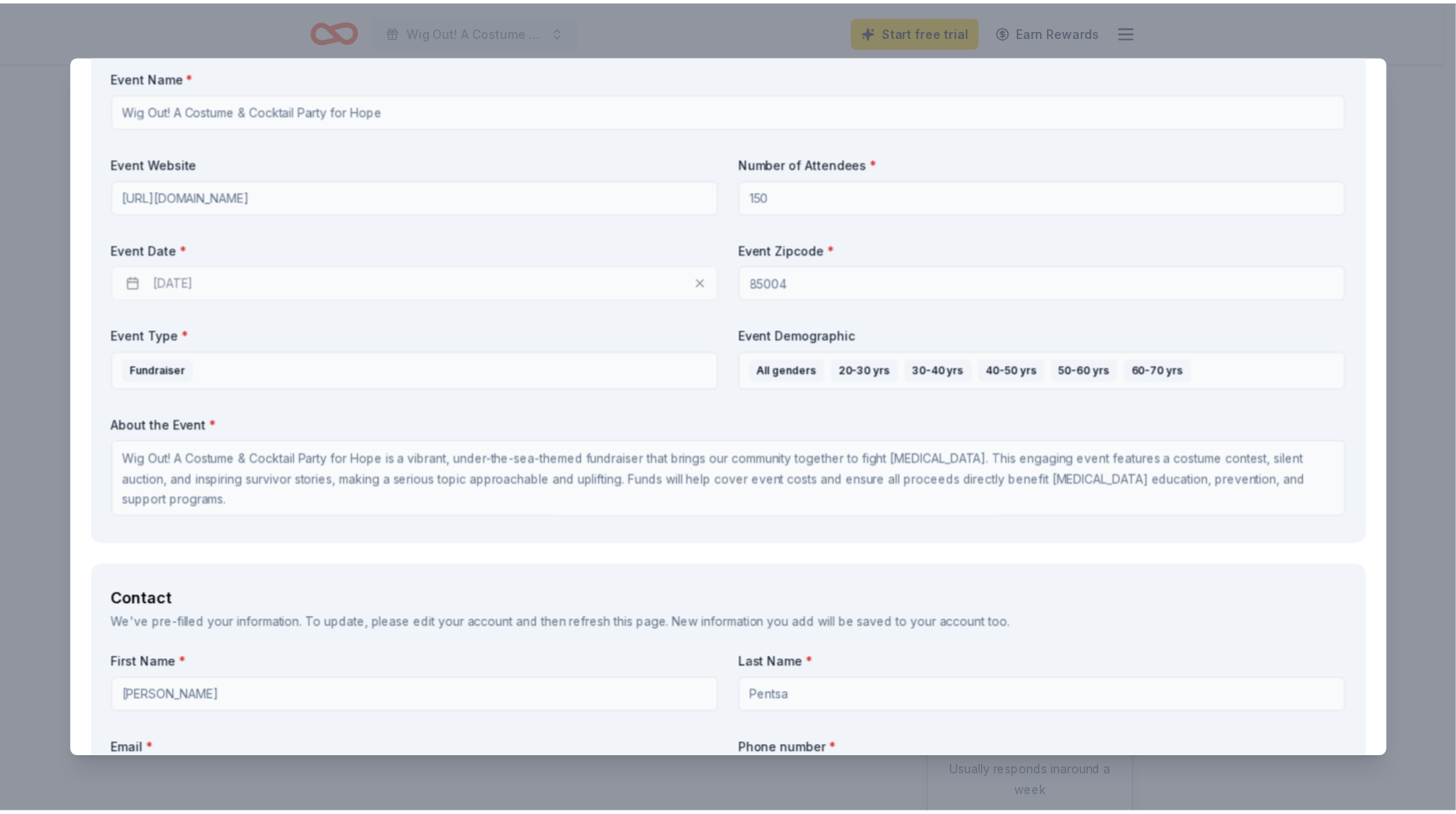
scroll to position [0, 0]
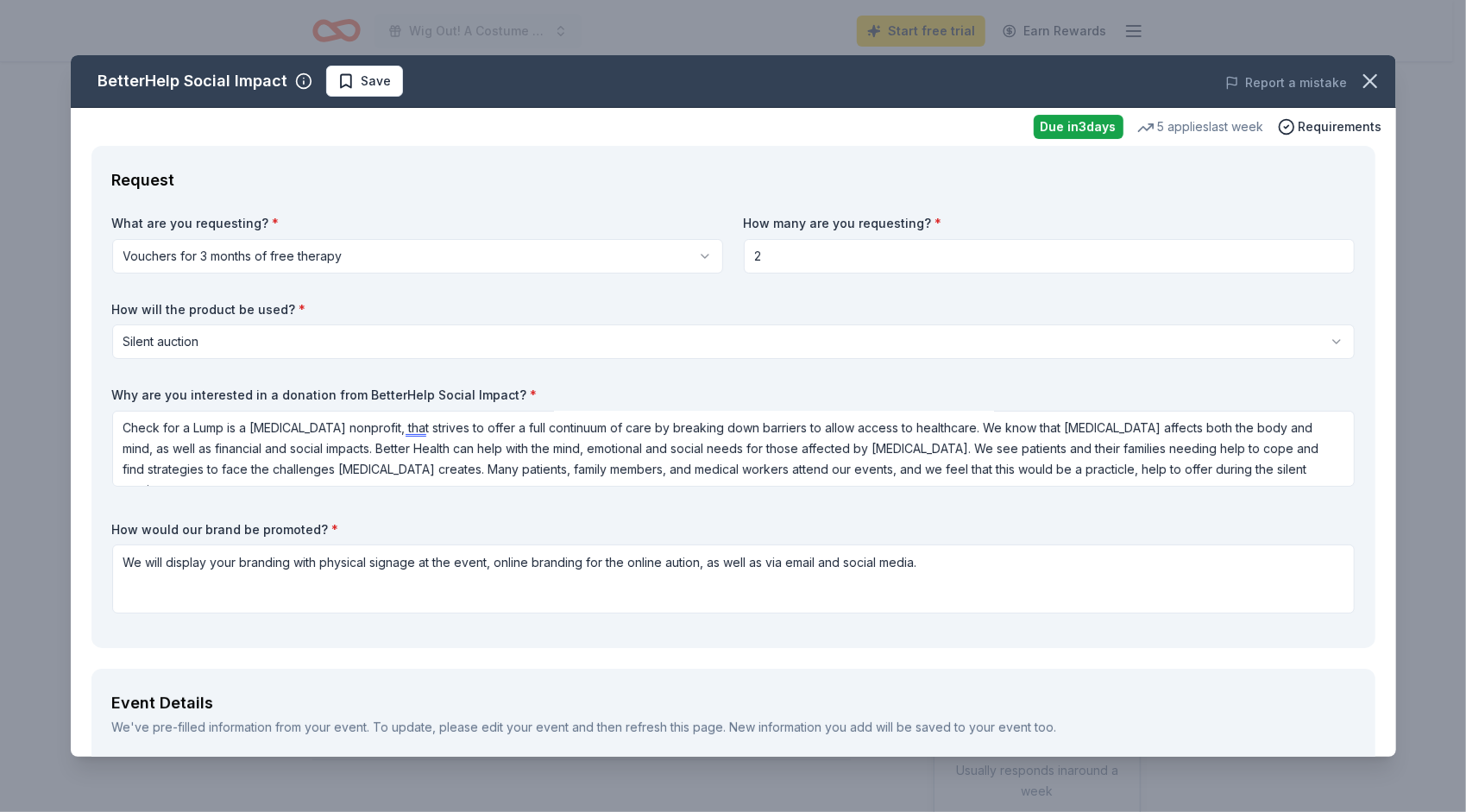
click at [333, 337] on html "Wig Out! A Costume & Cocktail Party for Hope Start free trial Earn Rewards Due …" at bounding box center [733, 406] width 1466 height 812
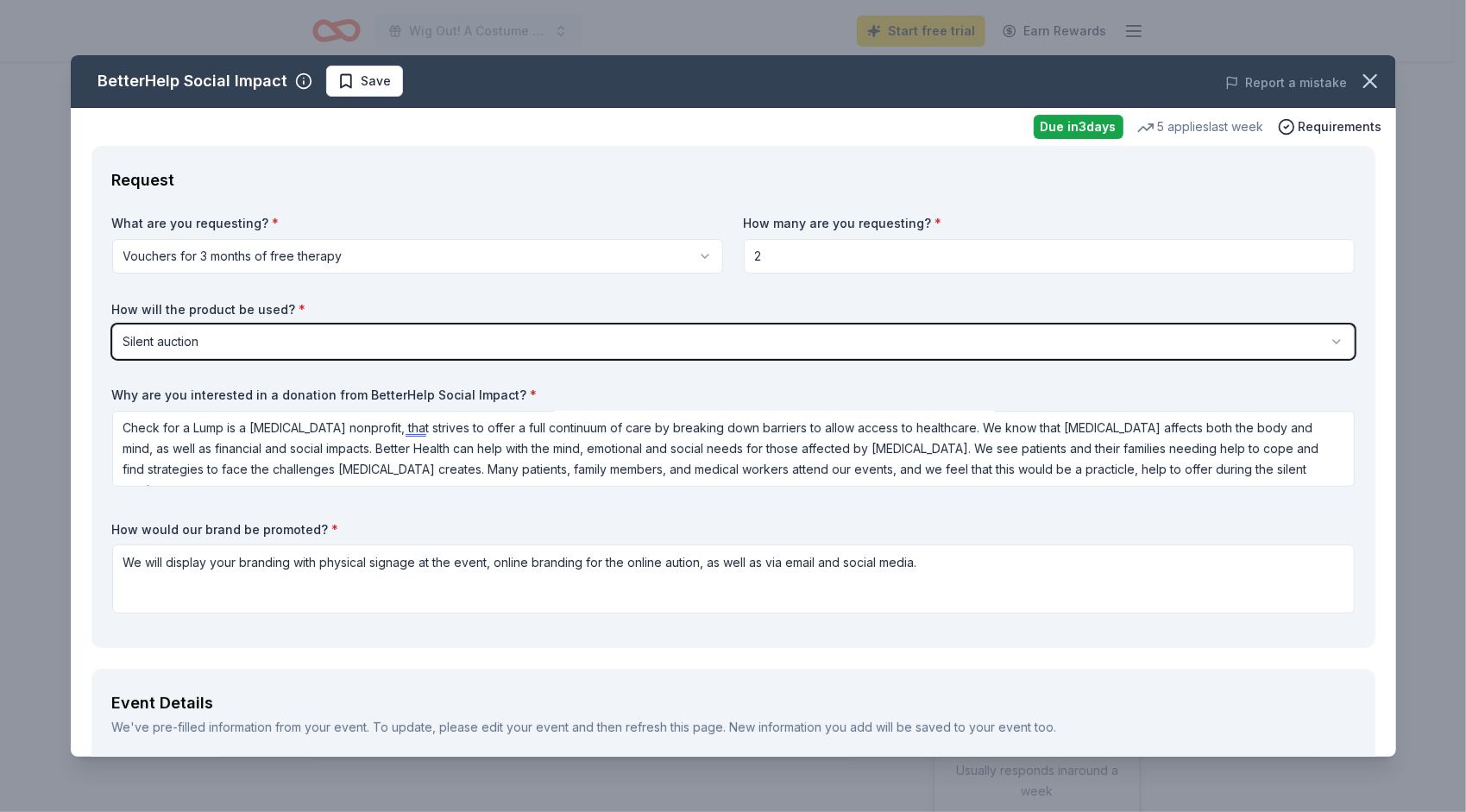
click at [333, 337] on html "Wig Out! A Costume & Cocktail Party for Hope Start free trial Earn Rewards Due …" at bounding box center [733, 406] width 1466 height 812
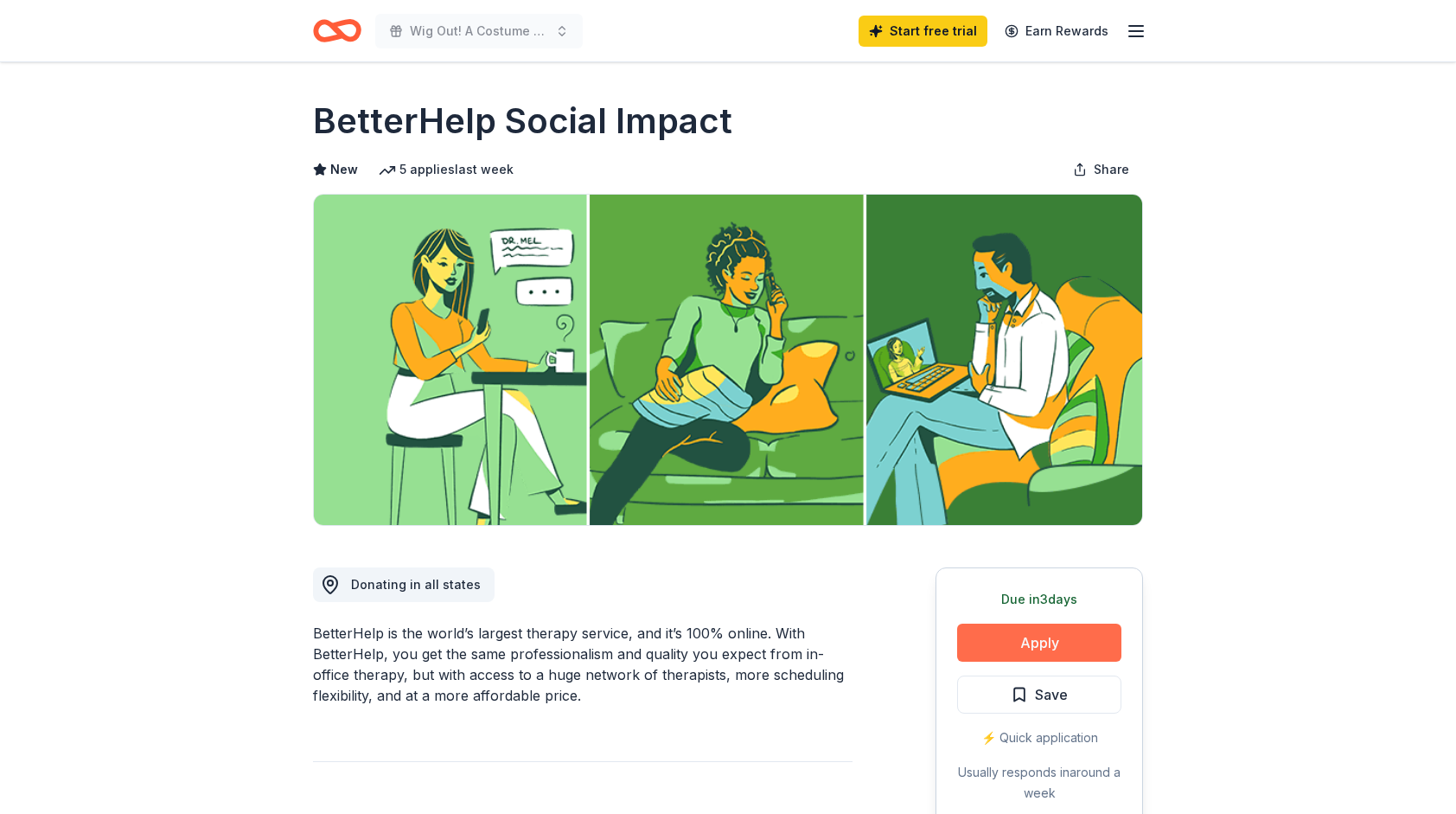
click at [1039, 636] on button "Apply" at bounding box center [1040, 642] width 165 height 38
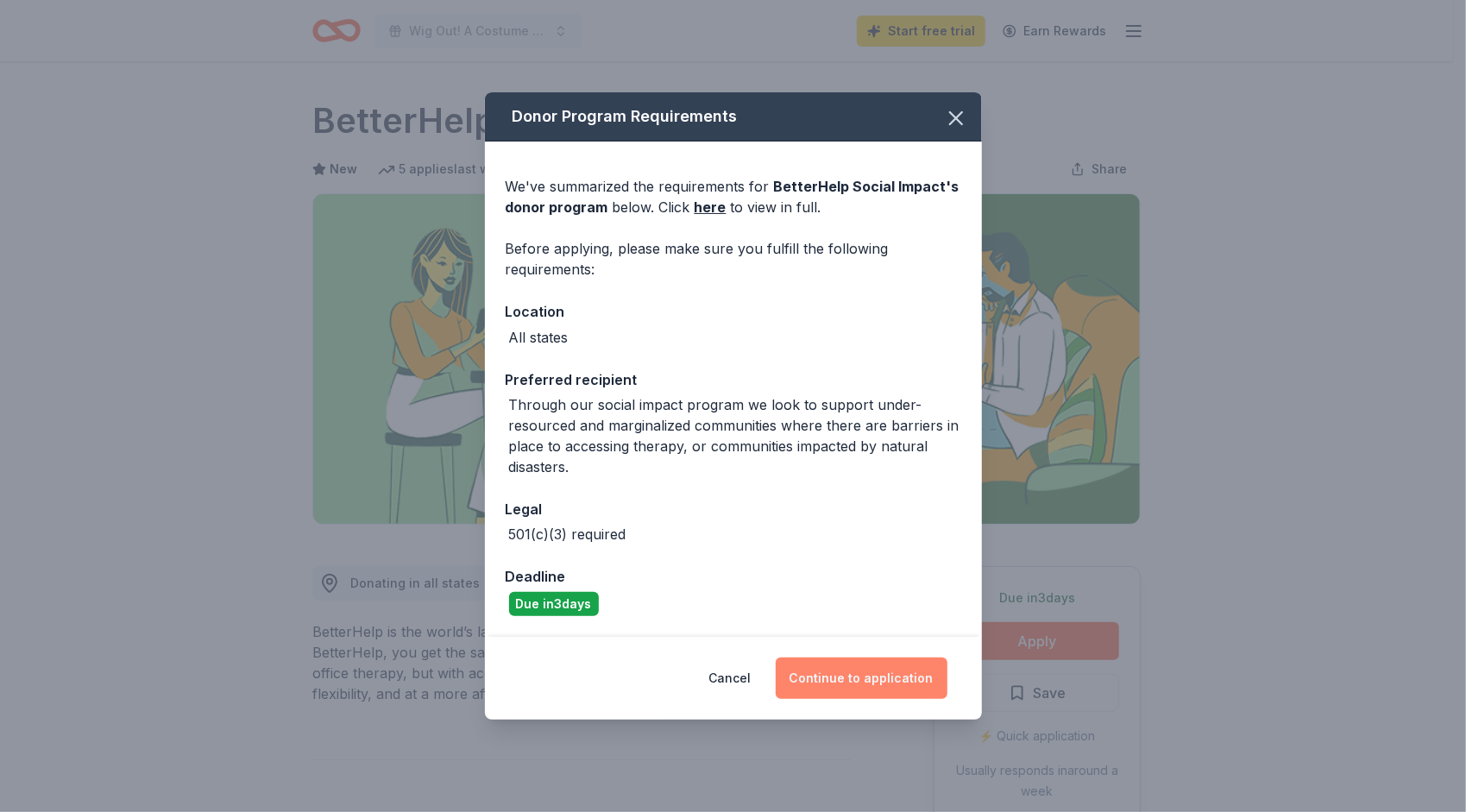
click at [889, 675] on button "Continue to application" at bounding box center [862, 678] width 172 height 42
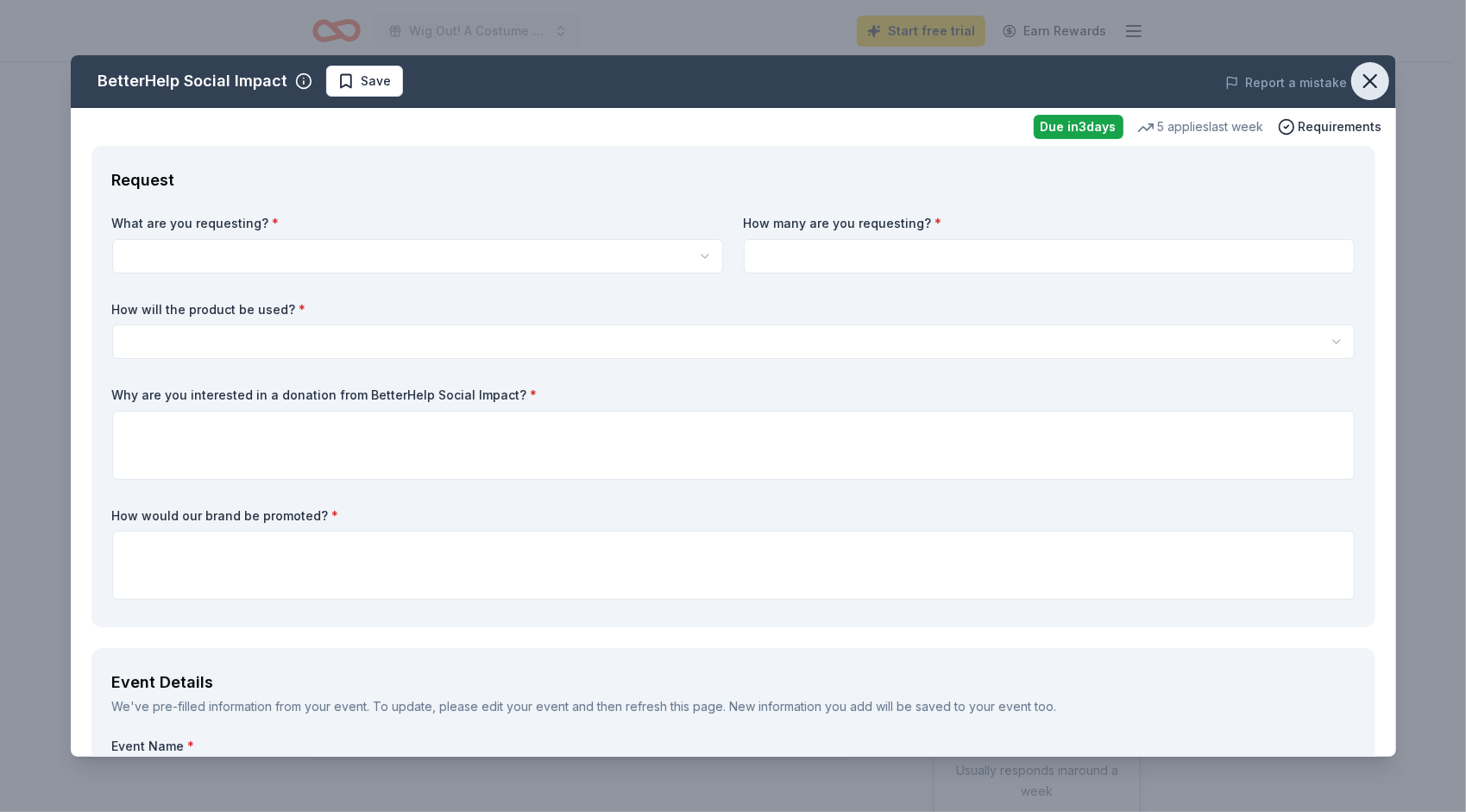
click at [1367, 71] on icon "button" at bounding box center [1370, 81] width 24 height 24
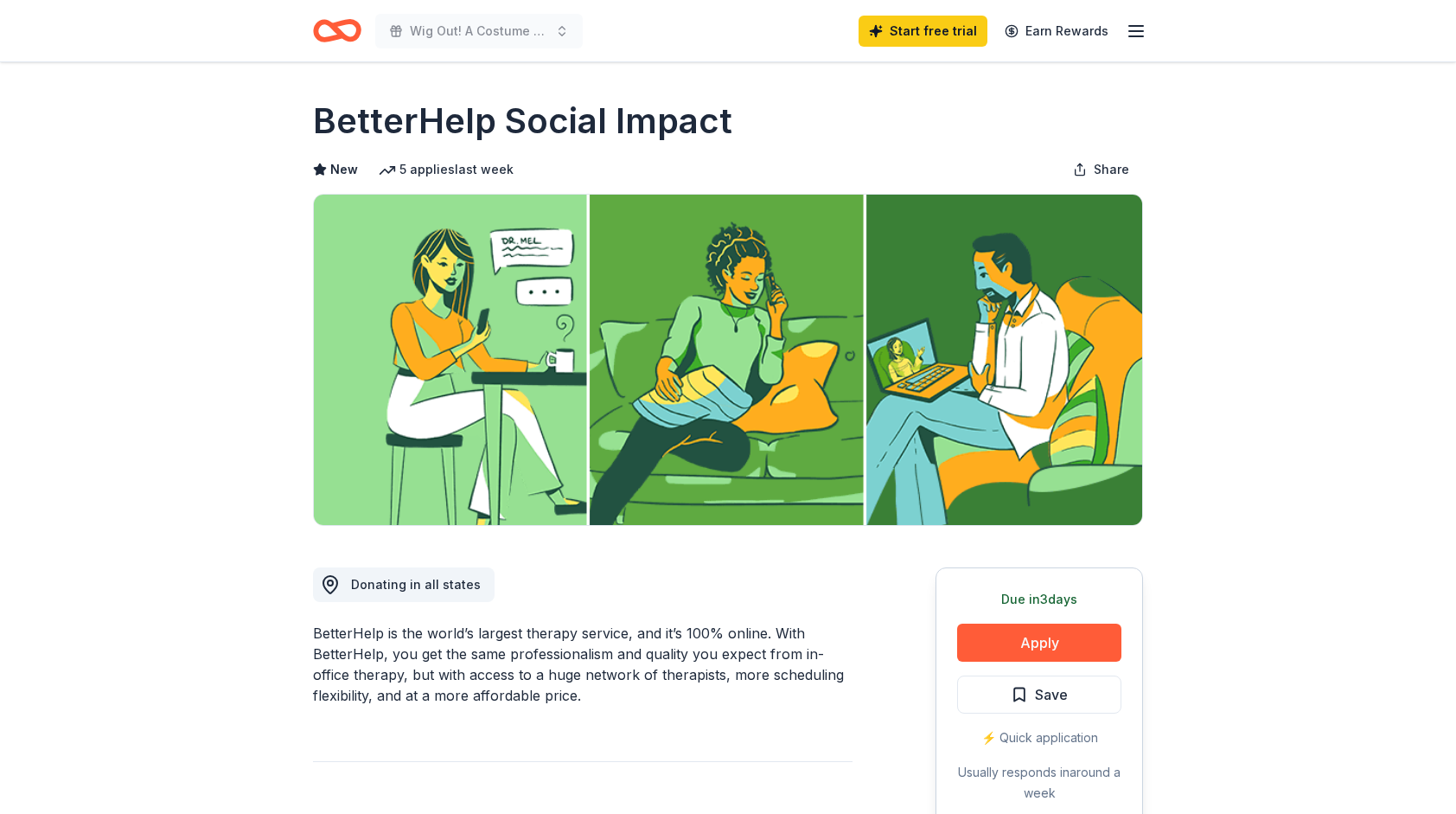
click at [332, 25] on icon "Home" at bounding box center [345, 30] width 27 height 17
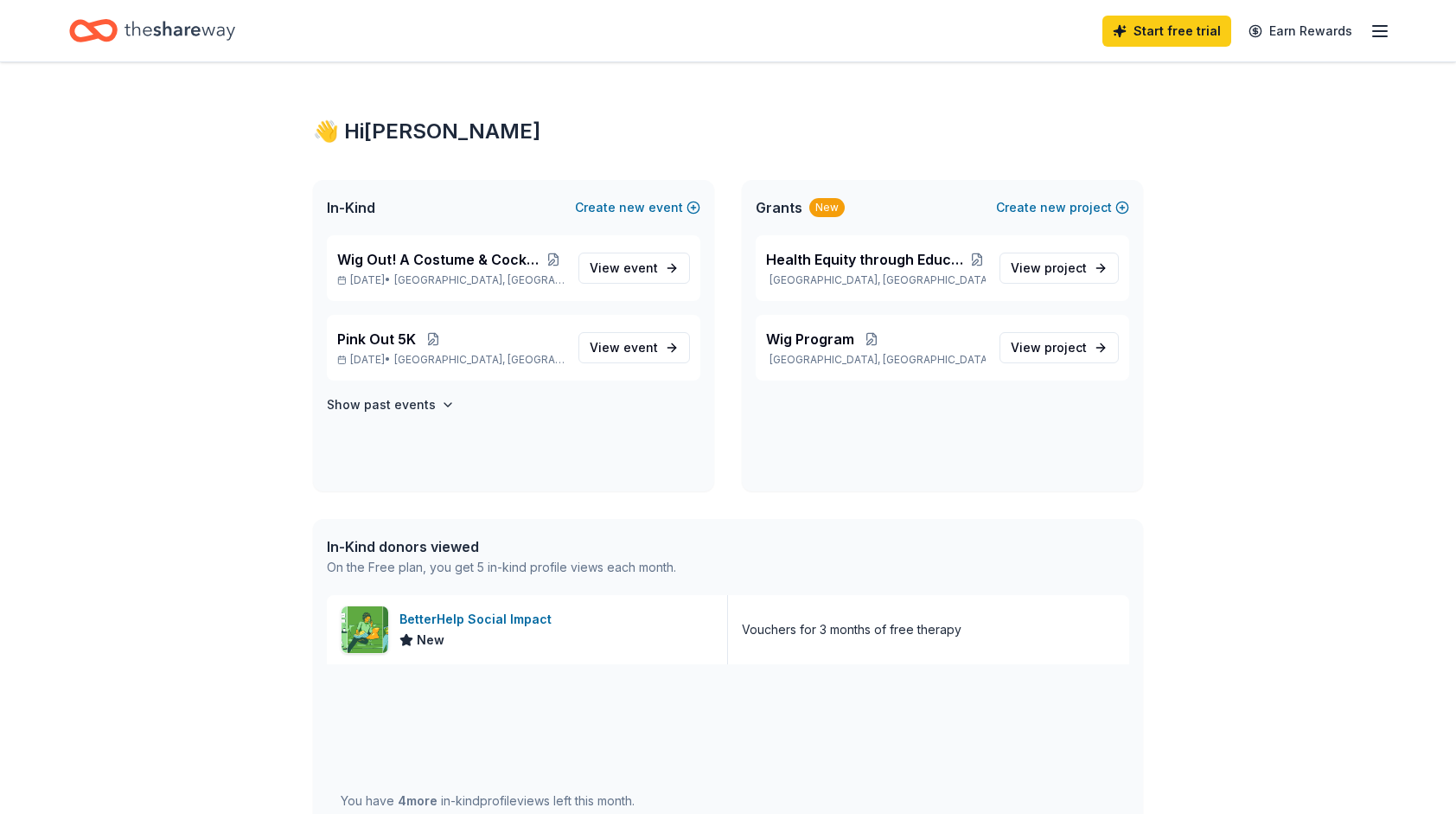
scroll to position [260, 0]
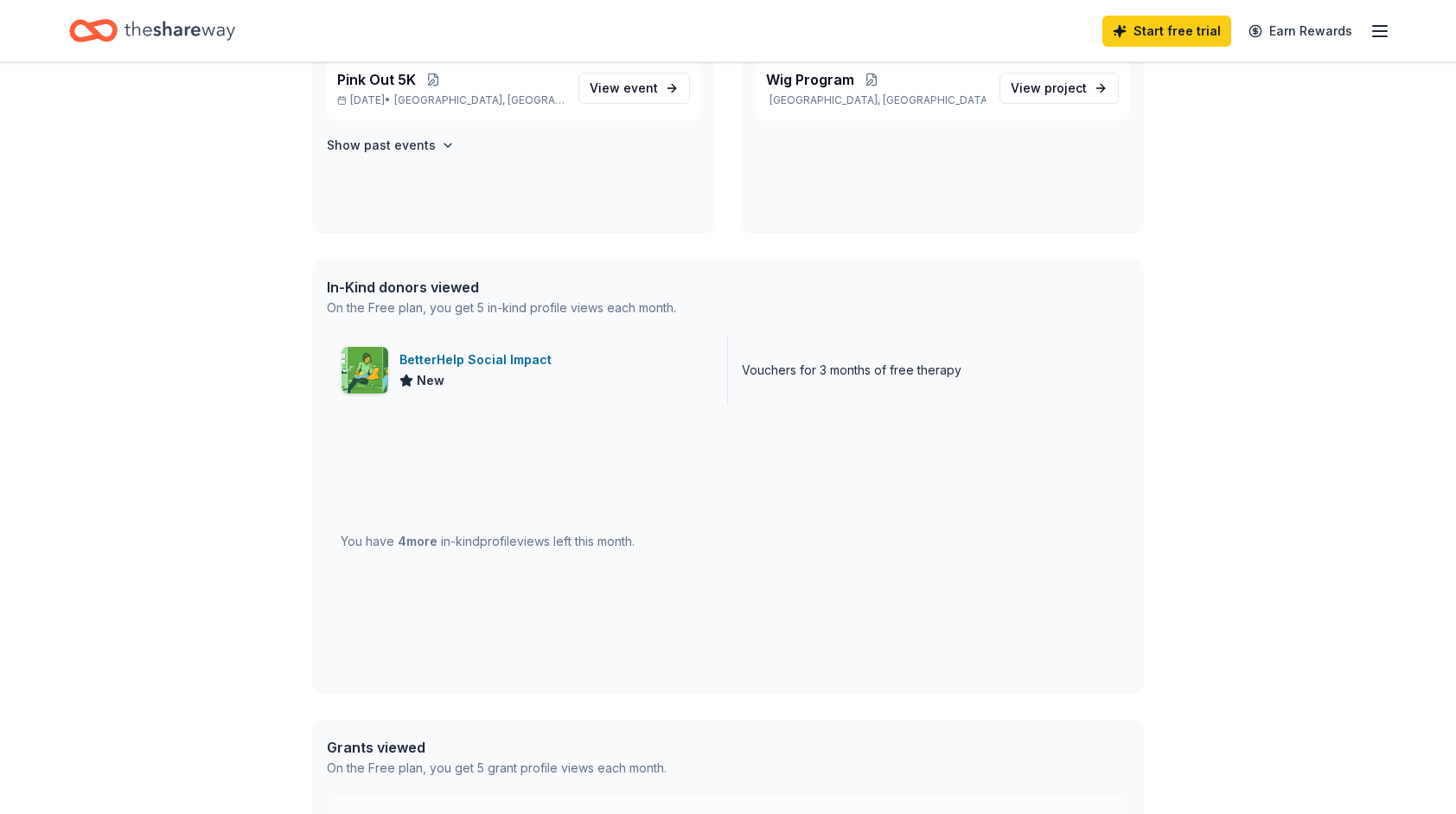
click at [616, 367] on div "BetterHelp Social Impact New" at bounding box center [527, 370] width 401 height 69
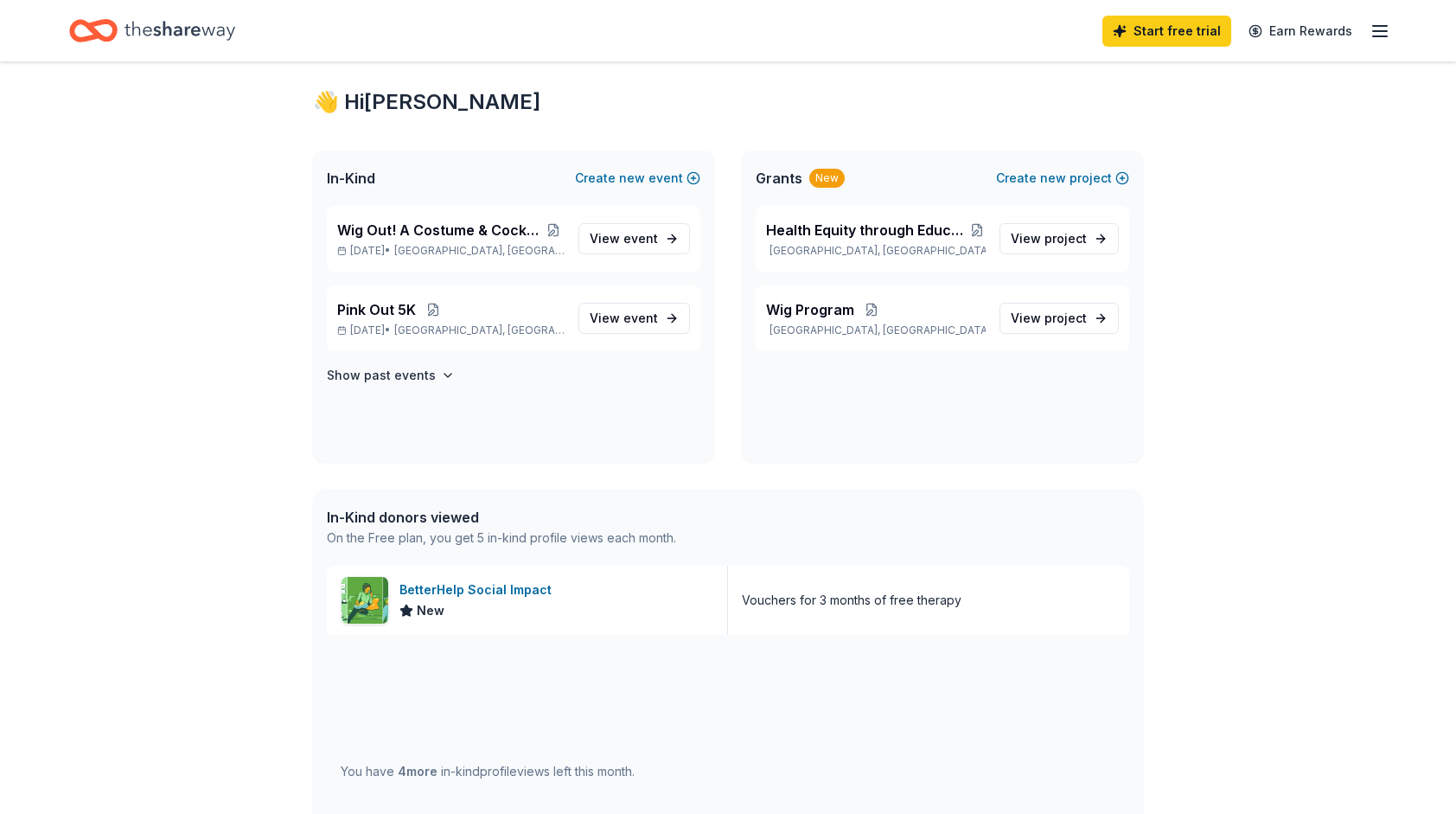
scroll to position [0, 0]
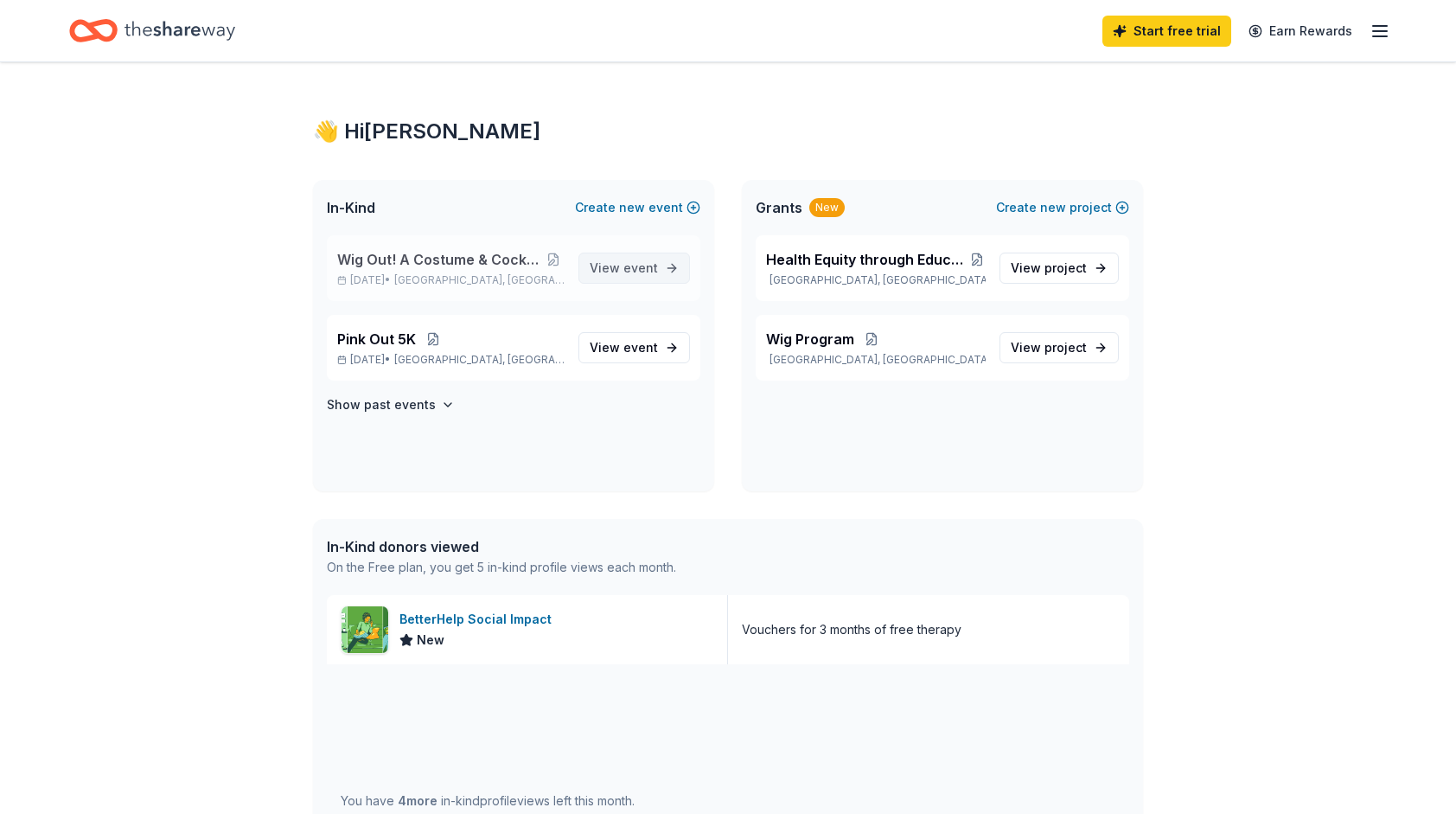
click at [613, 268] on span "View event" at bounding box center [623, 268] width 68 height 21
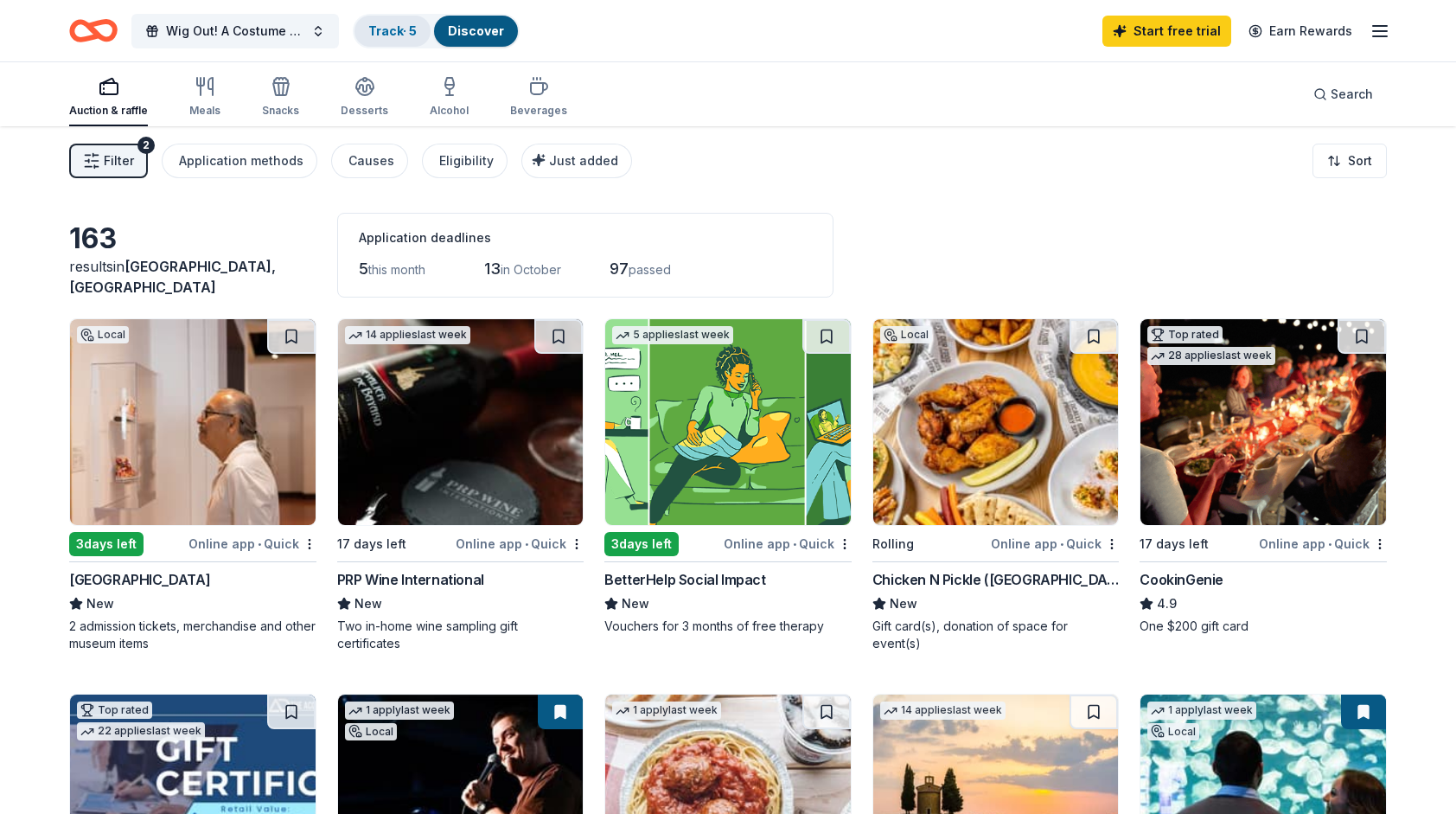
click at [396, 38] on div "Track · 5" at bounding box center [392, 31] width 76 height 31
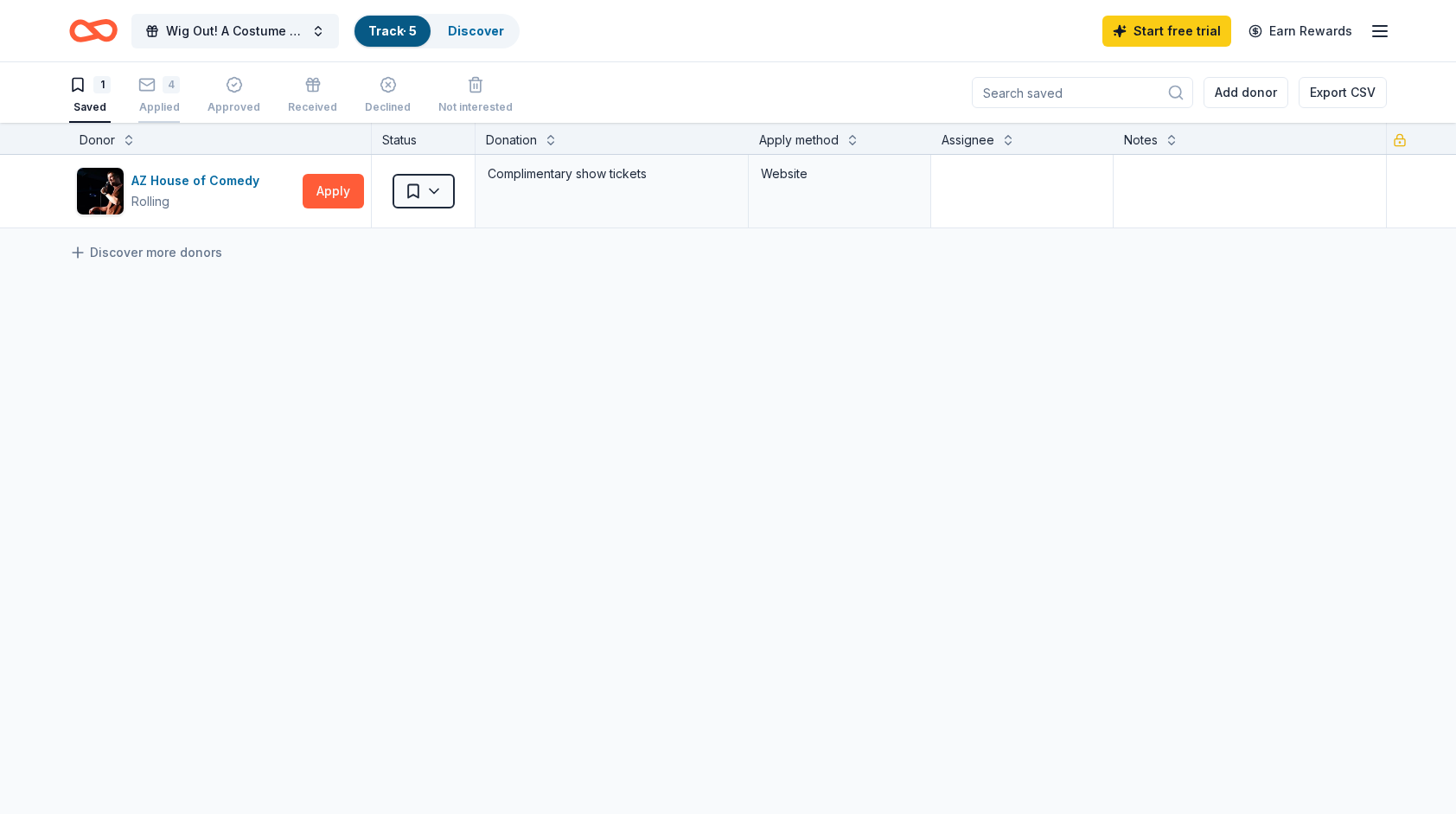
click at [150, 85] on icon "button" at bounding box center [147, 84] width 17 height 17
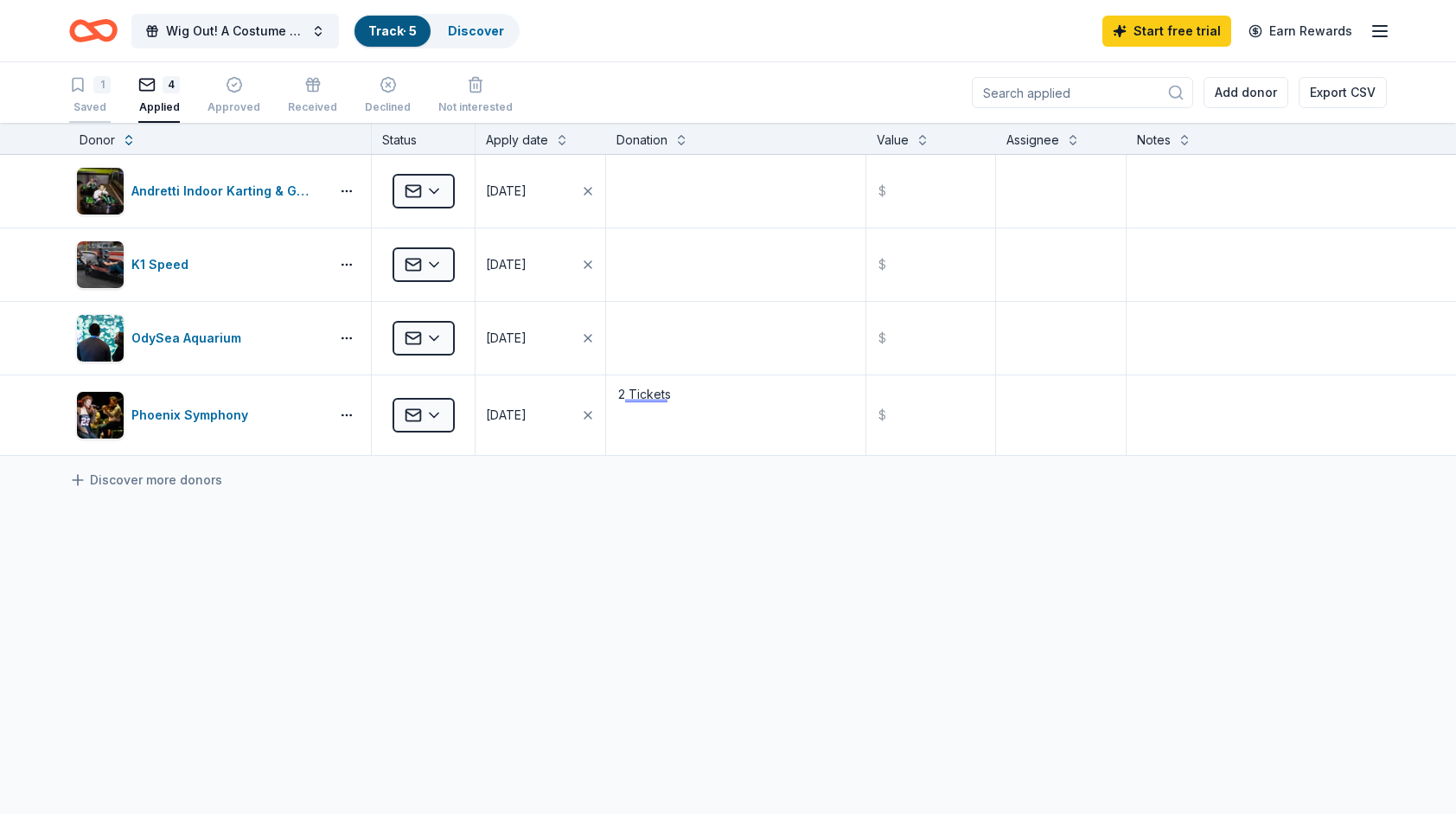
click at [102, 98] on div "1 Saved" at bounding box center [90, 95] width 42 height 38
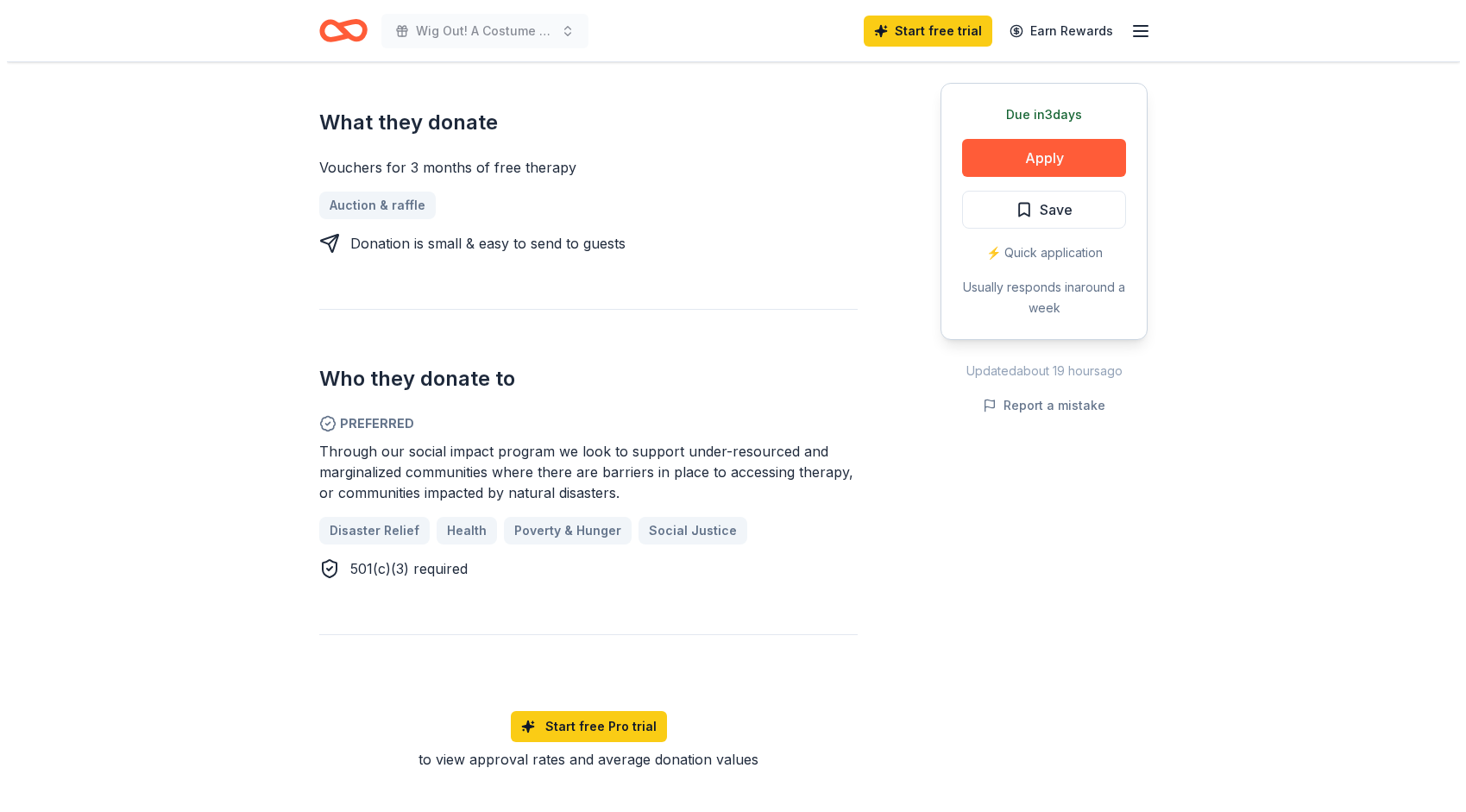
scroll to position [431, 0]
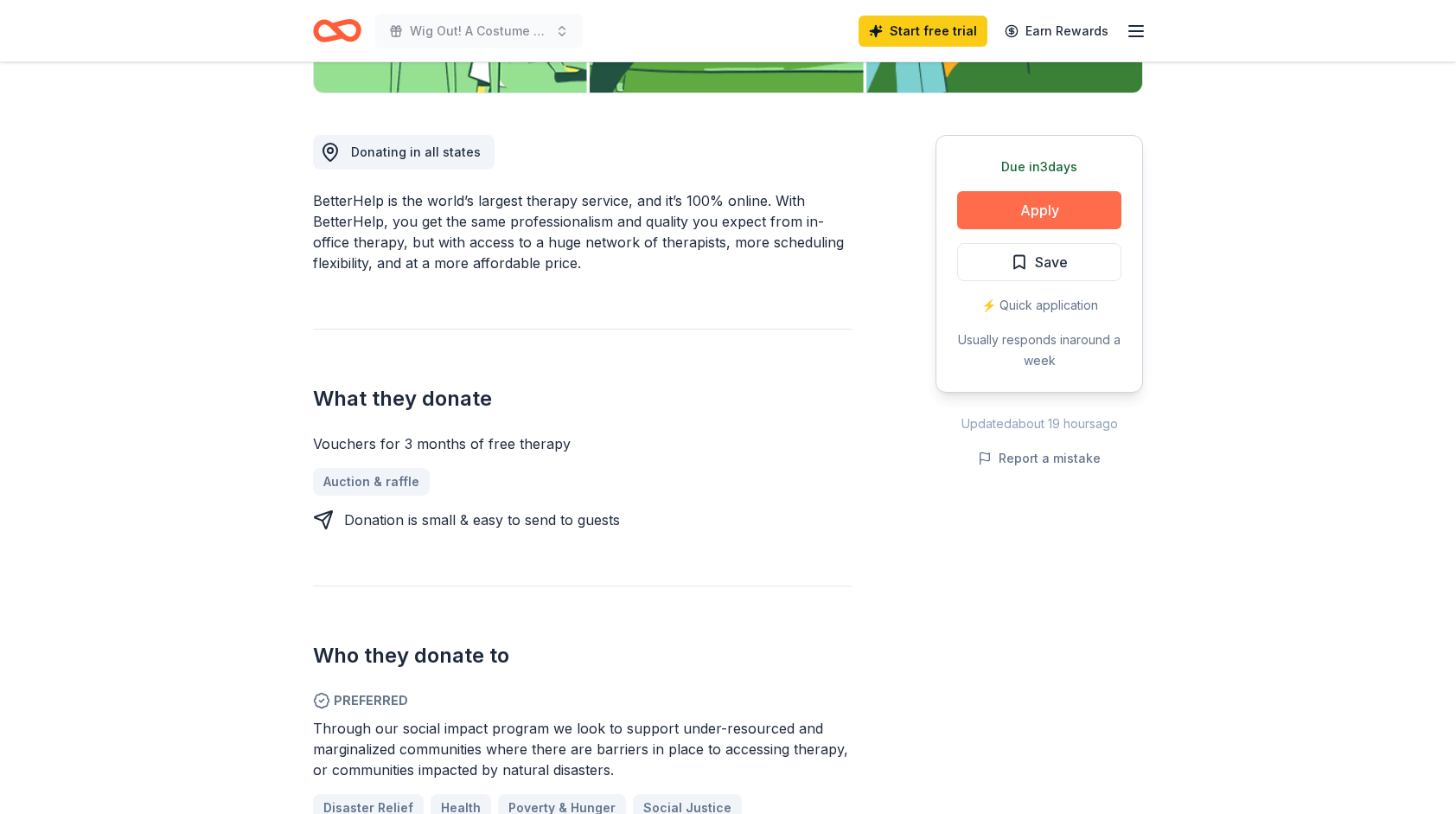
click at [1017, 209] on button "Apply" at bounding box center [1040, 210] width 165 height 38
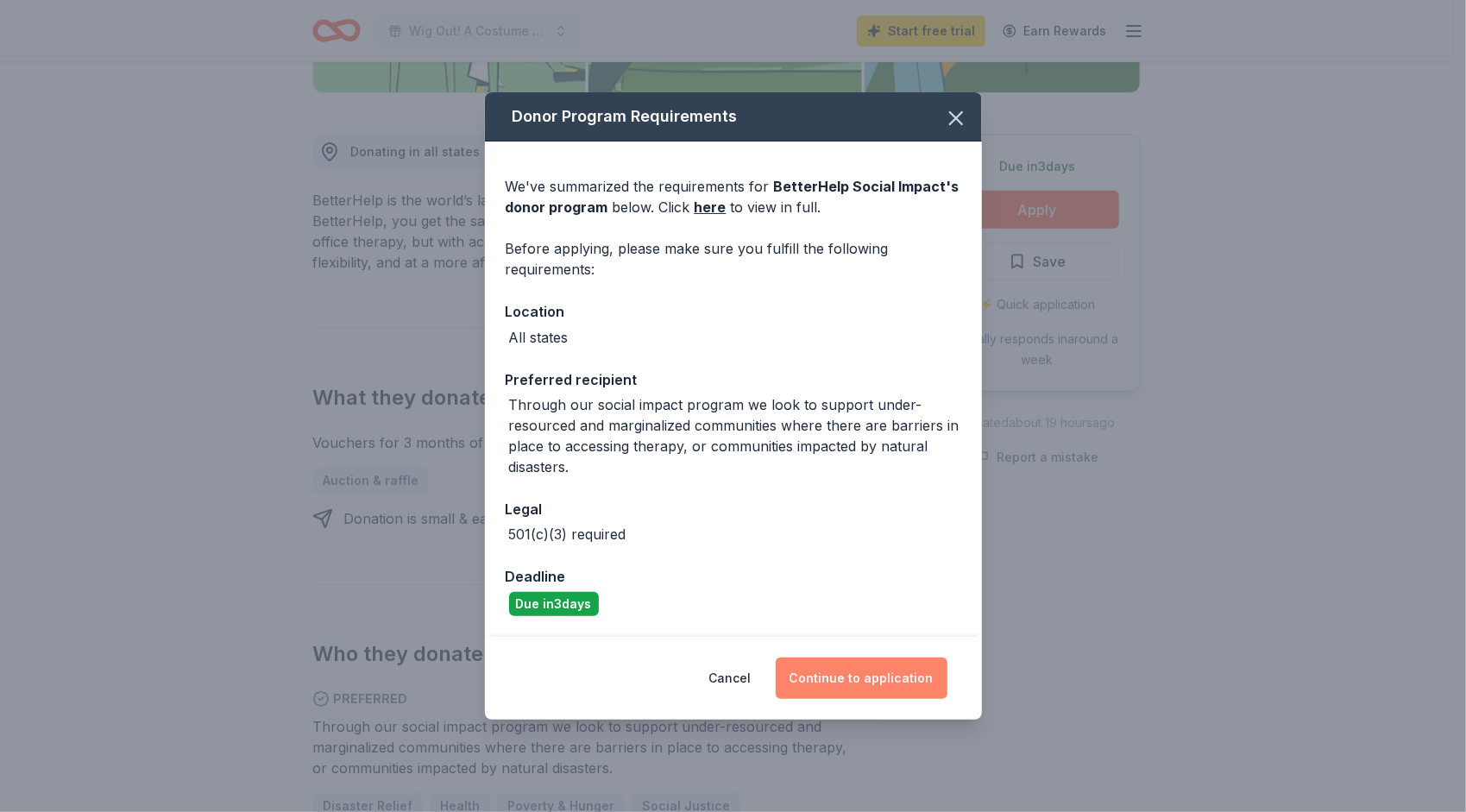
click at [901, 691] on button "Continue to application" at bounding box center [862, 678] width 172 height 42
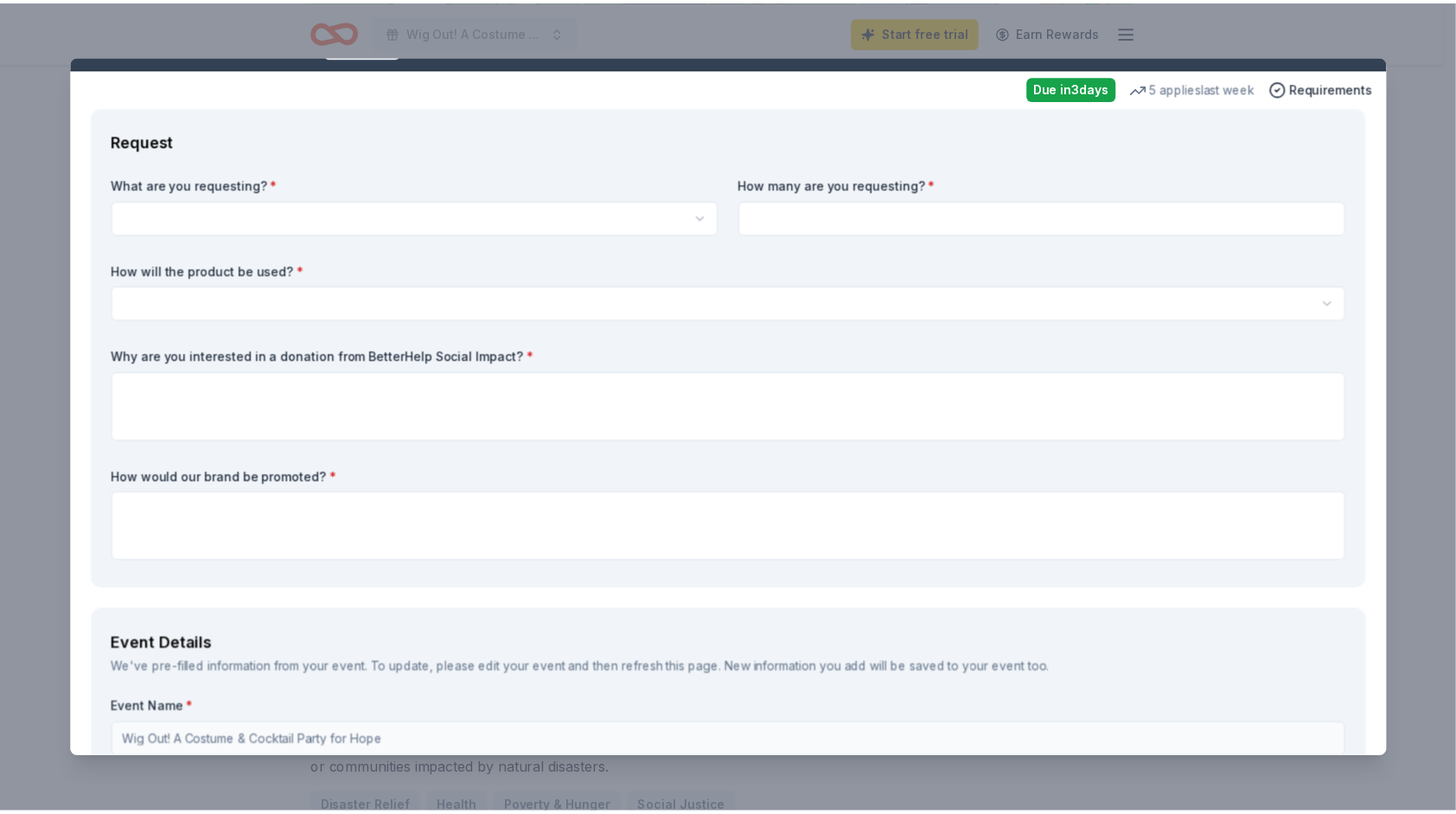
scroll to position [0, 0]
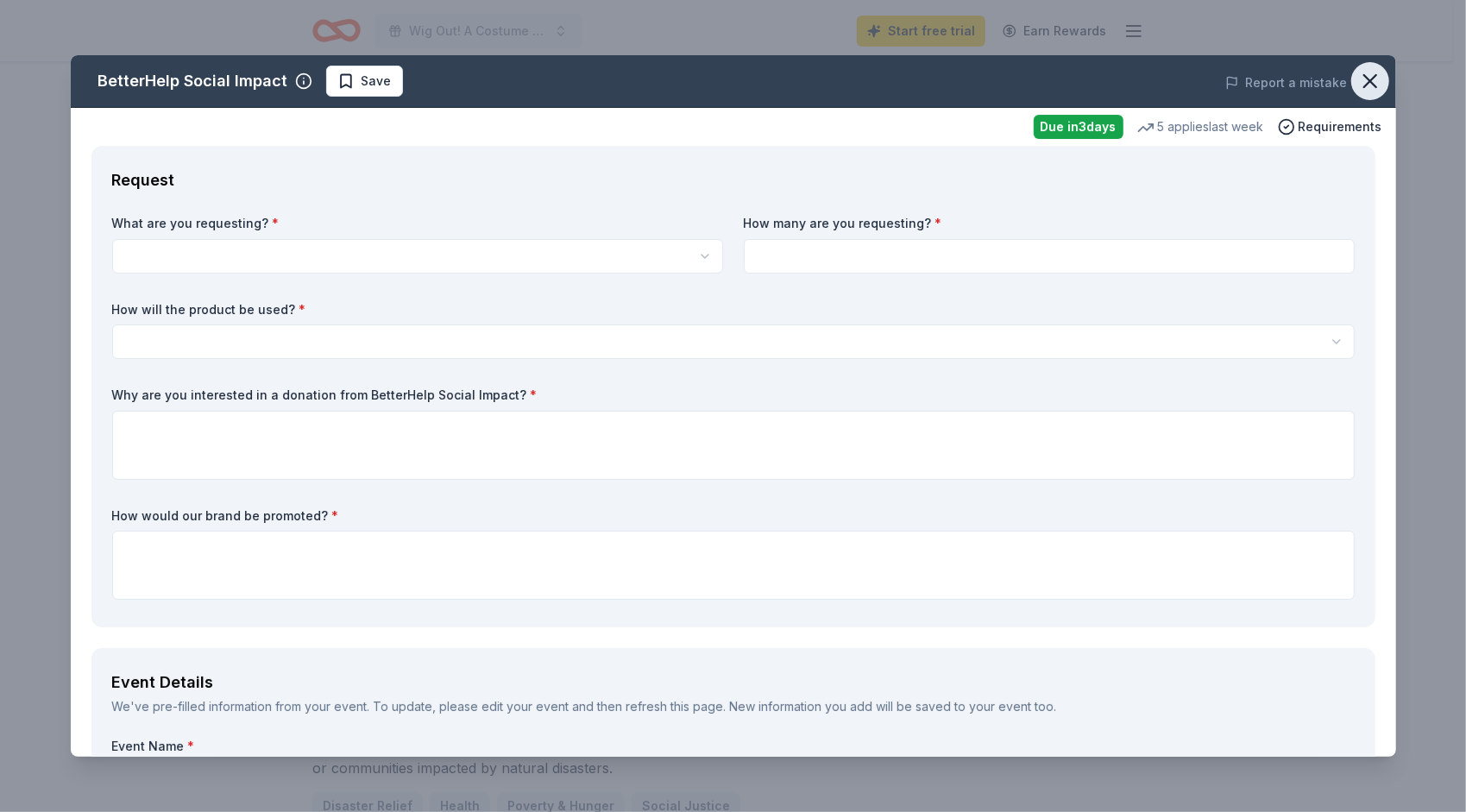
click at [1358, 74] on icon "button" at bounding box center [1370, 81] width 24 height 24
